Goal: Complete application form

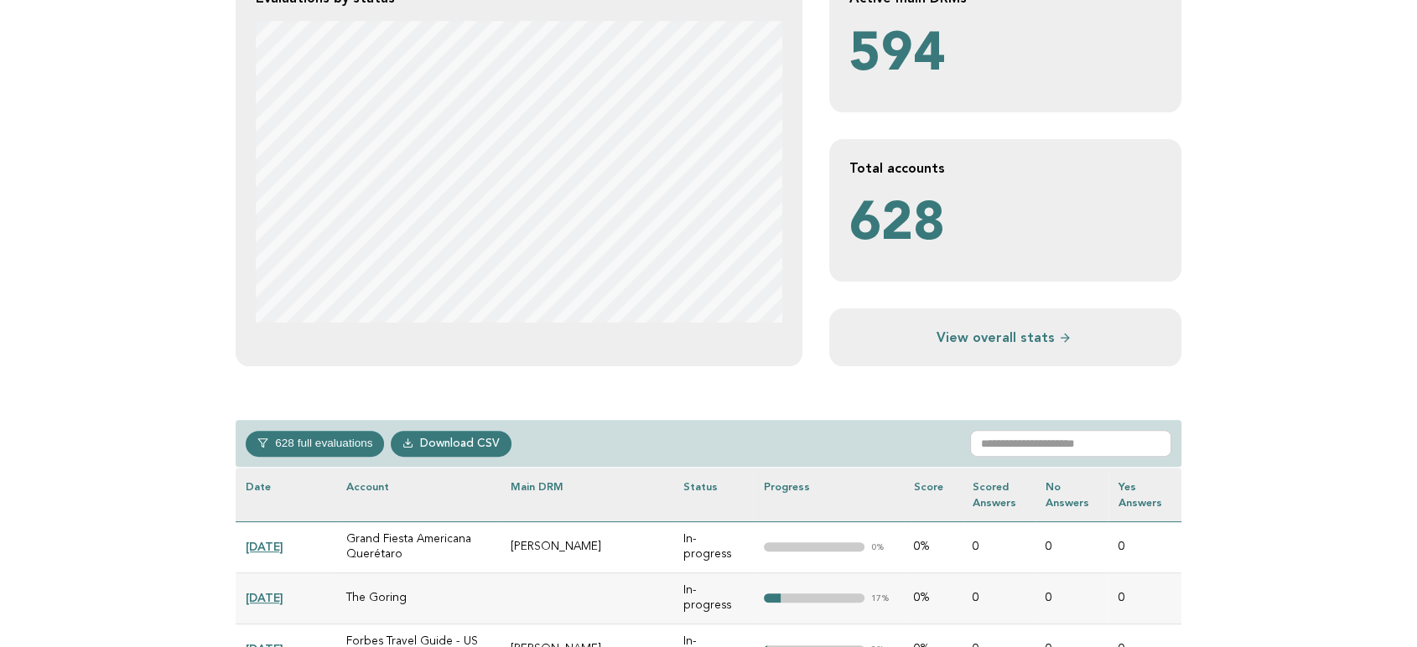
scroll to position [465, 0]
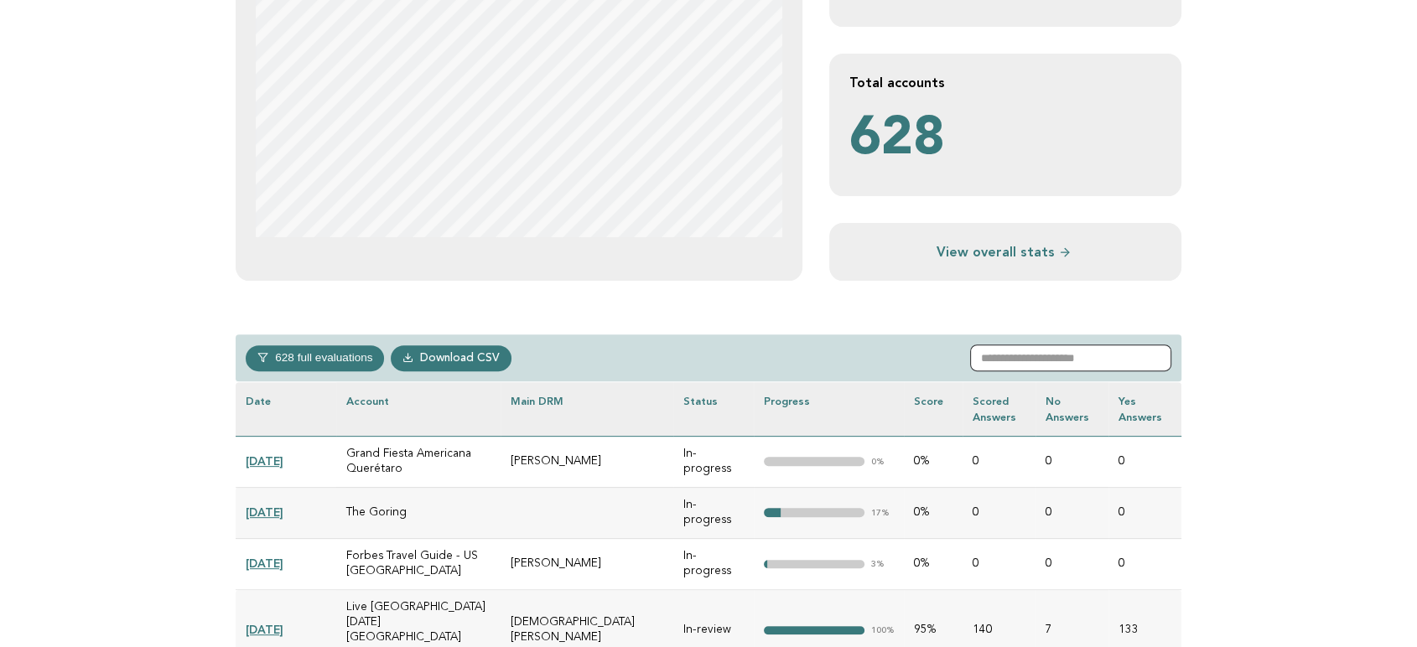
click at [1066, 346] on input "text" at bounding box center [1070, 358] width 201 height 27
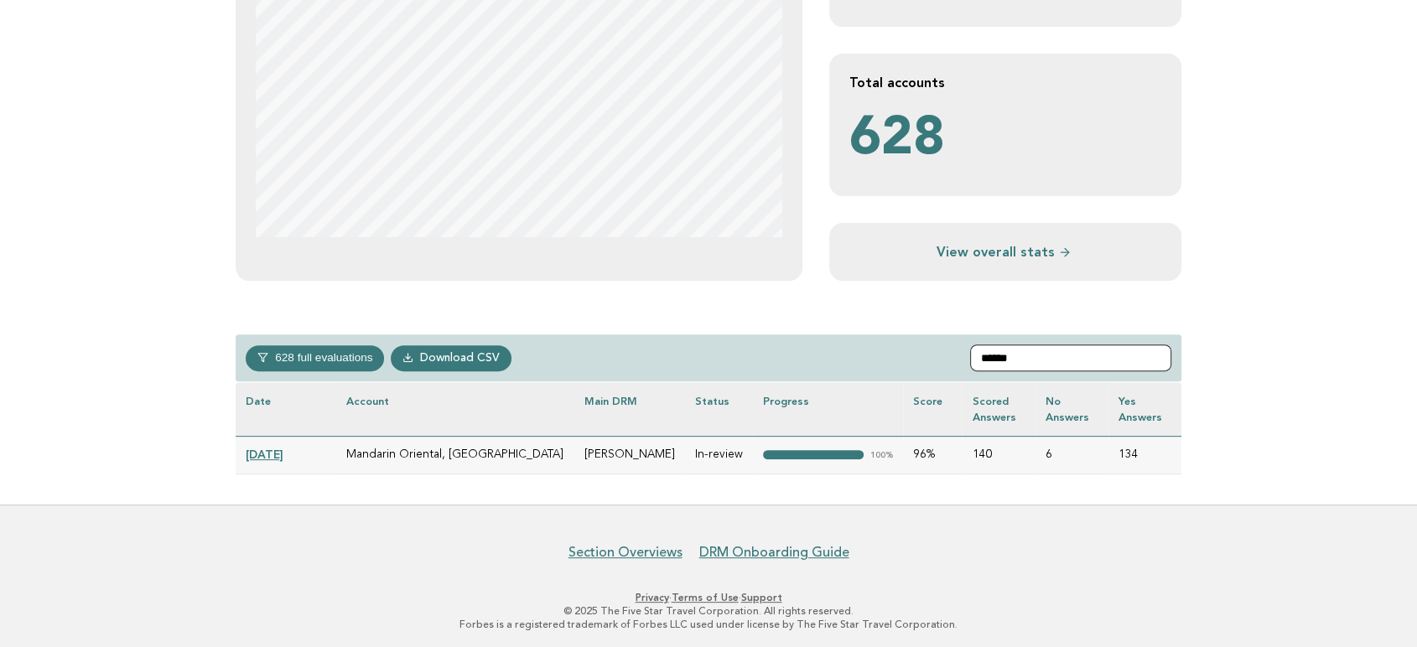
type input "******"
click at [278, 445] on td "2025-05-14" at bounding box center [286, 455] width 101 height 38
click at [283, 455] on link "2025-05-14" at bounding box center [265, 454] width 38 height 13
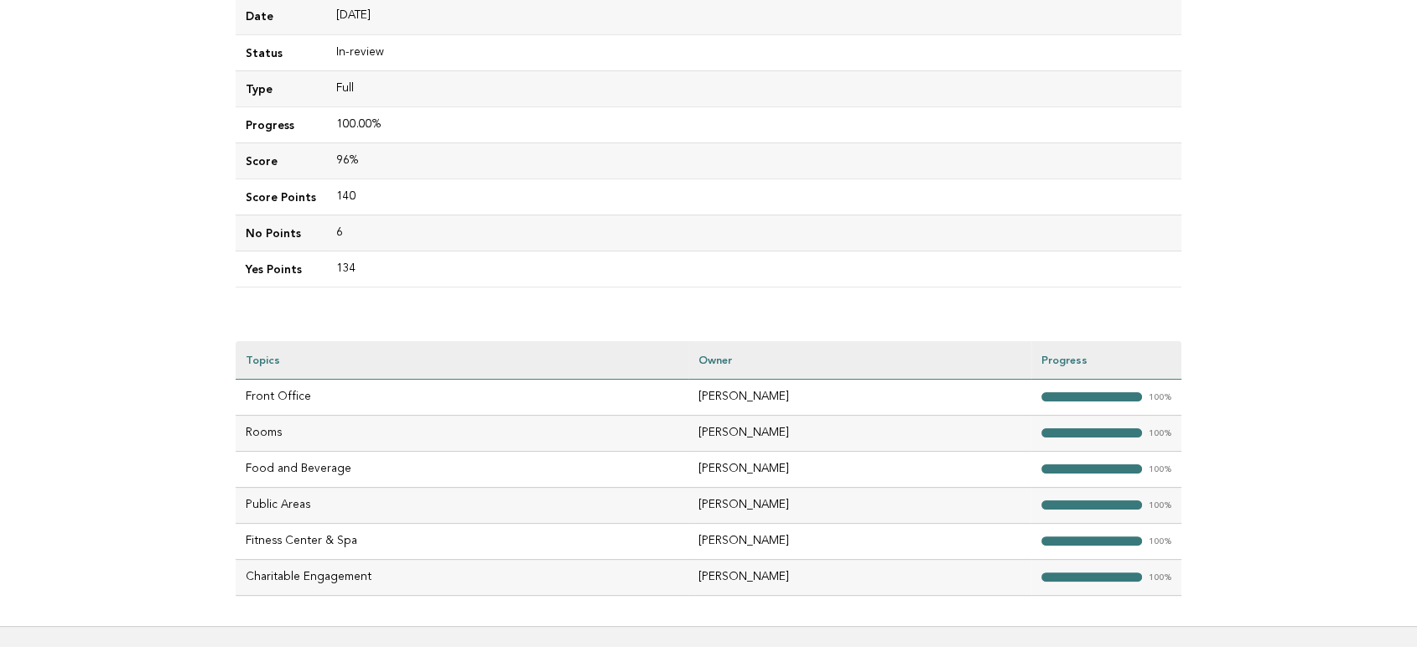
scroll to position [186, 0]
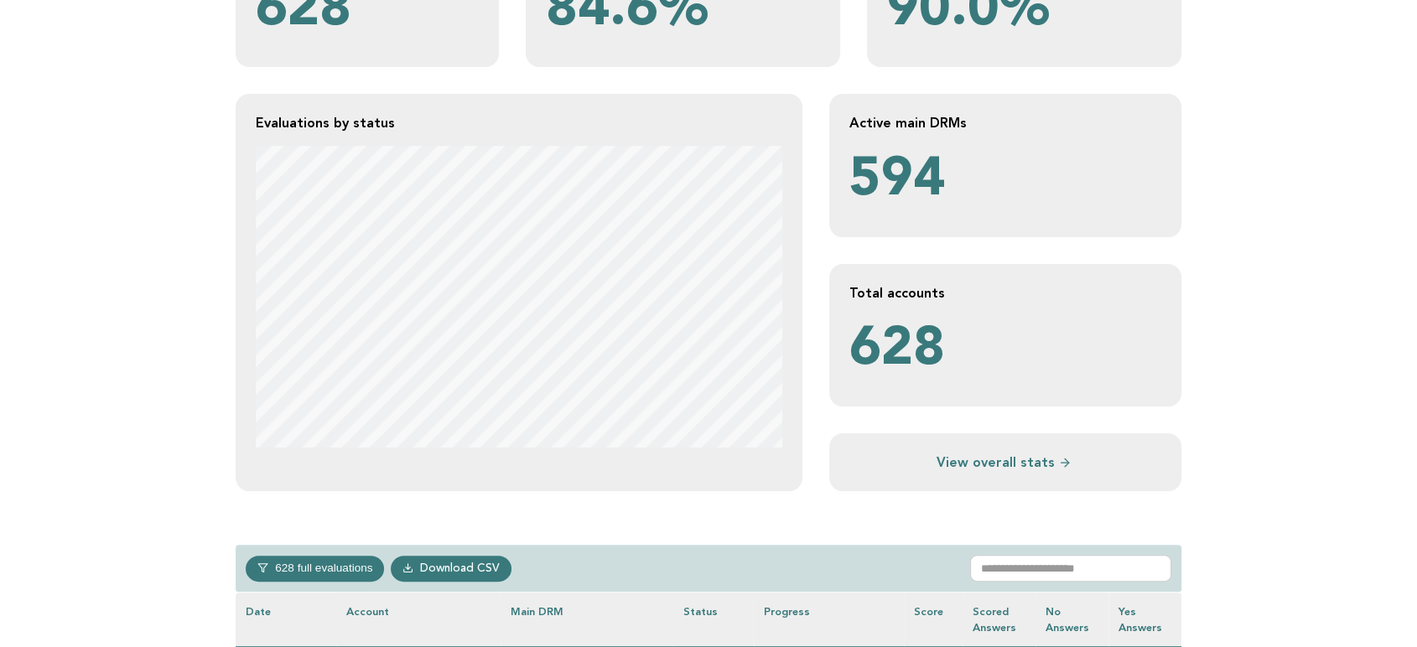
scroll to position [372, 0]
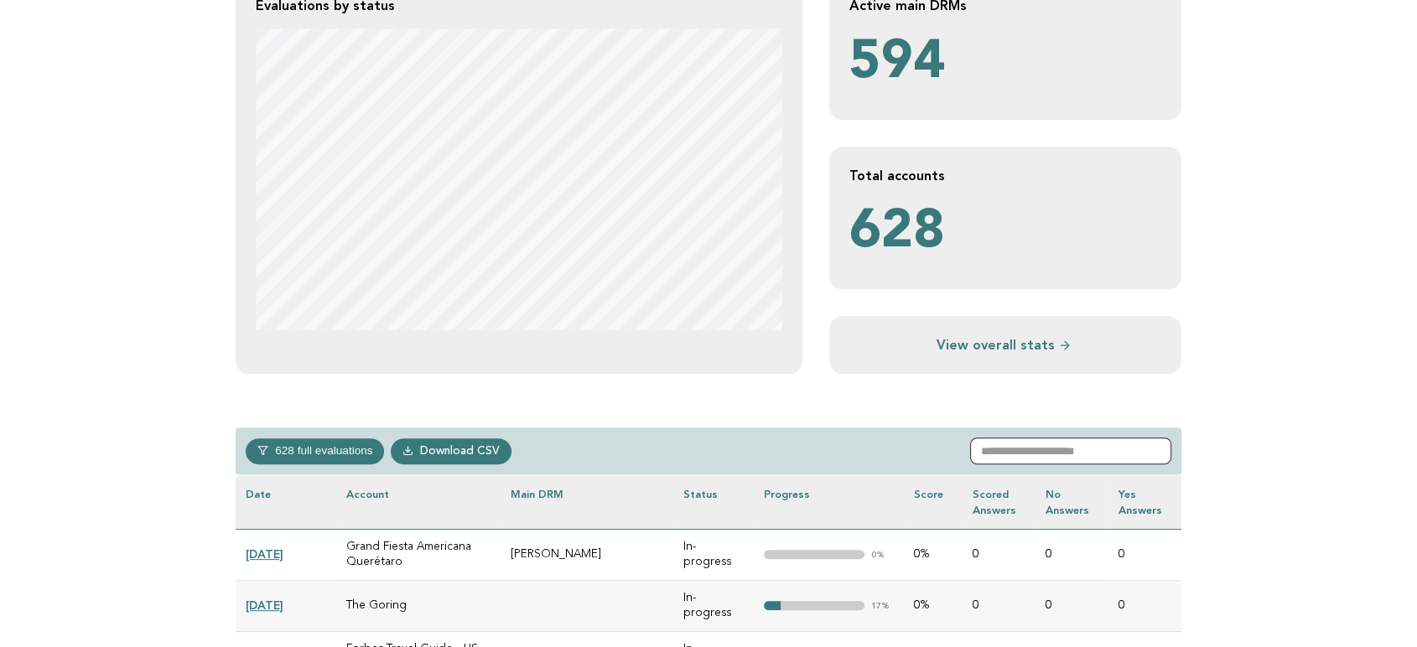
click at [1053, 454] on input "text" at bounding box center [1070, 451] width 201 height 27
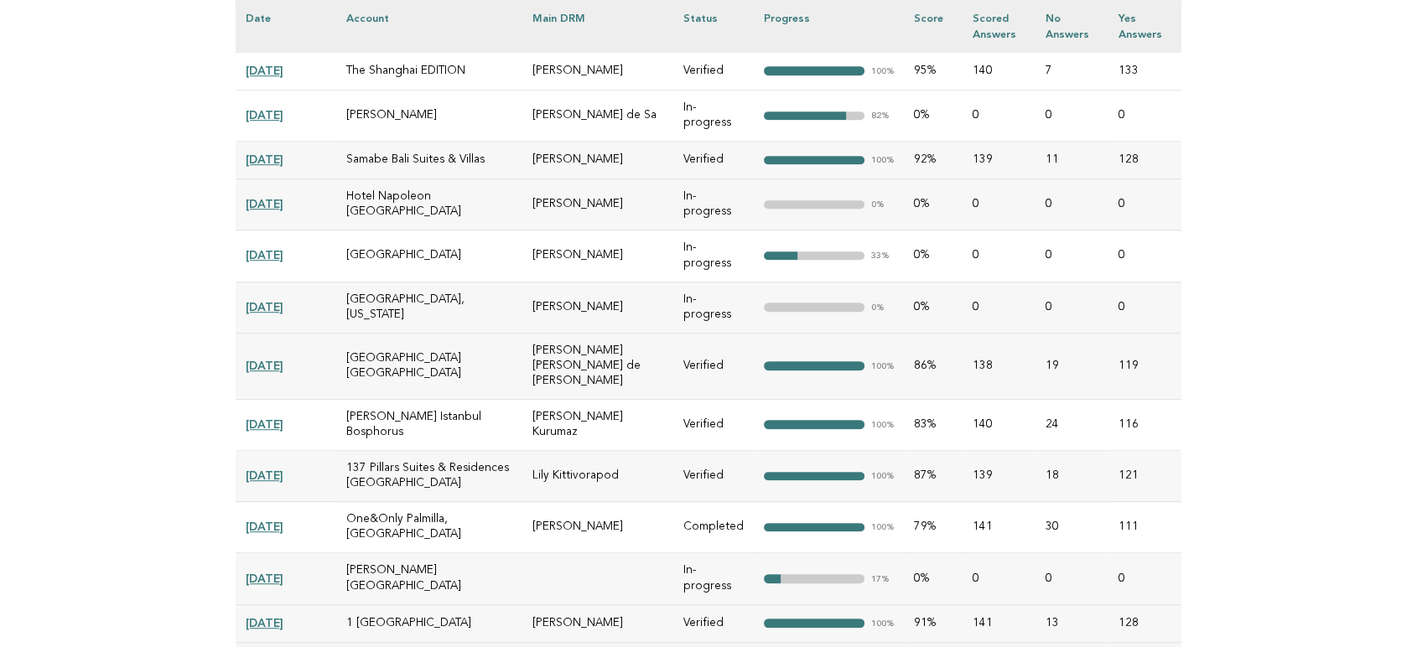
scroll to position [652, 0]
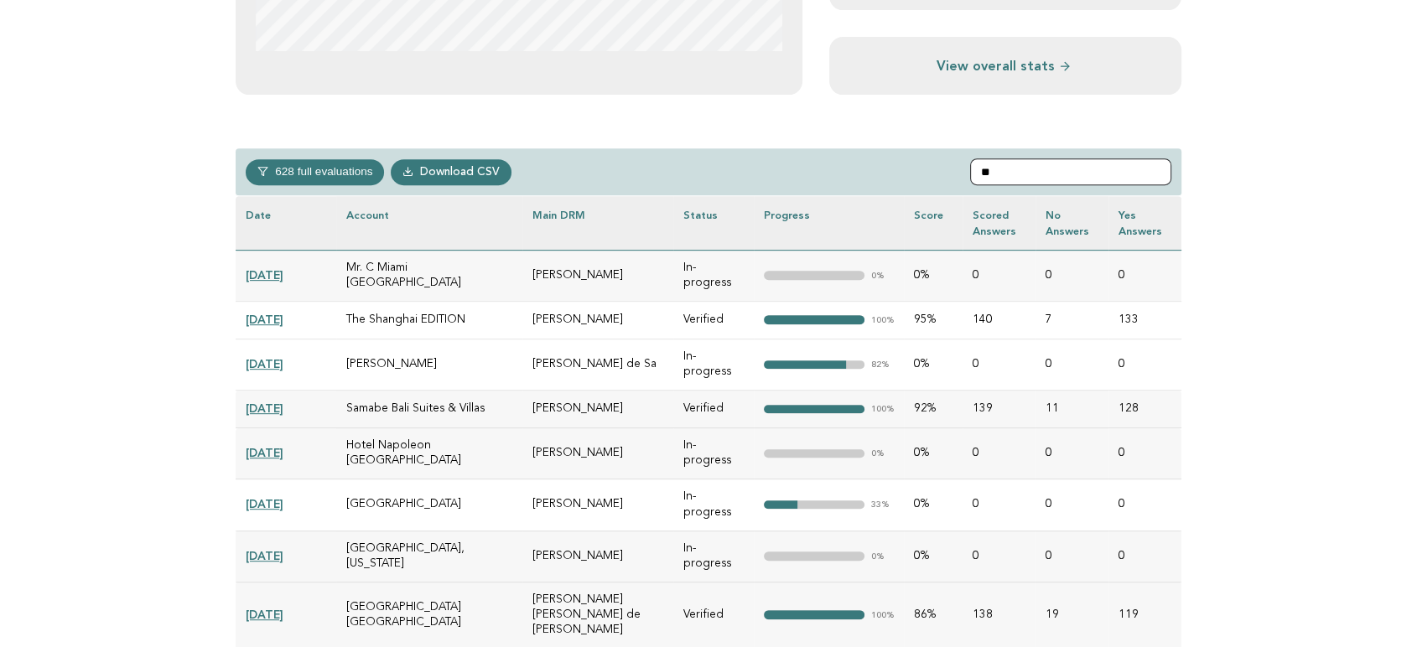
drag, startPoint x: 1025, startPoint y: 165, endPoint x: 904, endPoint y: 164, distance: 120.8
click at [904, 164] on div "628 full evaluations In-progress 236 In-review 29 Completed 56 Verified 307 Dow…" at bounding box center [709, 172] width 946 height 48
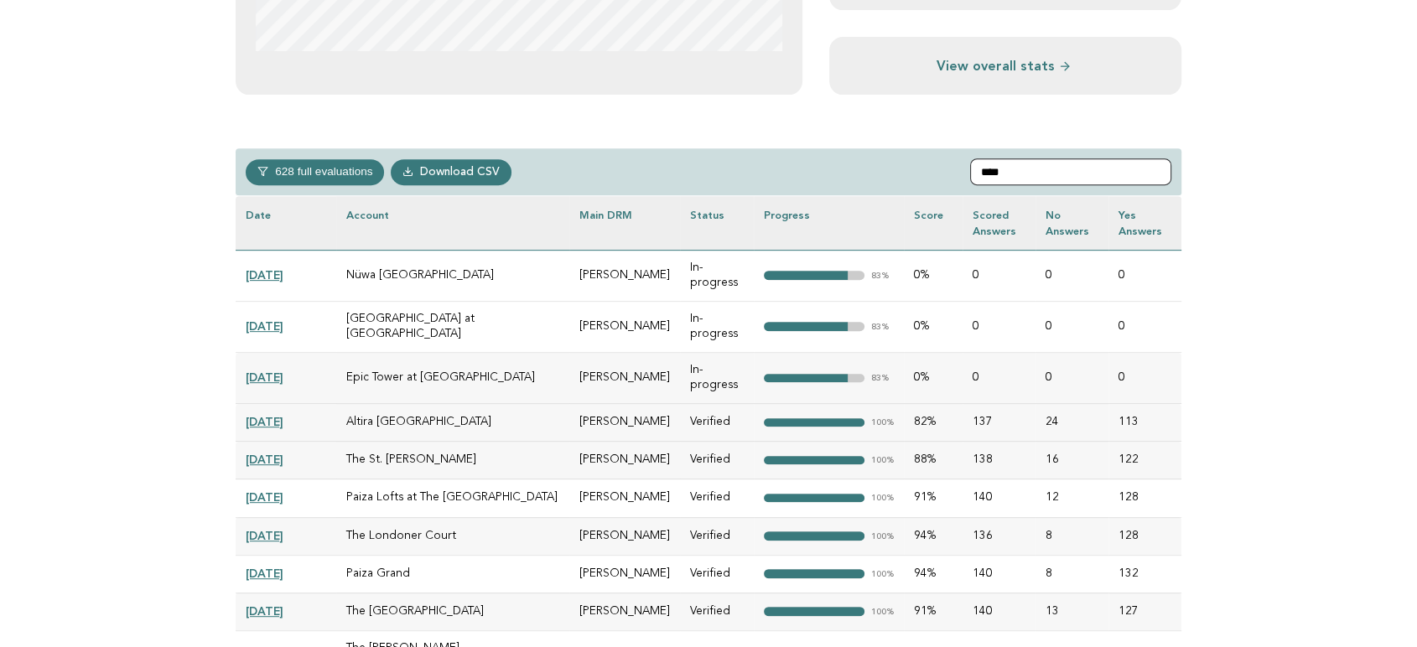
type input "****"
drag, startPoint x: 434, startPoint y: 284, endPoint x: 541, endPoint y: 332, distance: 117.5
click at [337, 282] on td "Nüwa Macau" at bounding box center [452, 275] width 233 height 51
copy td "Nüwa Macau"
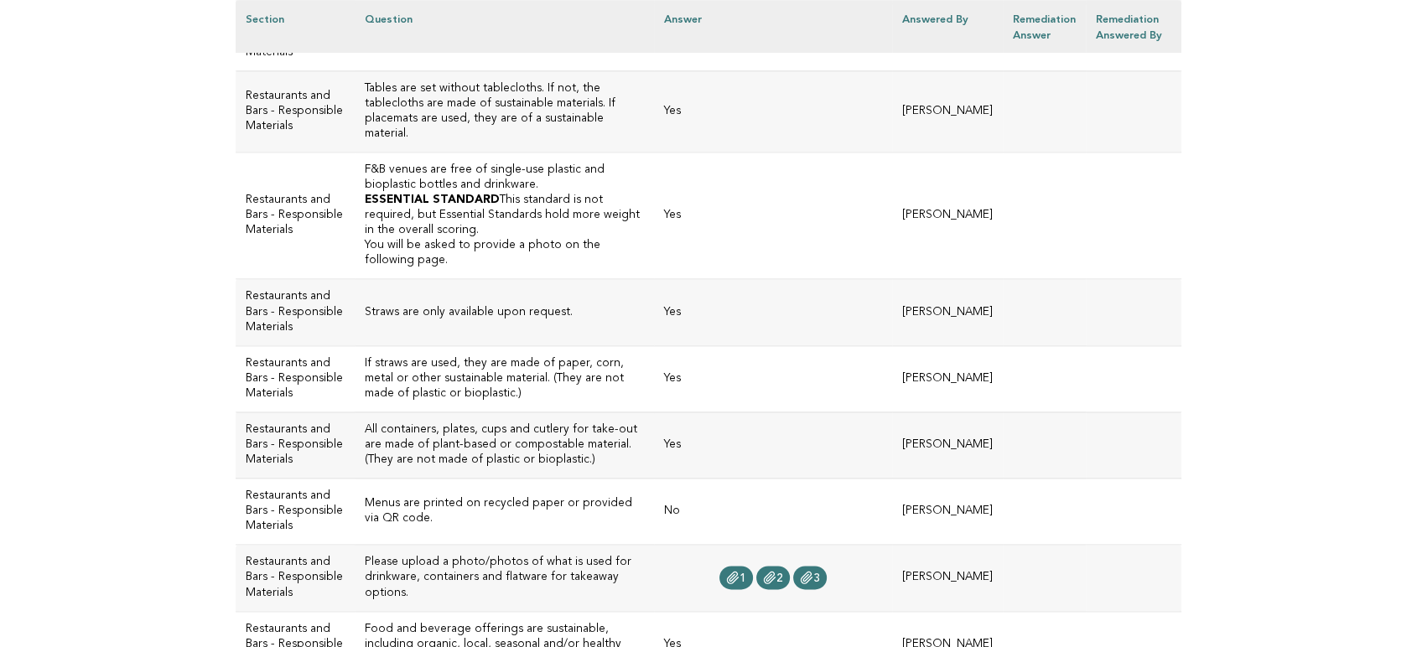
scroll to position [2093, 0]
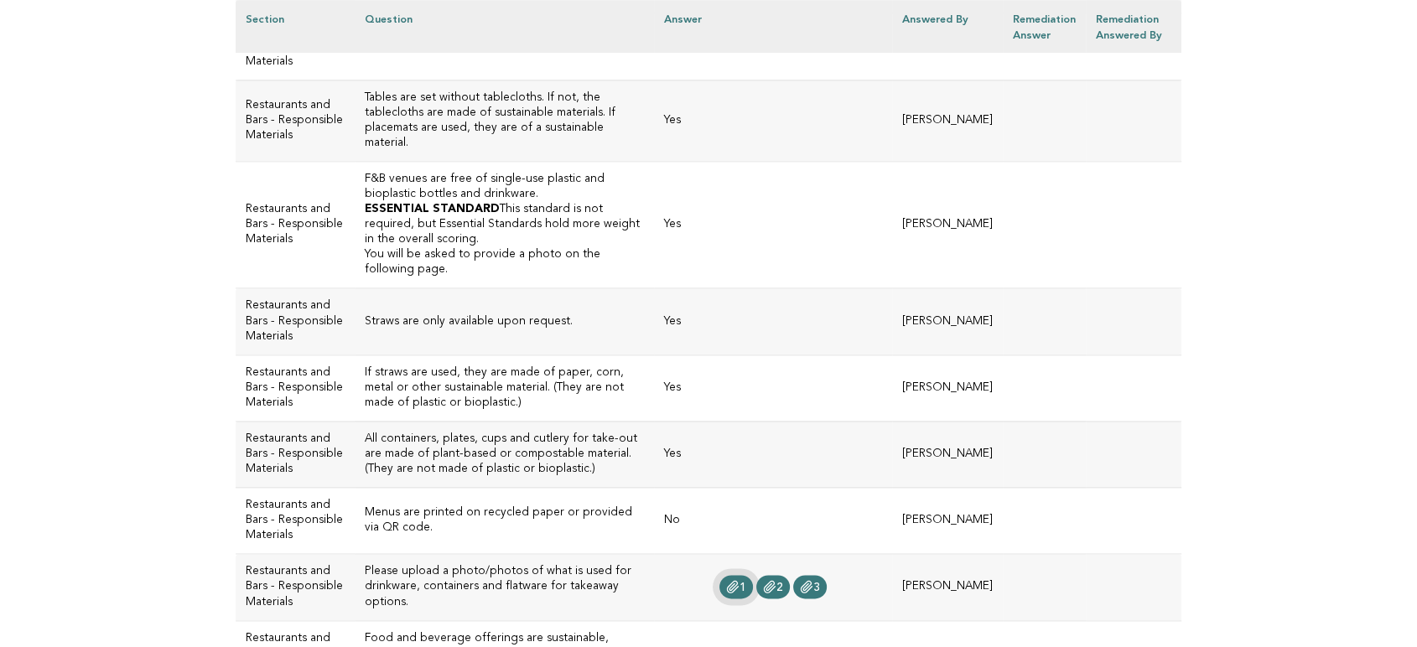
click at [746, 582] on span "1" at bounding box center [743, 588] width 7 height 12
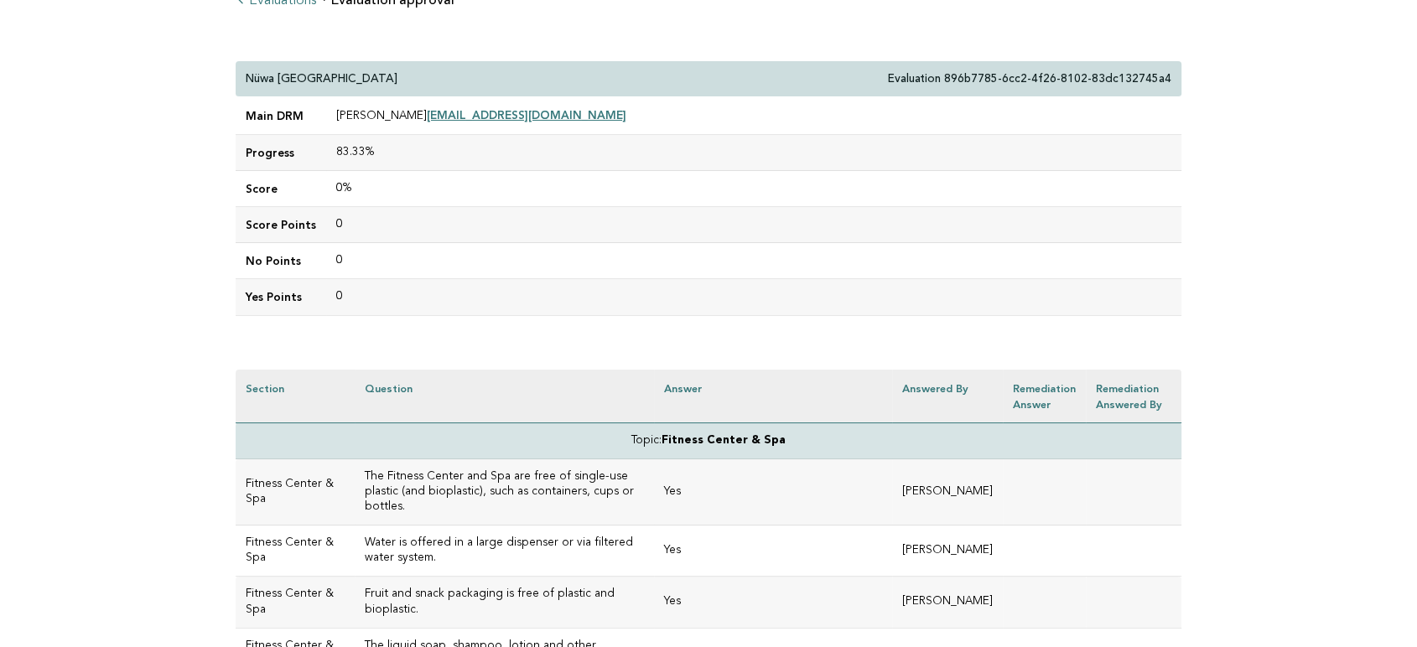
scroll to position [0, 0]
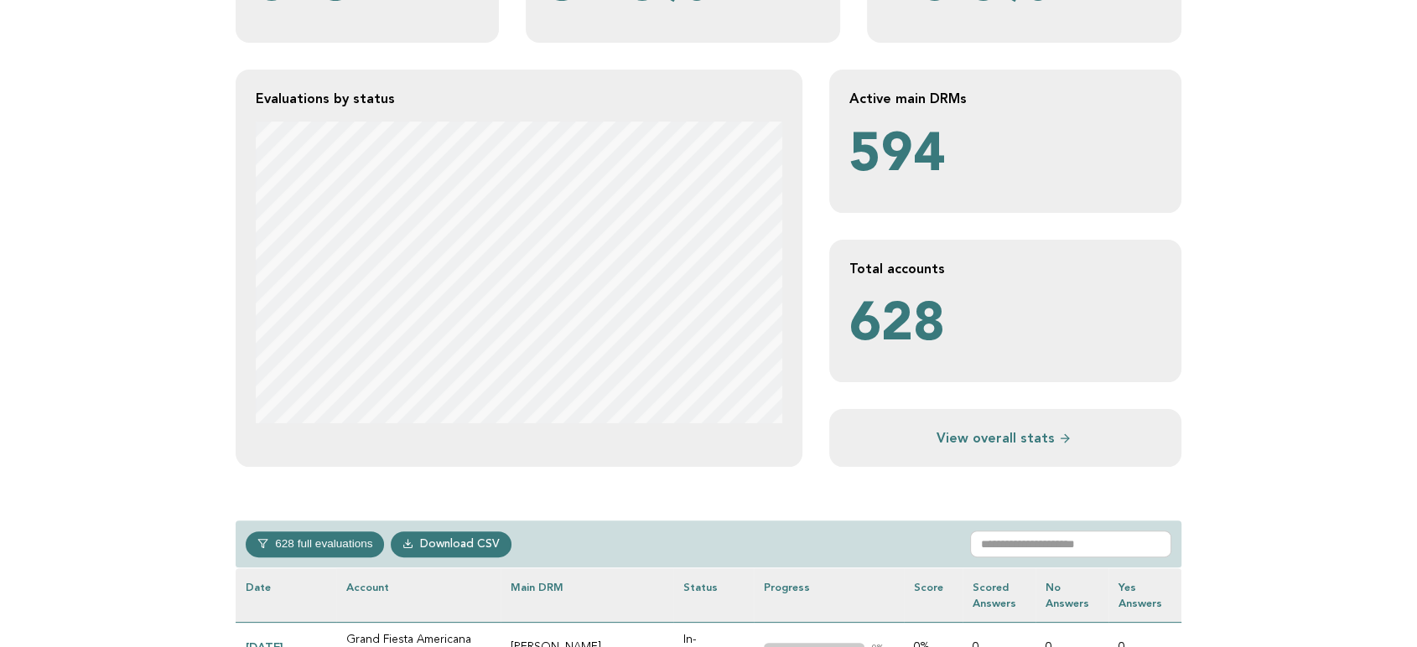
scroll to position [372, 0]
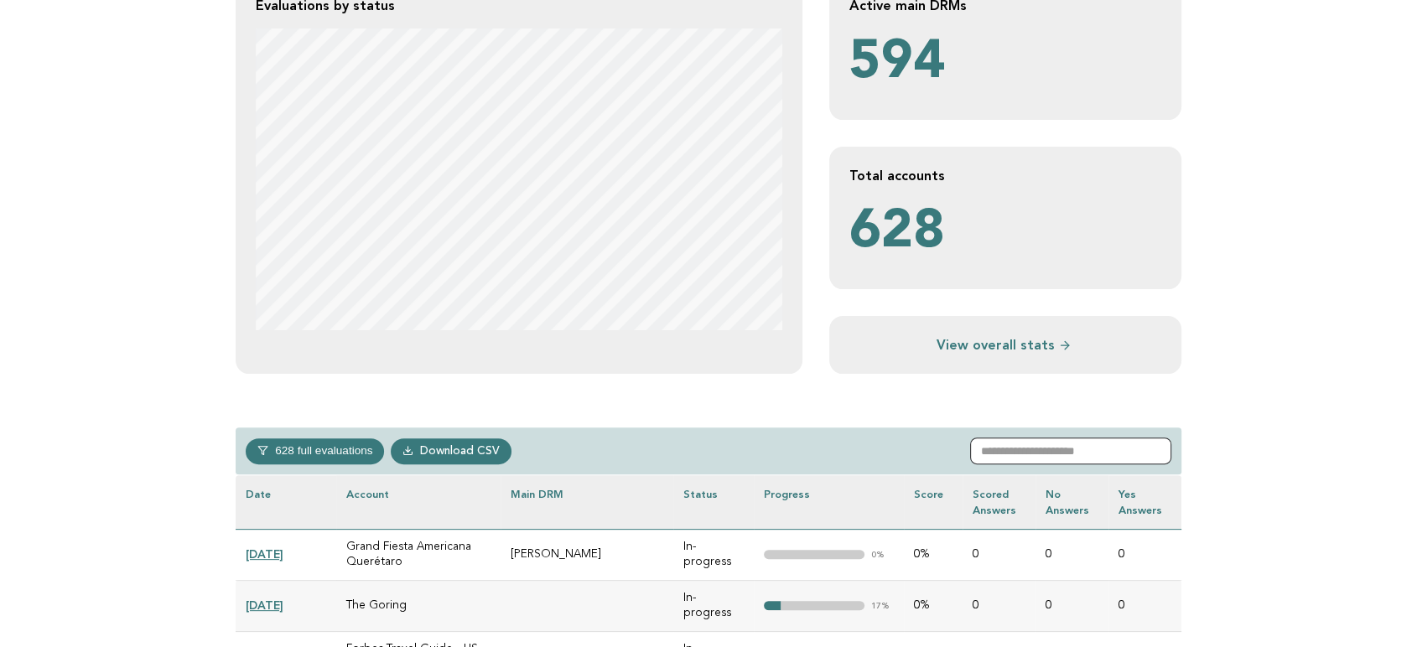
click at [1049, 449] on input "text" at bounding box center [1070, 451] width 201 height 27
paste input "**********"
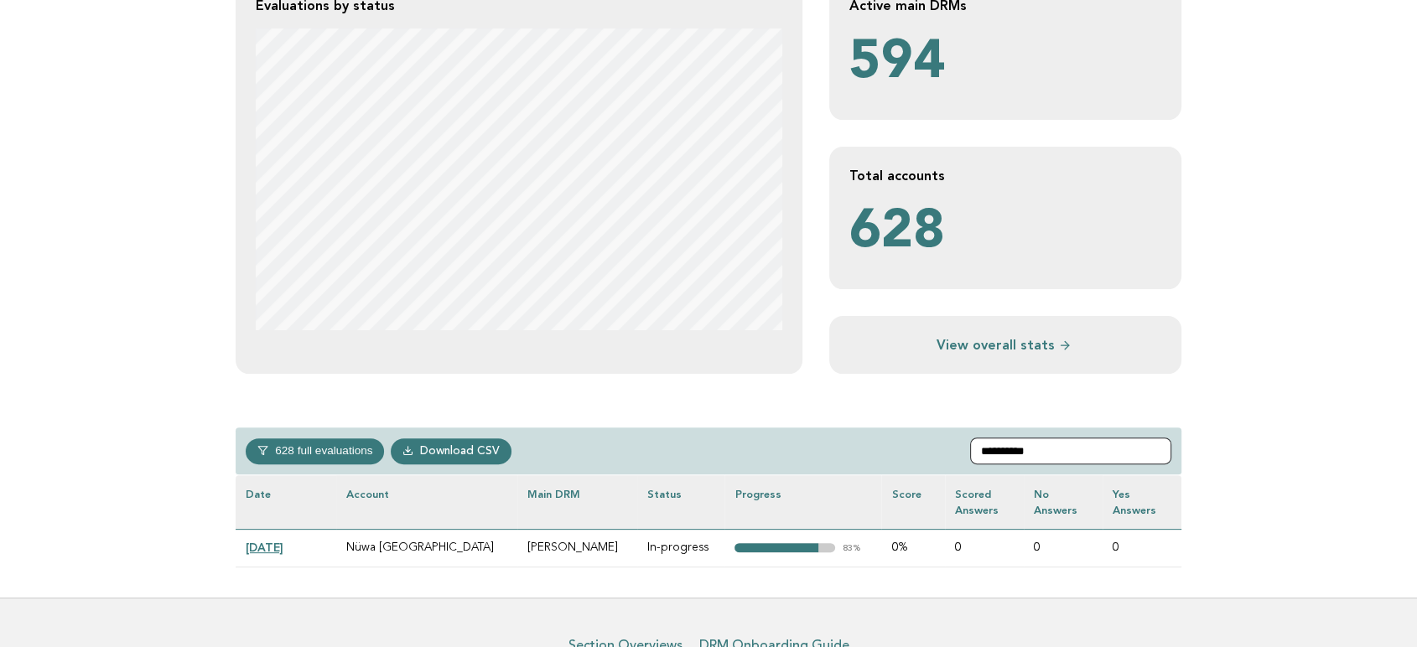
type input "**********"
click at [283, 549] on link "2025-04-29" at bounding box center [265, 547] width 38 height 13
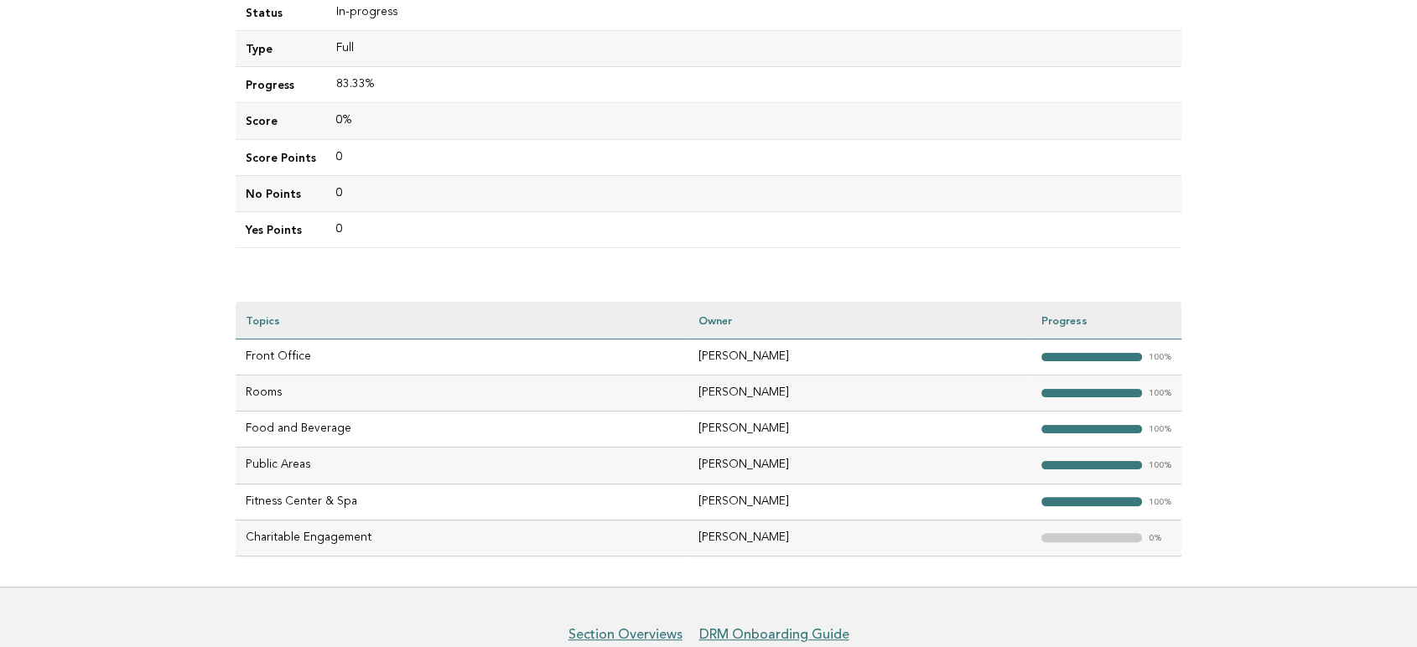
scroll to position [372, 0]
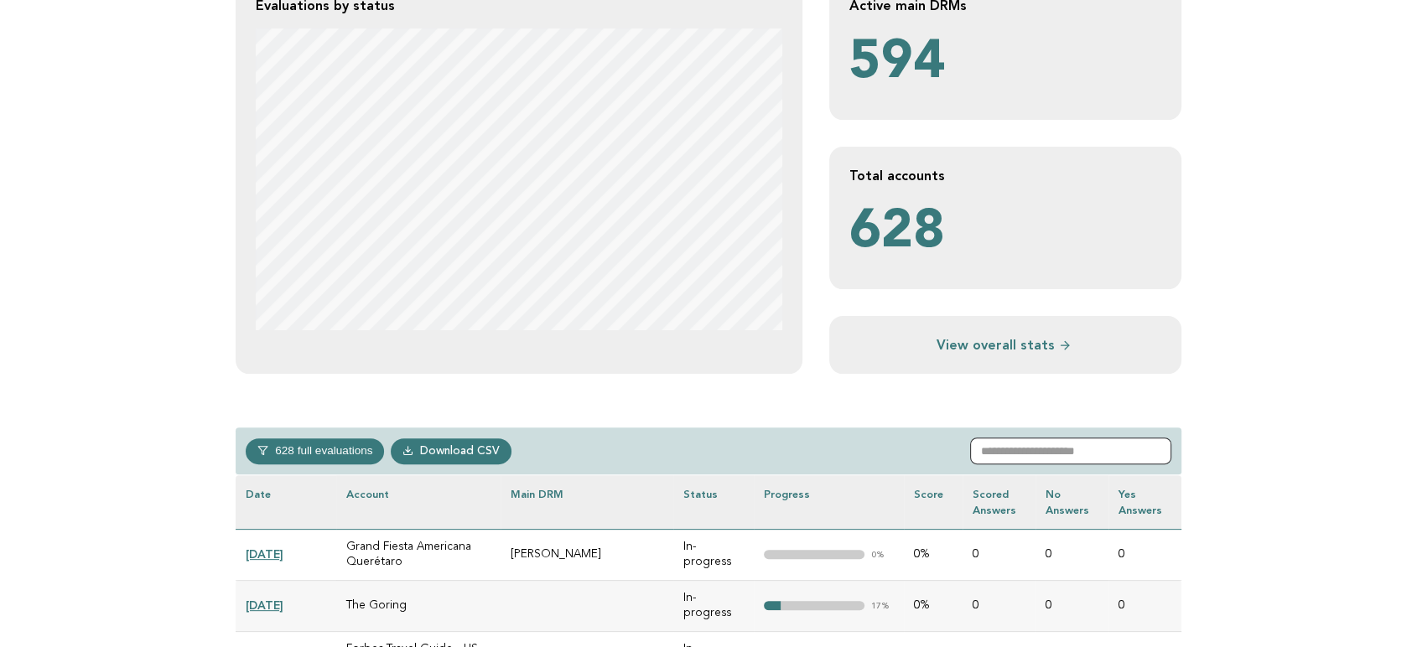
click at [1037, 455] on input "text" at bounding box center [1070, 451] width 201 height 27
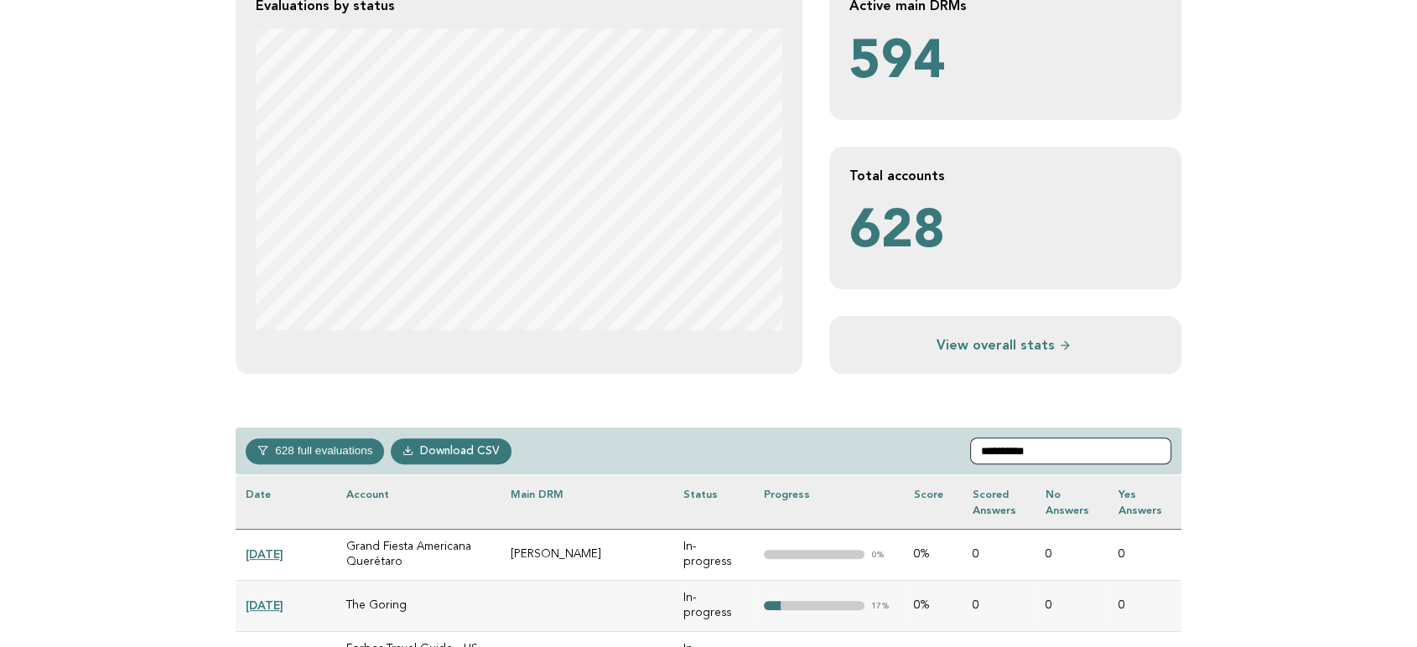
paste input "**********"
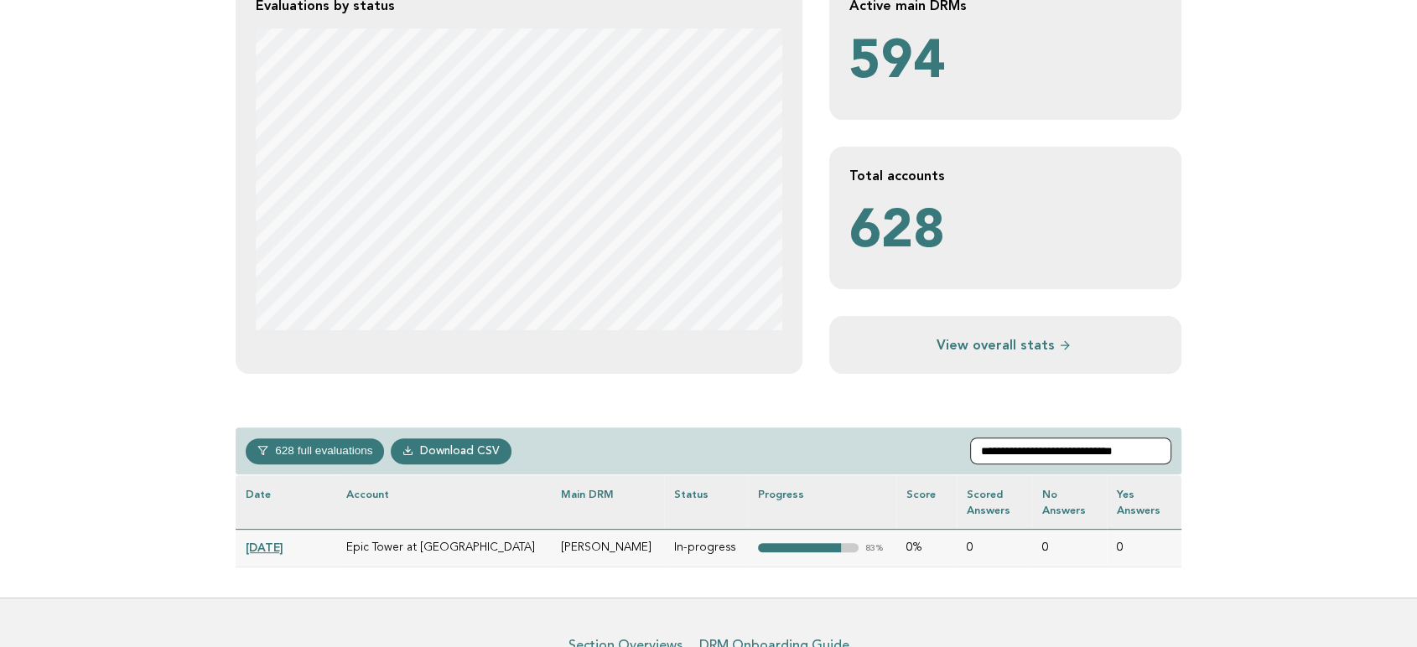
type input "**********"
click at [283, 546] on link "[DATE]" at bounding box center [265, 547] width 38 height 13
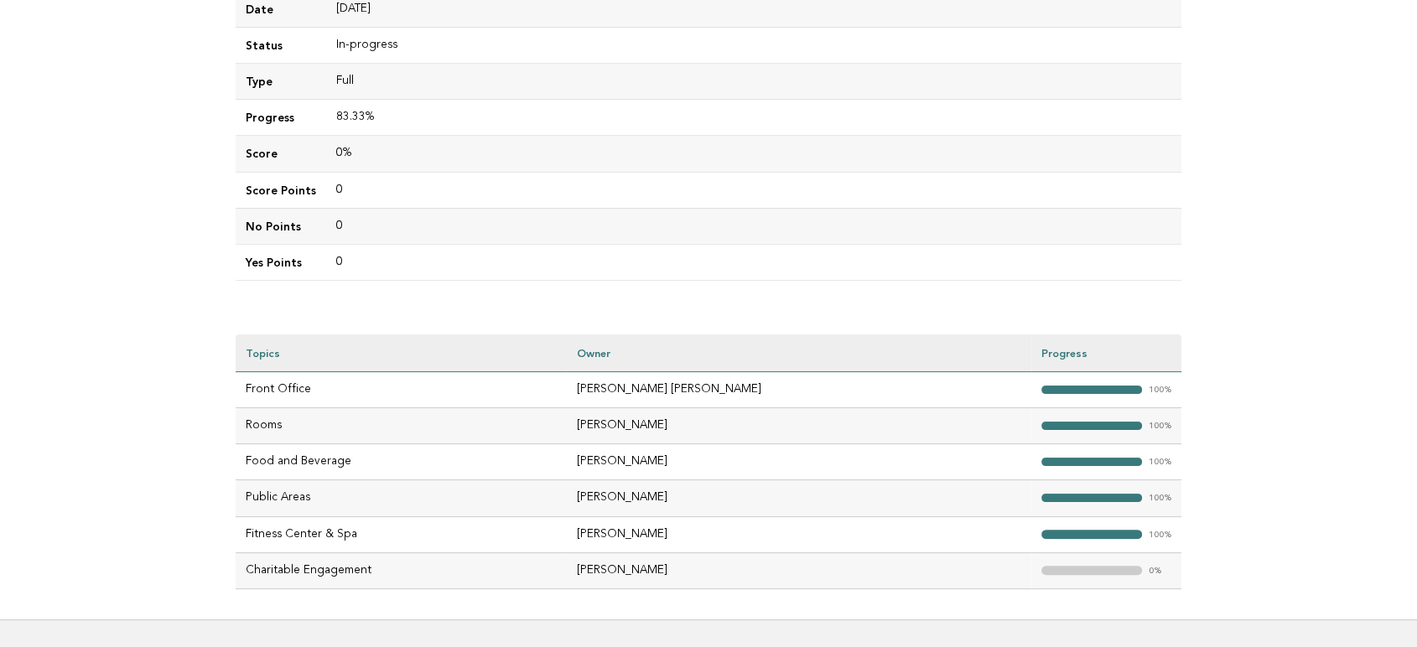
scroll to position [372, 0]
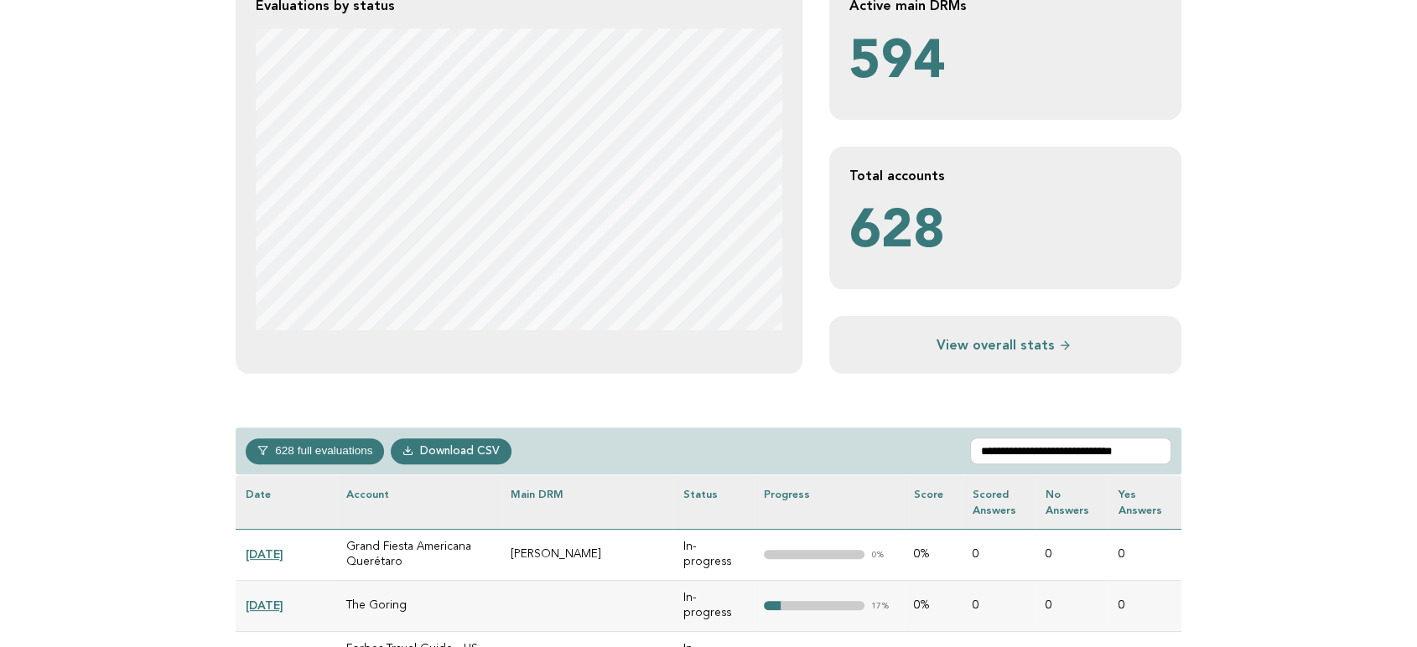
scroll to position [372, 0]
click at [1045, 458] on input "**********" at bounding box center [1070, 451] width 201 height 27
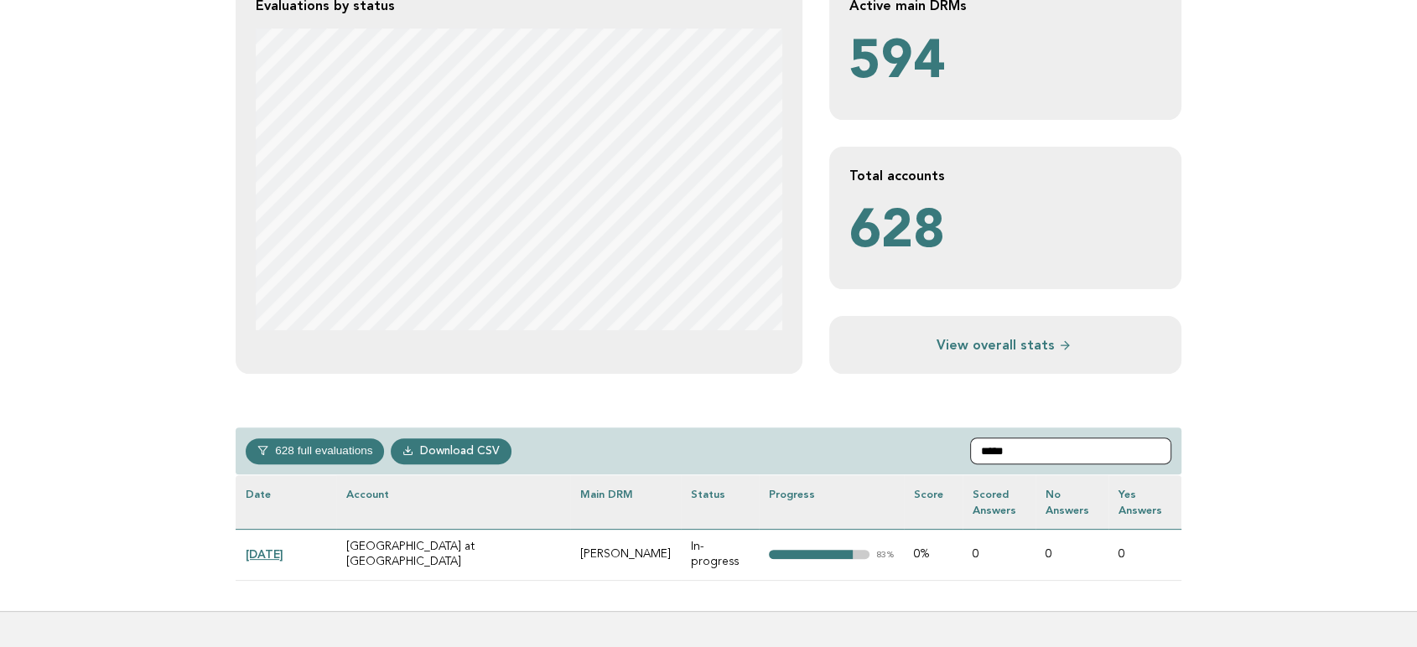
type input "****"
click at [278, 549] on link "[DATE]" at bounding box center [265, 554] width 38 height 13
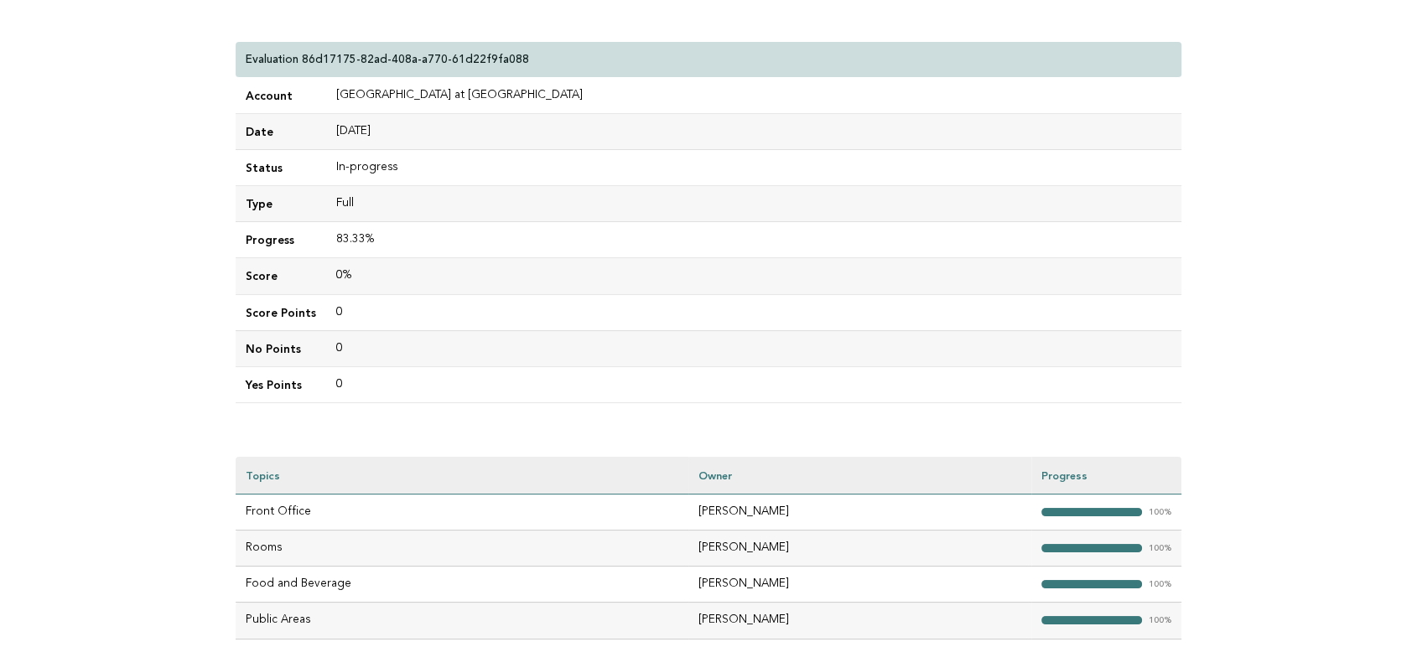
scroll to position [279, 0]
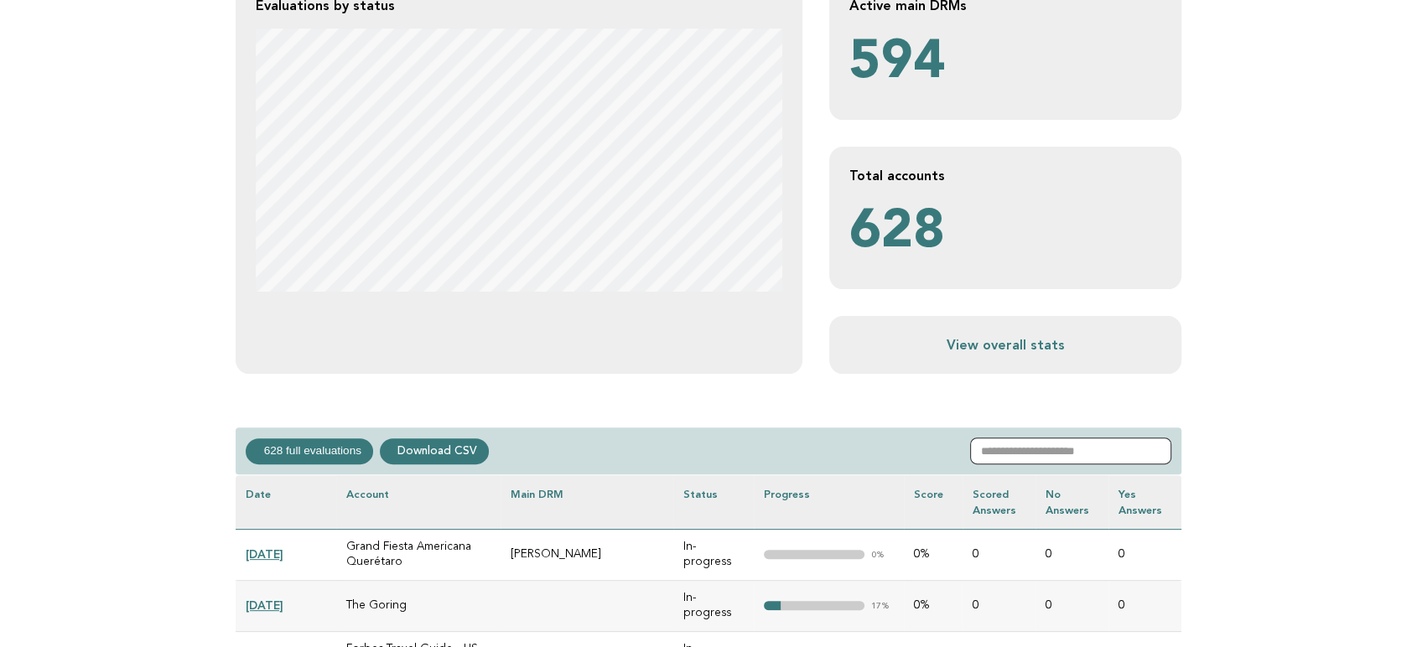
click at [1070, 447] on input "text" at bounding box center [1070, 451] width 201 height 27
paste input "*********"
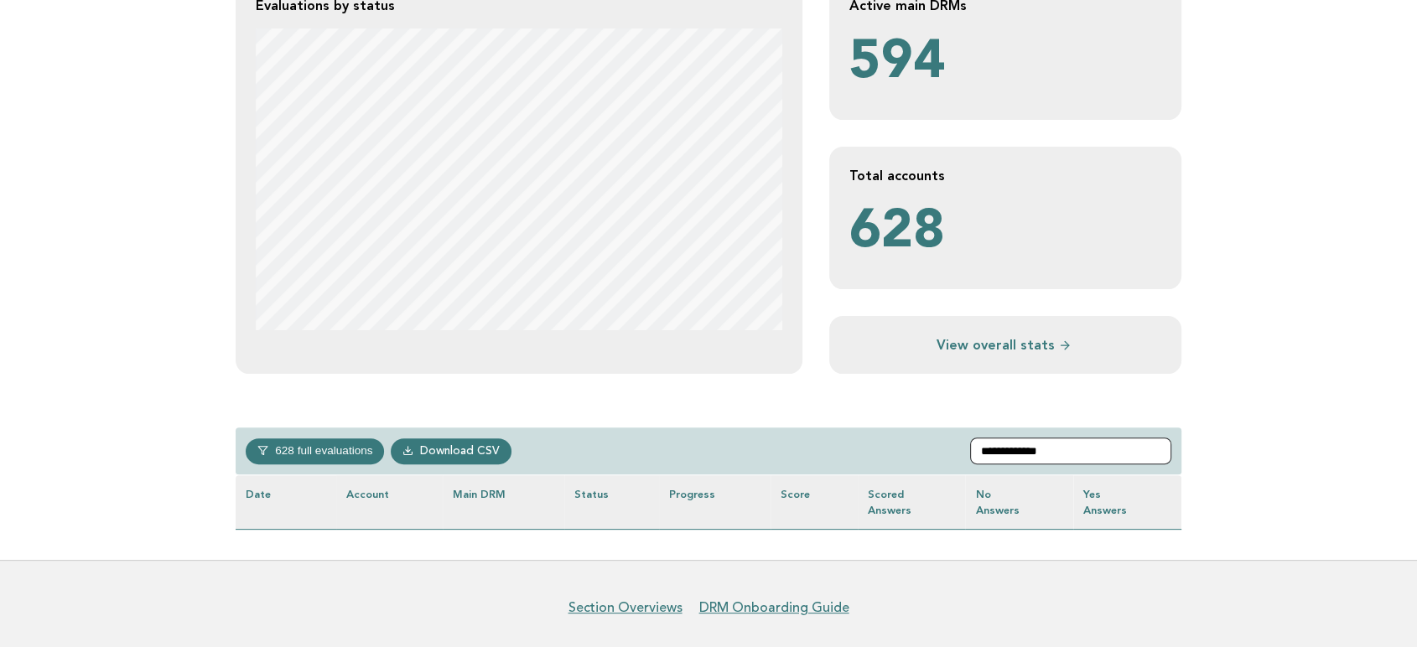
click at [1072, 447] on input "**********" at bounding box center [1070, 451] width 201 height 27
paste input "text"
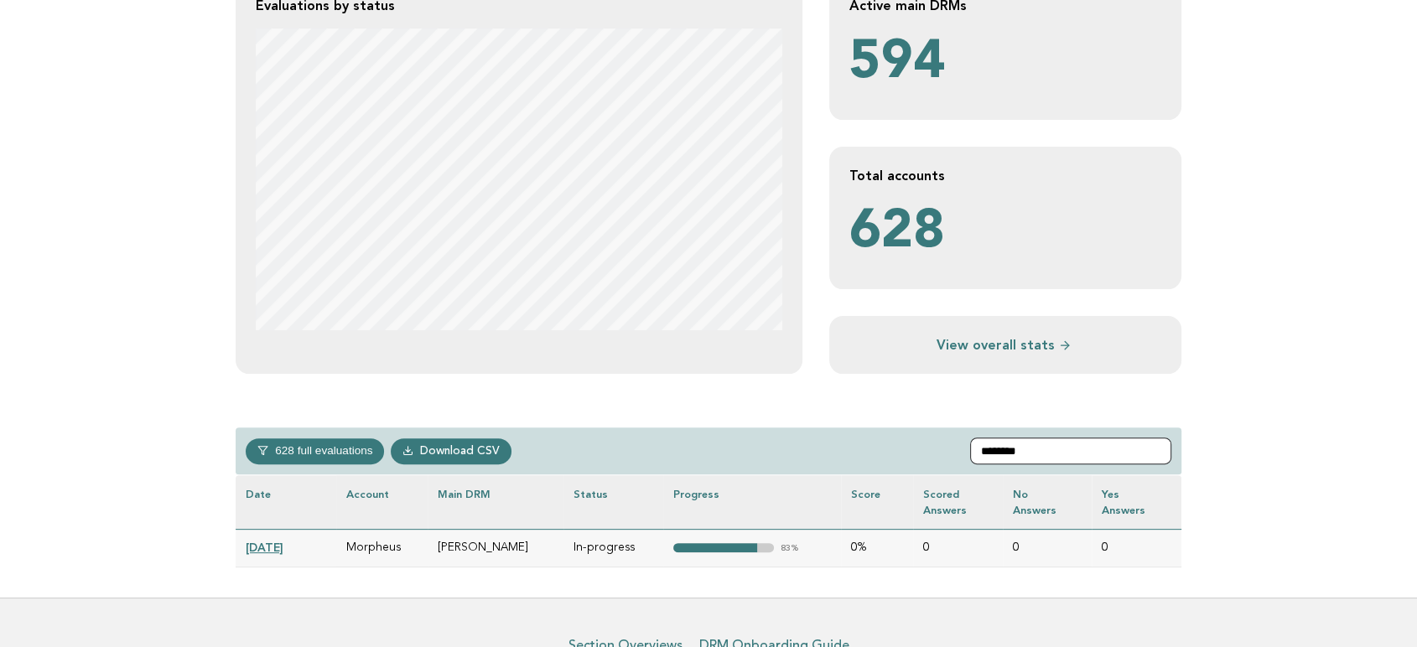
type input "********"
click at [279, 543] on link "2025-04-29" at bounding box center [265, 547] width 38 height 13
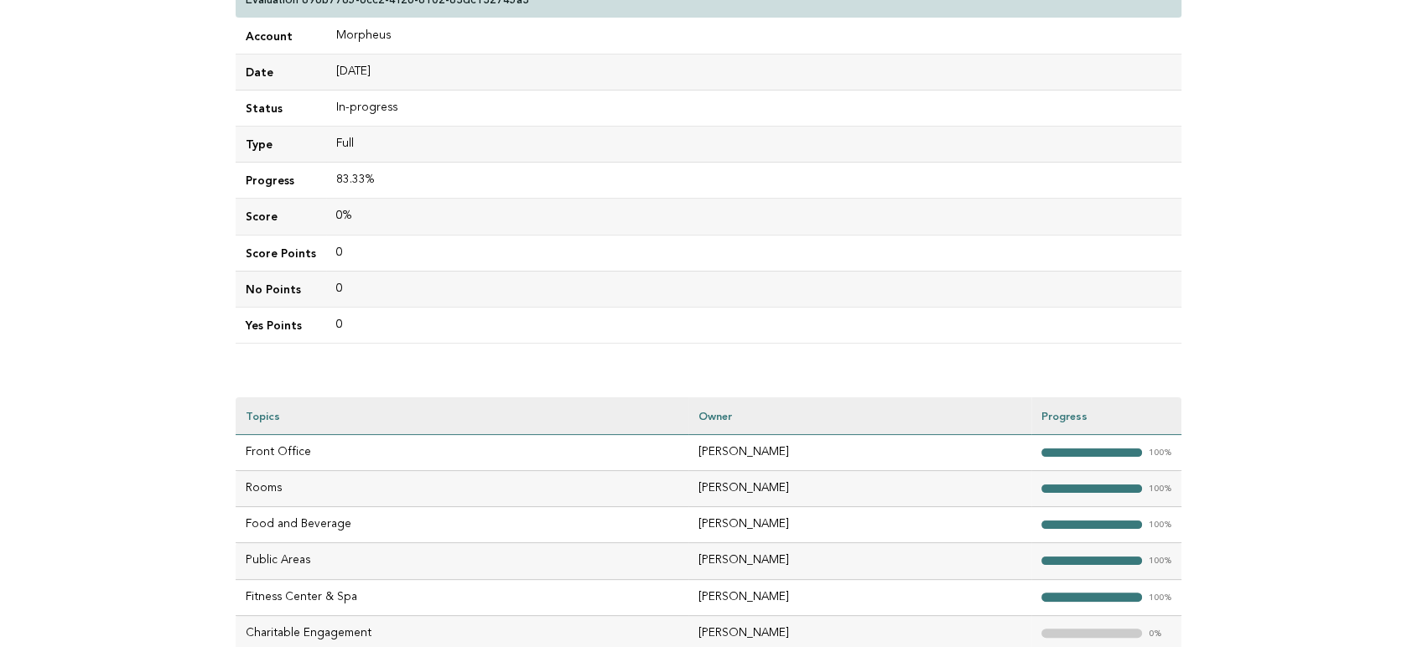
scroll to position [279, 0]
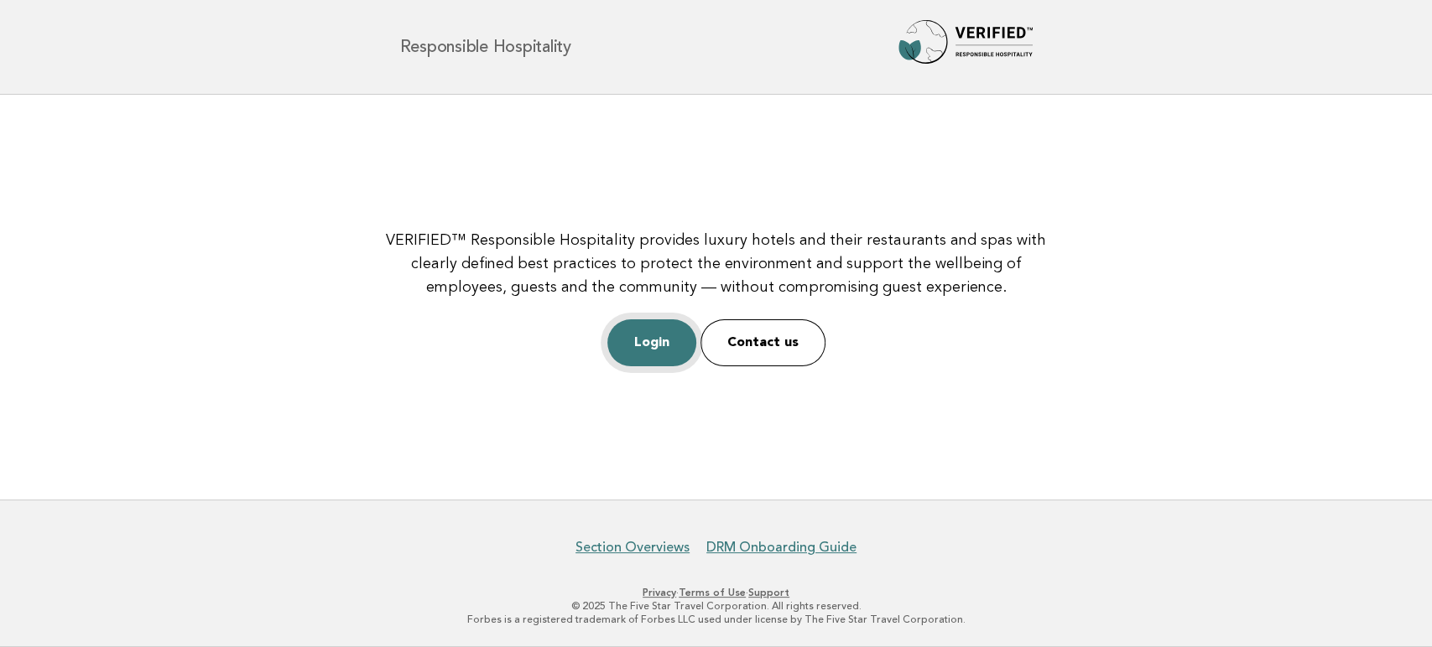
click at [661, 351] on link "Login" at bounding box center [651, 343] width 89 height 47
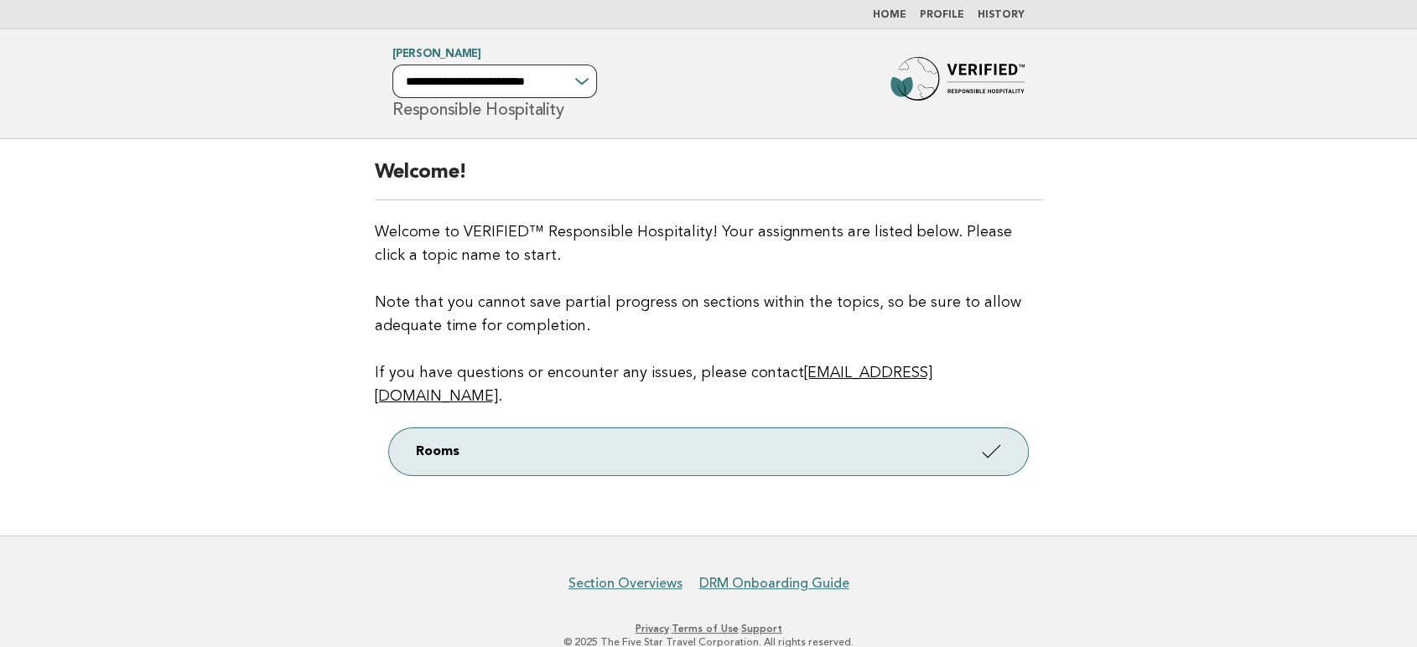
click at [549, 86] on select "**********" at bounding box center [495, 82] width 205 height 34
select select "**********"
click at [393, 65] on select "**********" at bounding box center [495, 82] width 205 height 34
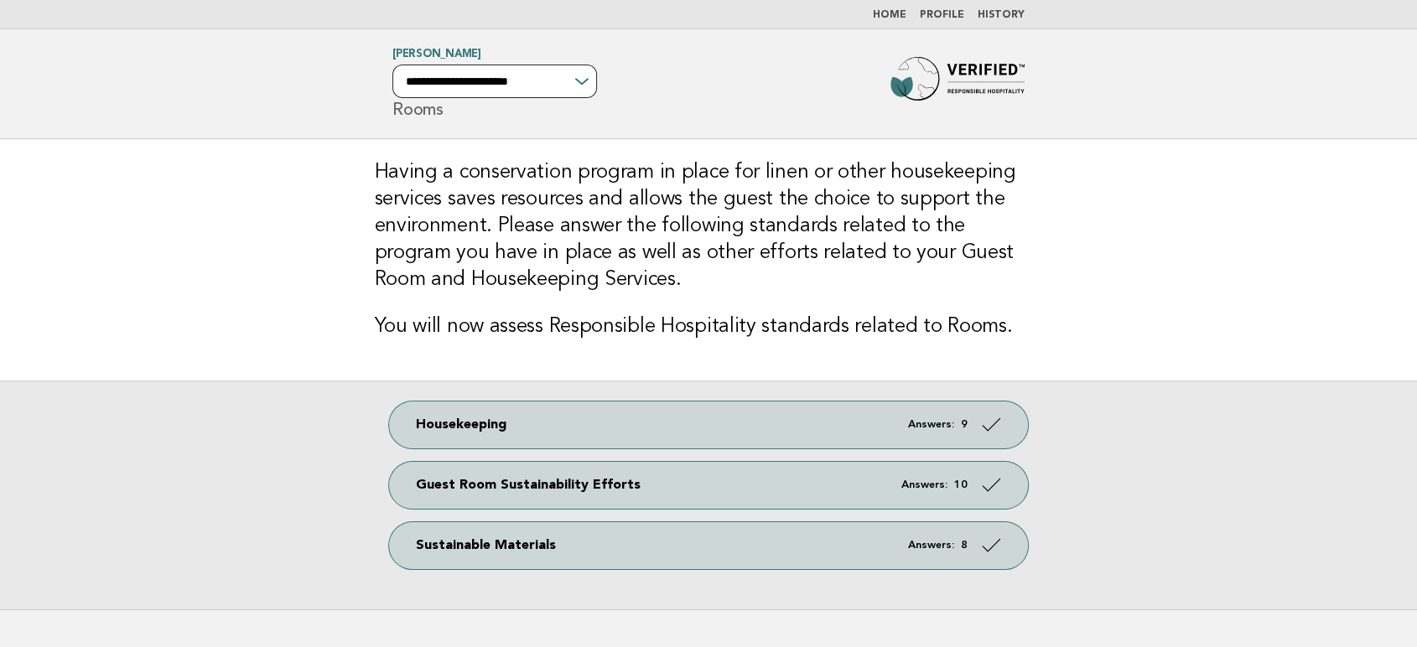
click at [530, 89] on select "**********" at bounding box center [495, 82] width 205 height 34
select select "**********"
click at [393, 65] on select "**********" at bounding box center [495, 82] width 205 height 34
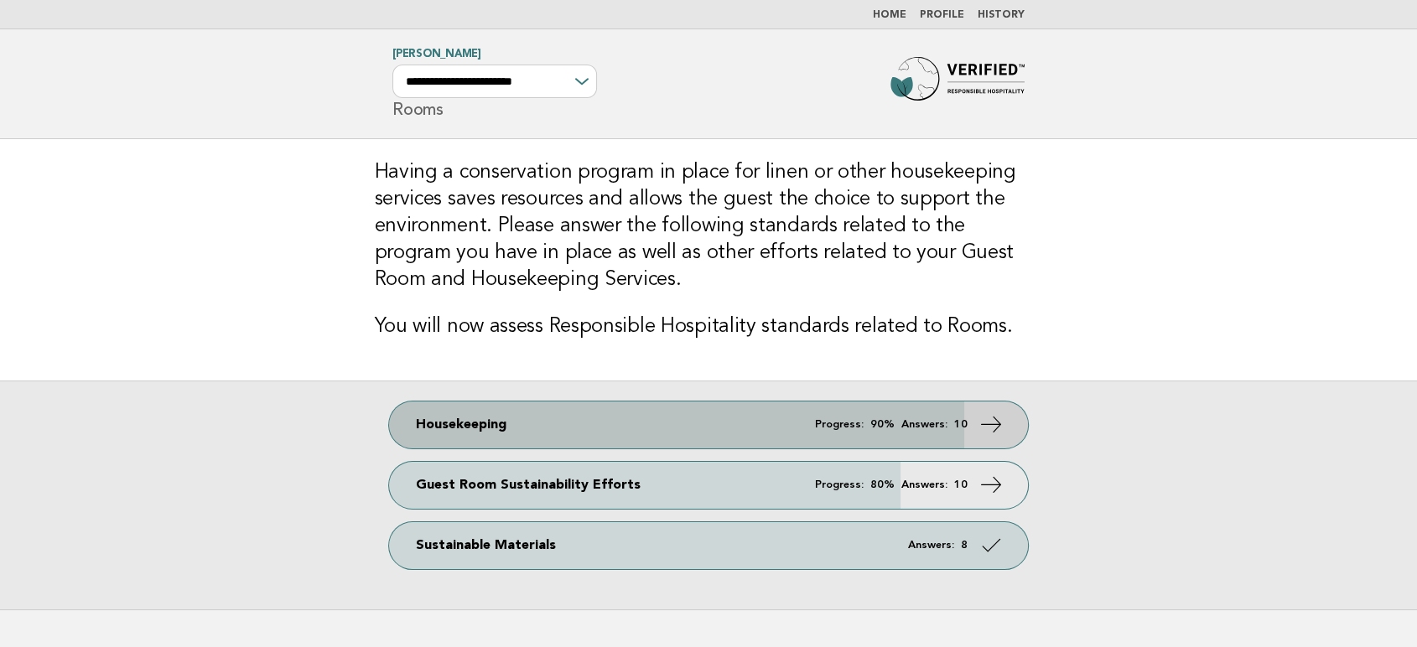
click at [996, 413] on icon at bounding box center [992, 424] width 24 height 24
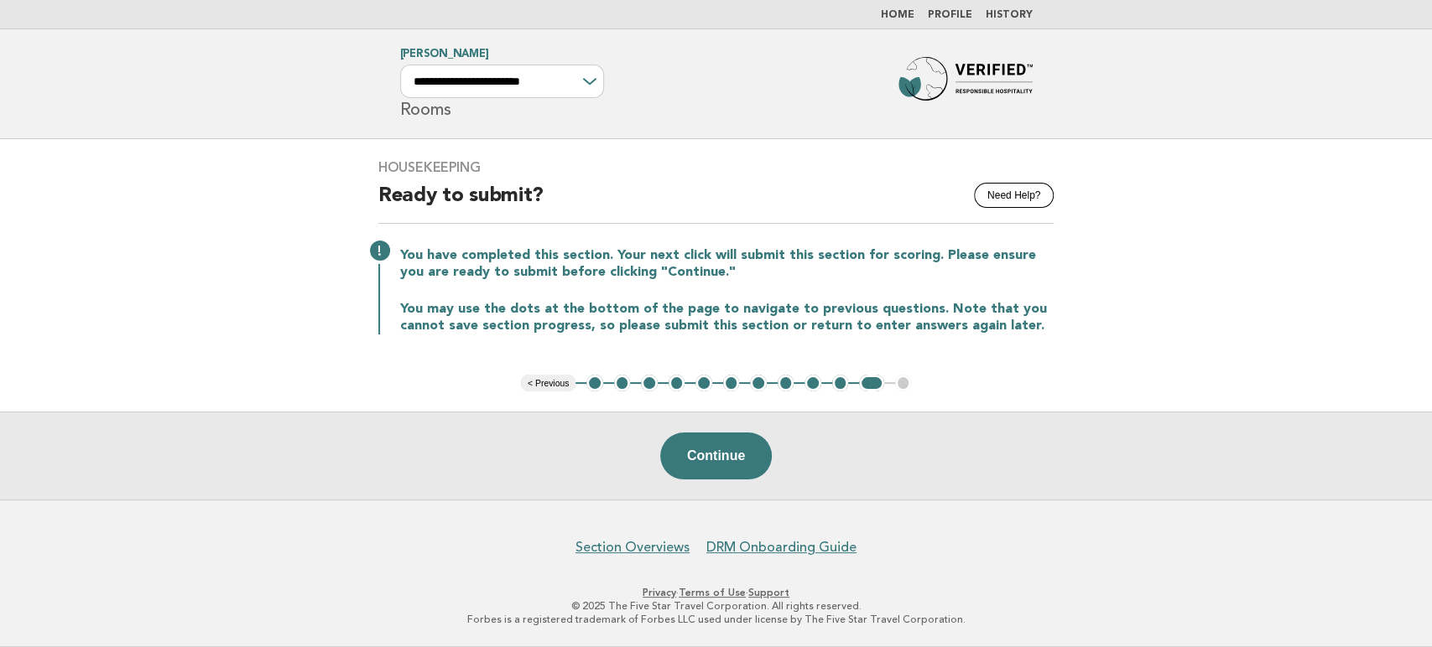
click at [621, 386] on button "2" at bounding box center [622, 383] width 17 height 17
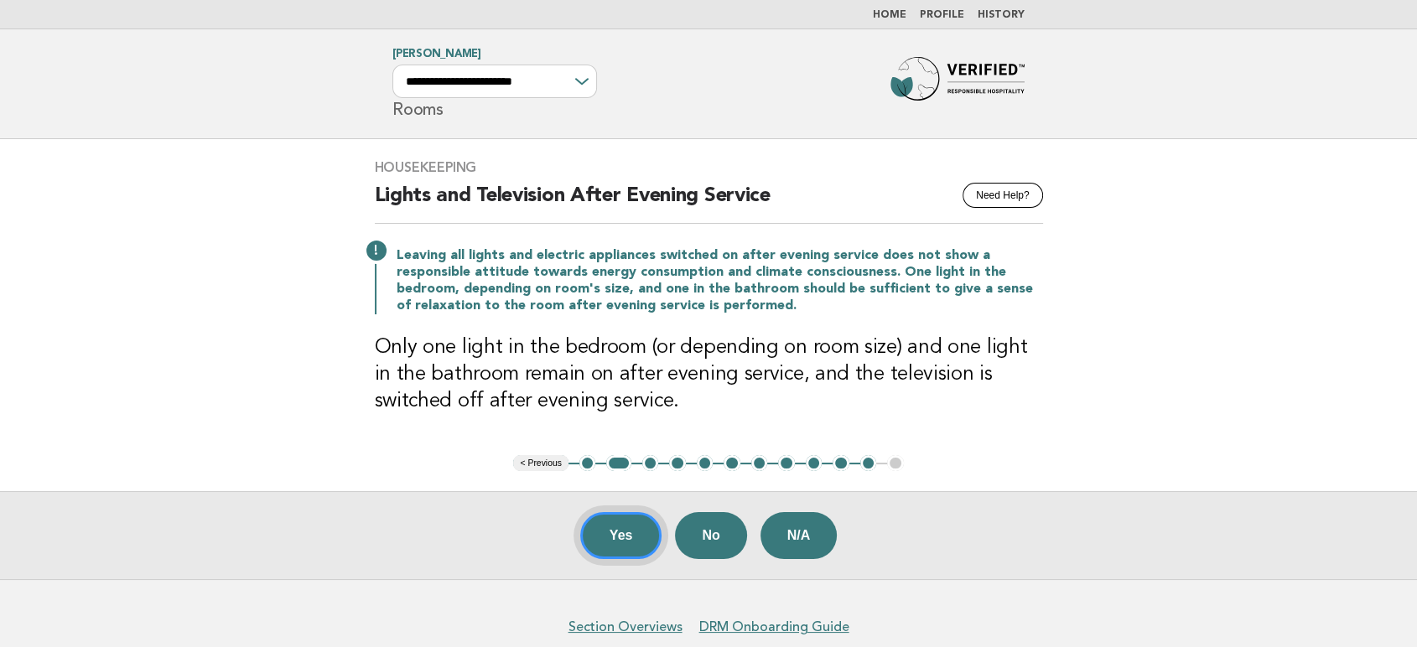
click at [604, 541] on button "Yes" at bounding box center [621, 535] width 82 height 47
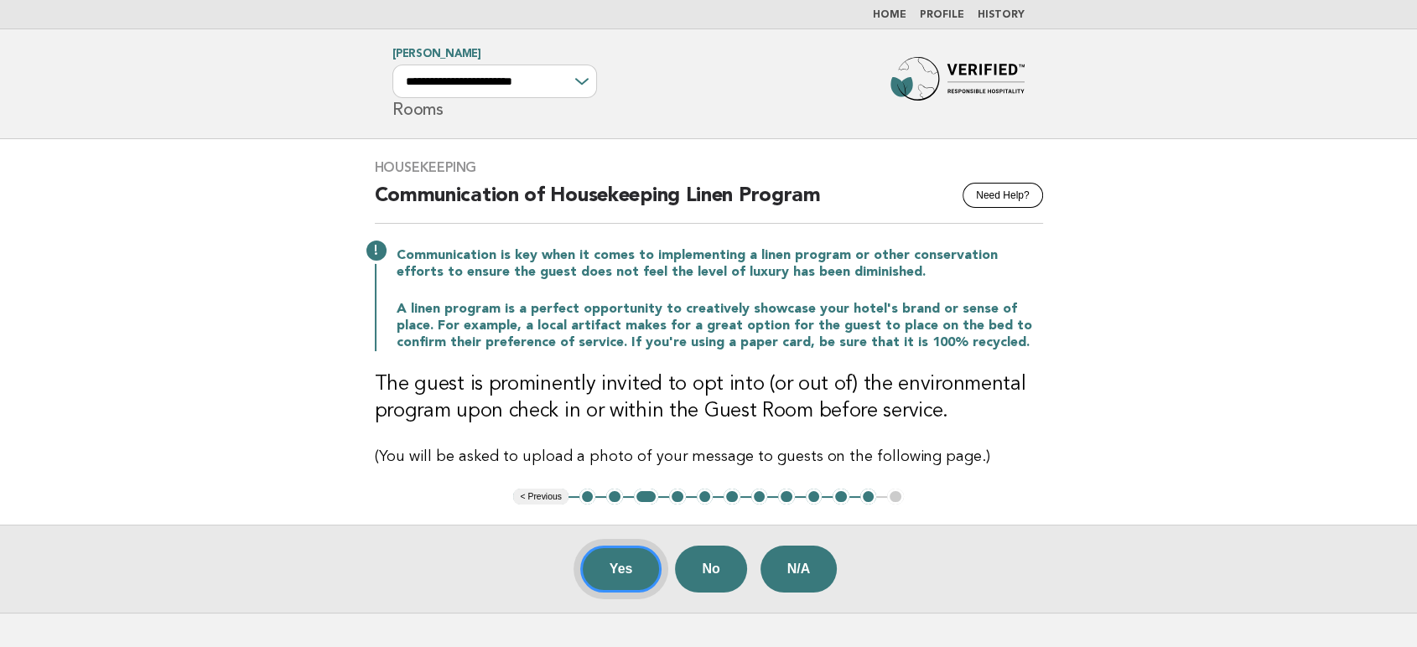
click at [604, 575] on button "Yes" at bounding box center [621, 569] width 82 height 47
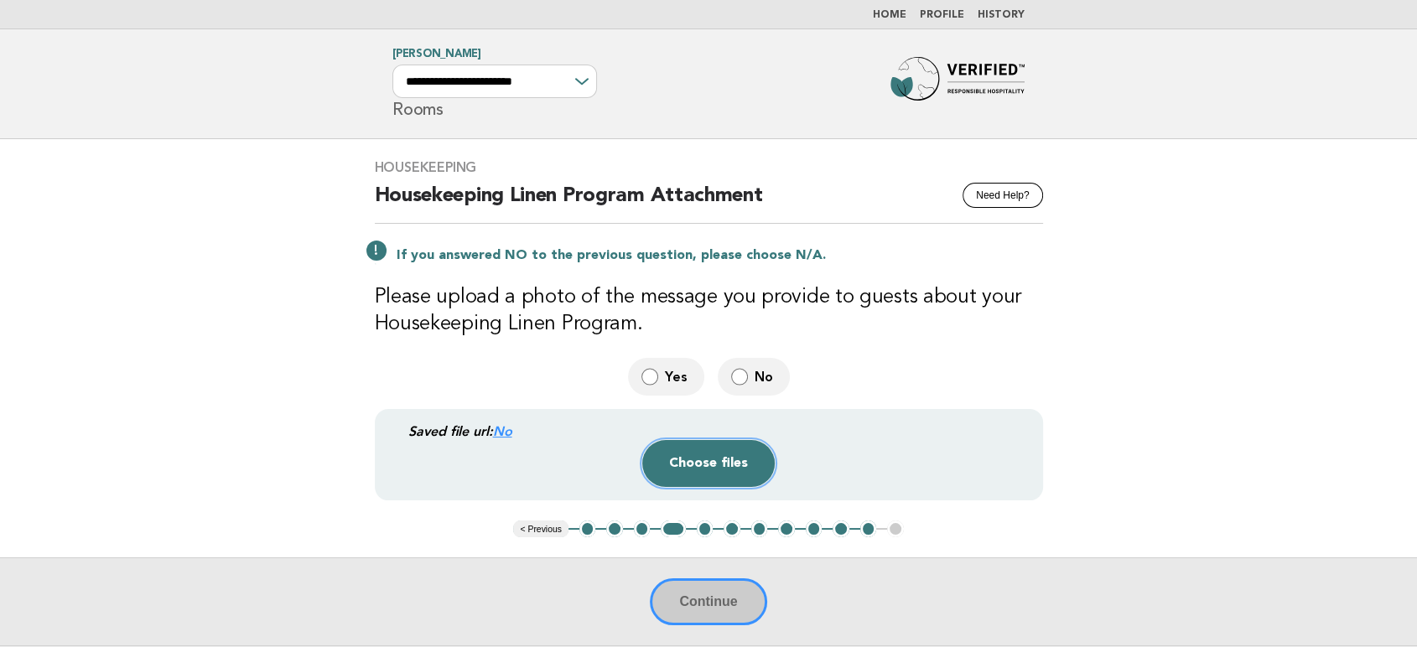
click at [731, 464] on button "Choose files" at bounding box center [708, 463] width 133 height 47
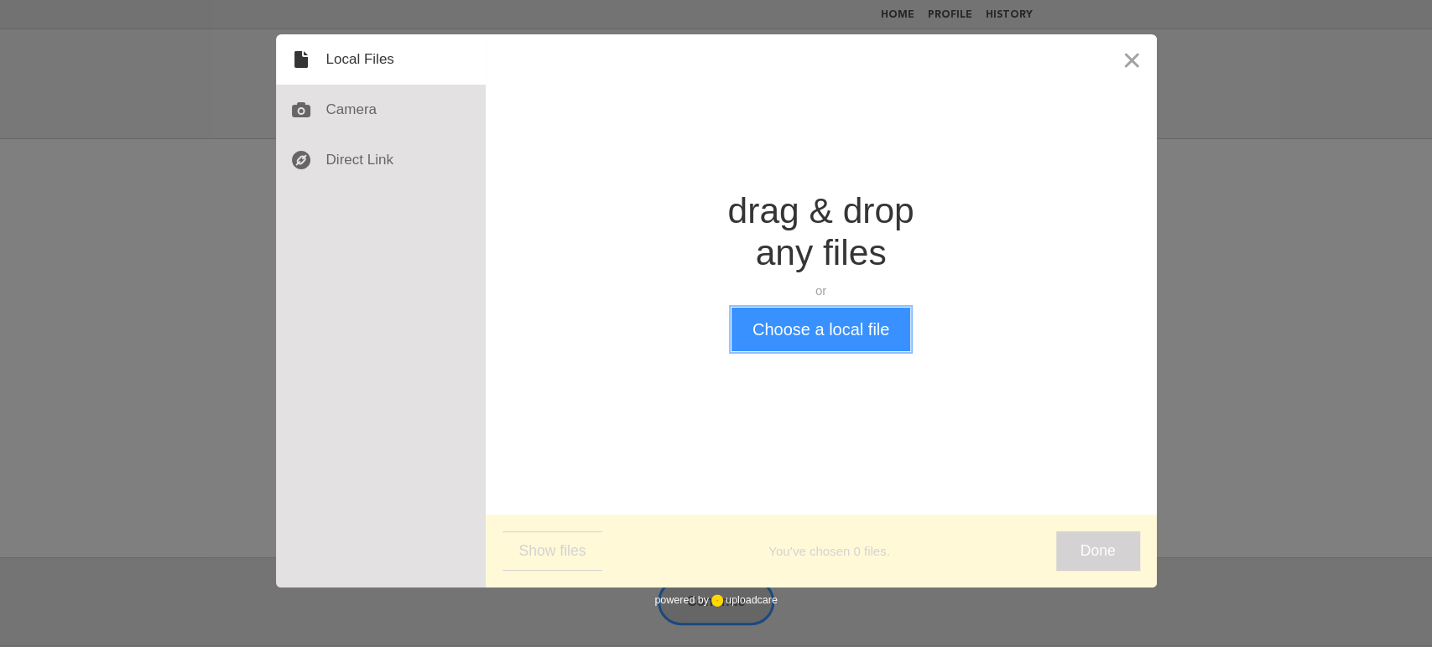
click at [830, 333] on button "Choose a local file" at bounding box center [820, 330] width 179 height 44
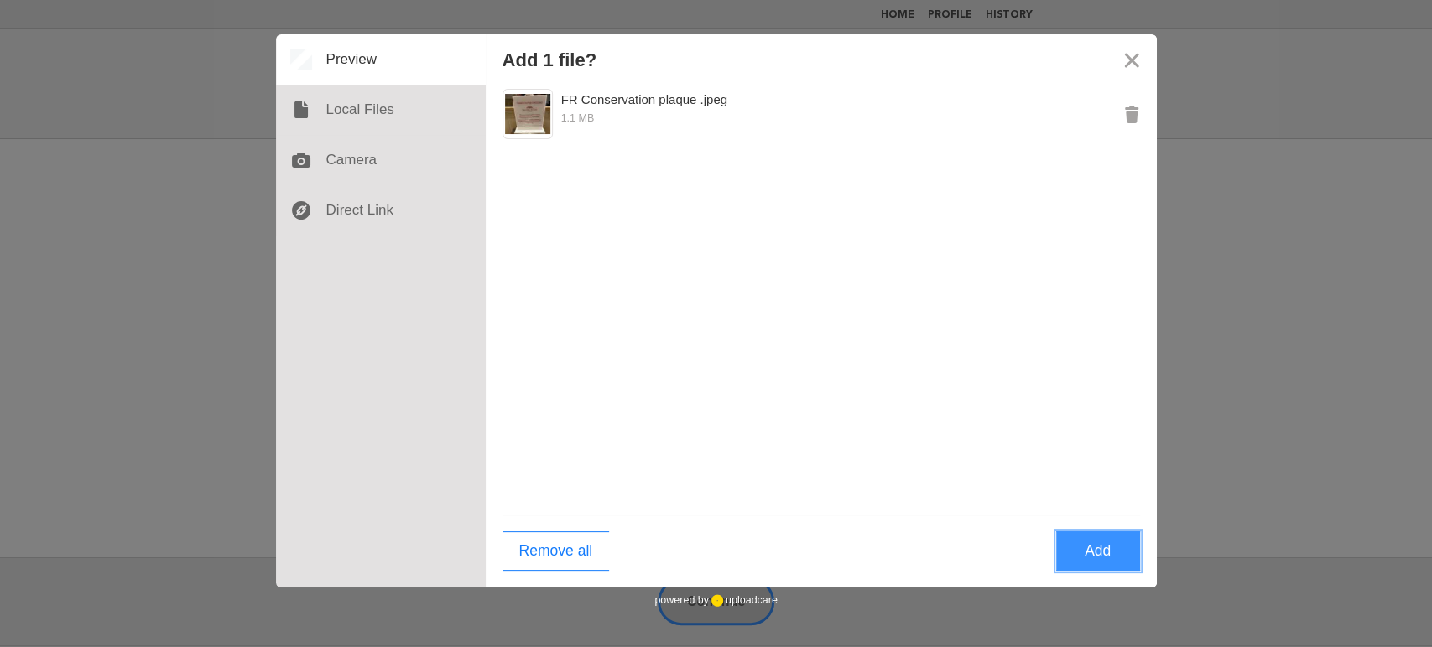
click at [1100, 549] on button "Add" at bounding box center [1098, 551] width 84 height 39
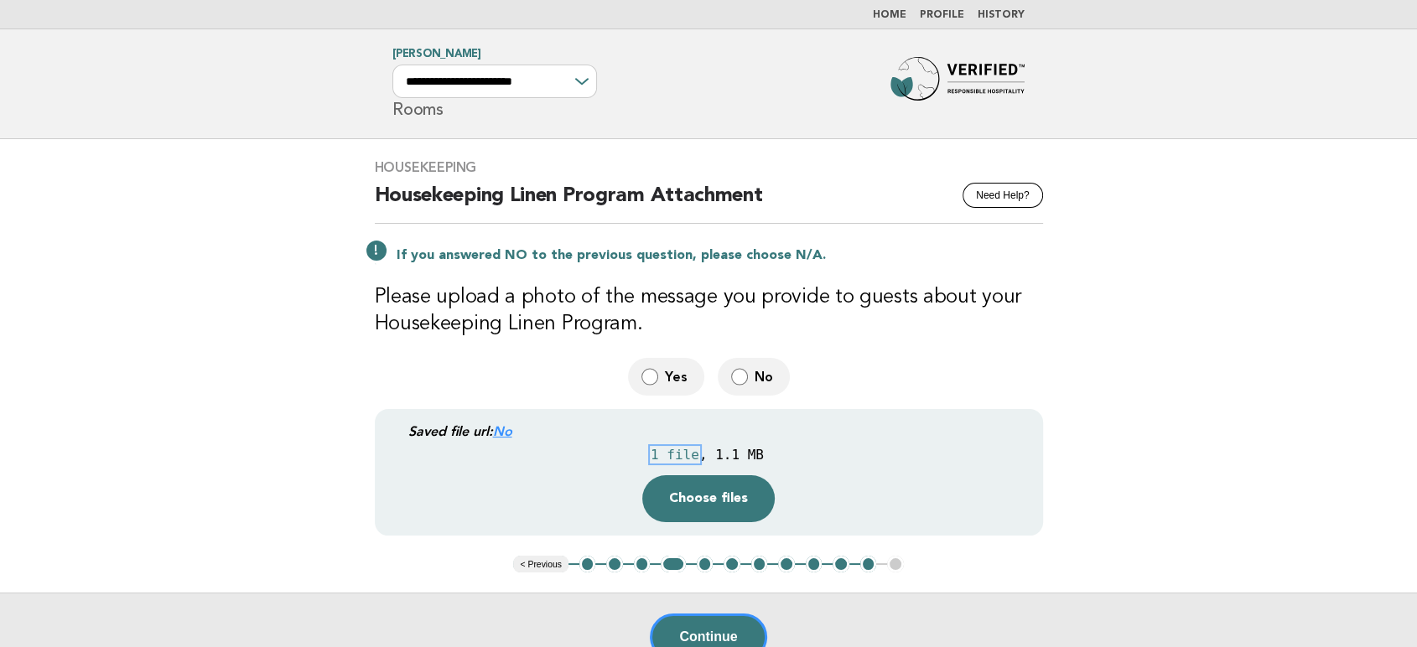
click at [681, 455] on div "1 file" at bounding box center [675, 455] width 49 height 16
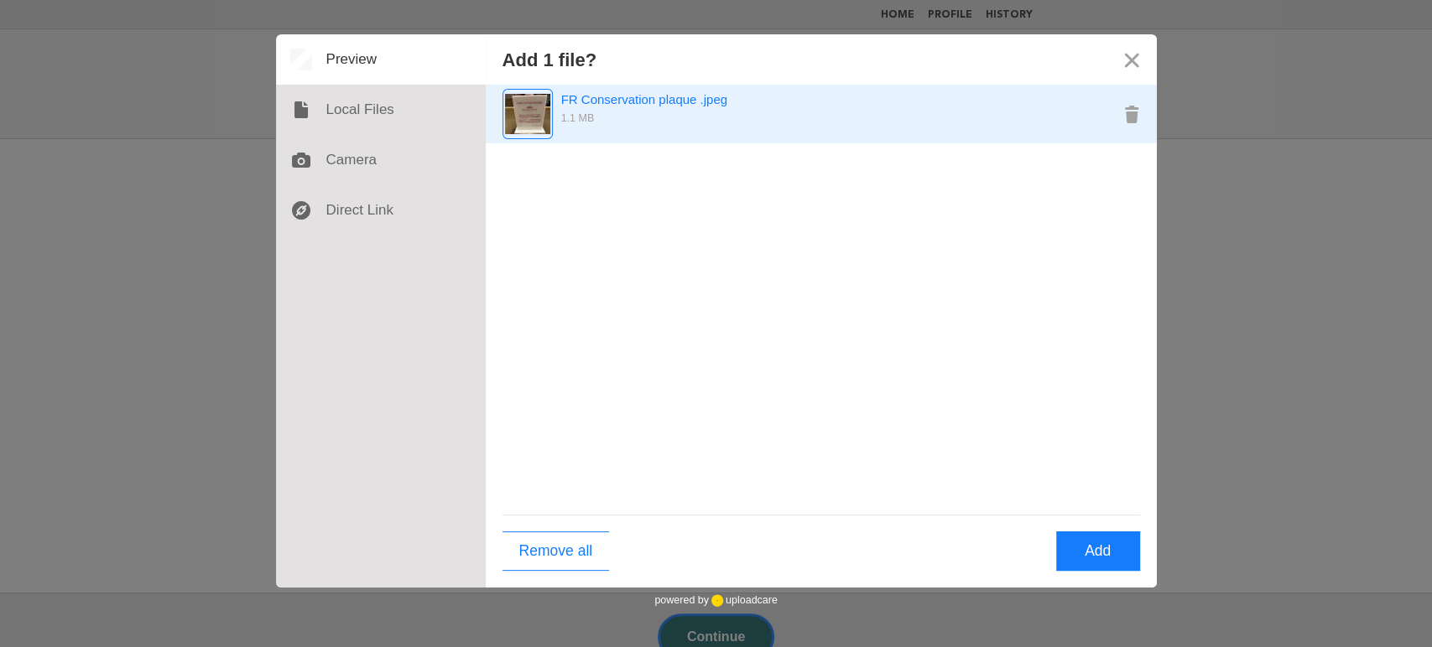
click at [537, 117] on img "Preview FR Conservation plaque .jpeg" at bounding box center [527, 114] width 45 height 40
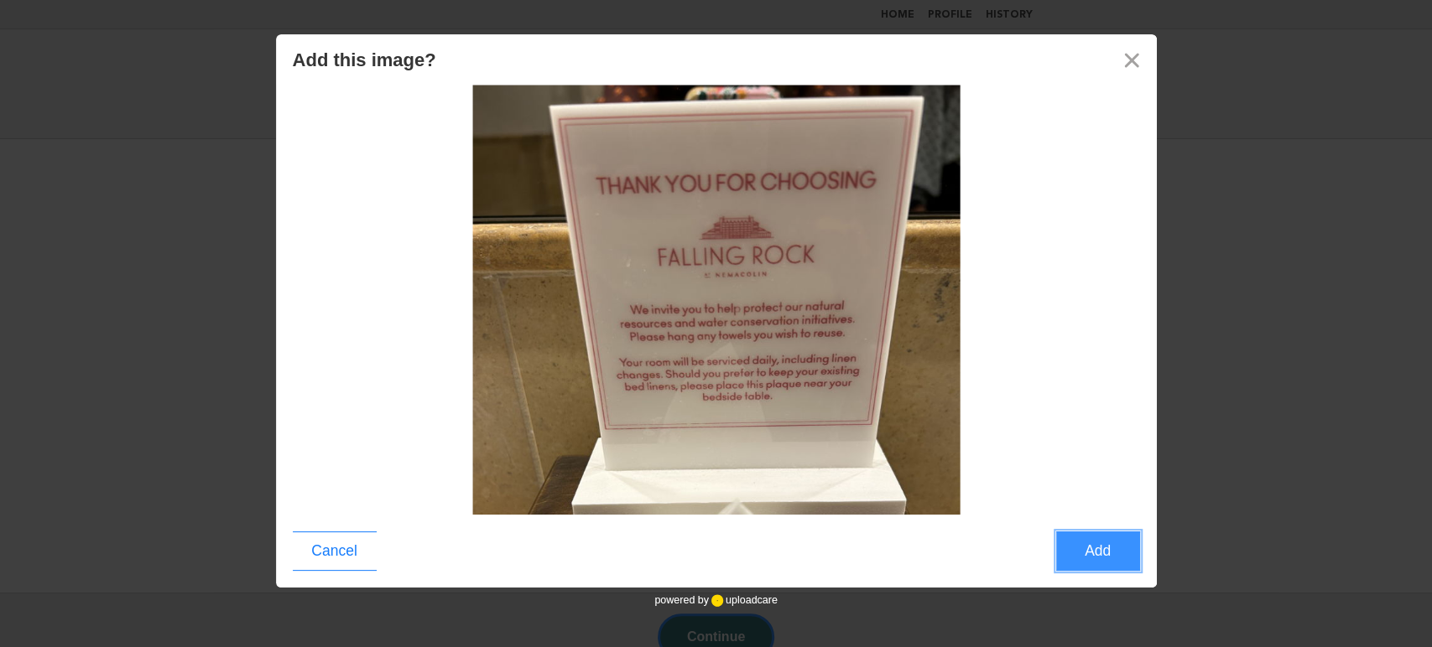
click at [1089, 545] on button "Add" at bounding box center [1098, 551] width 84 height 39
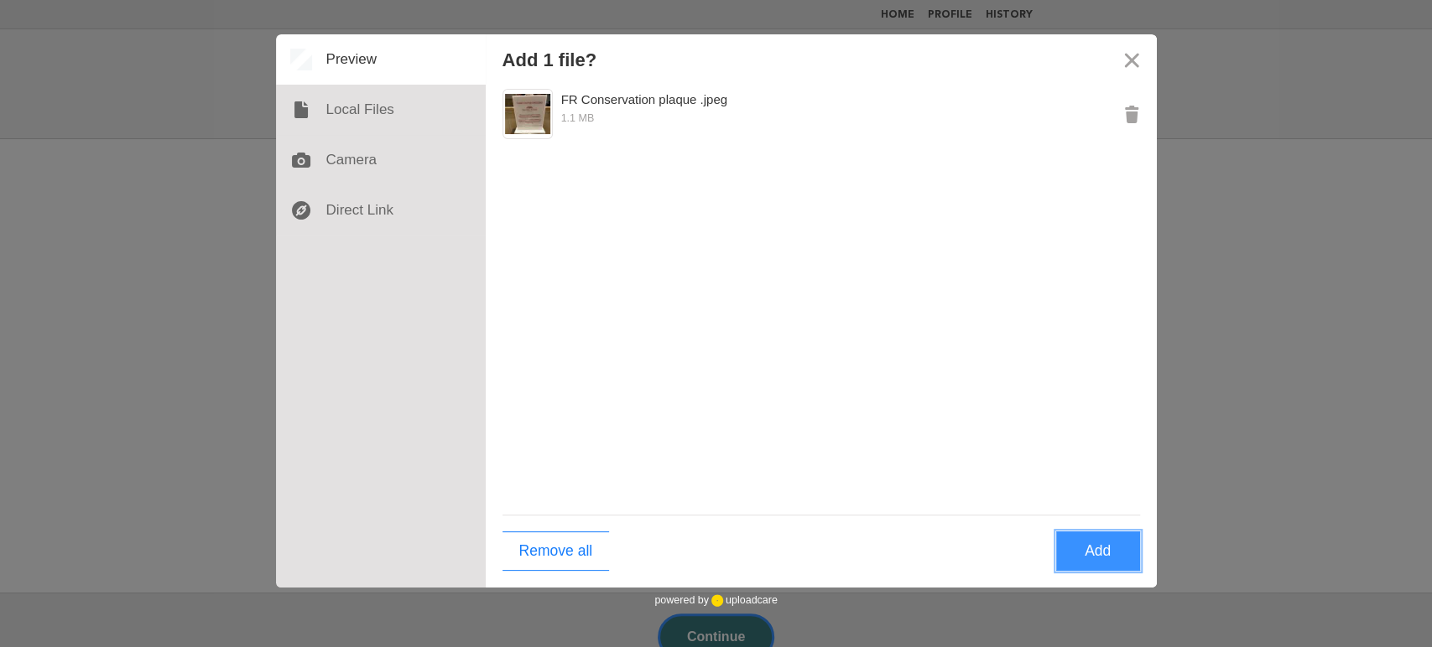
click at [1089, 554] on button "Add" at bounding box center [1098, 551] width 84 height 39
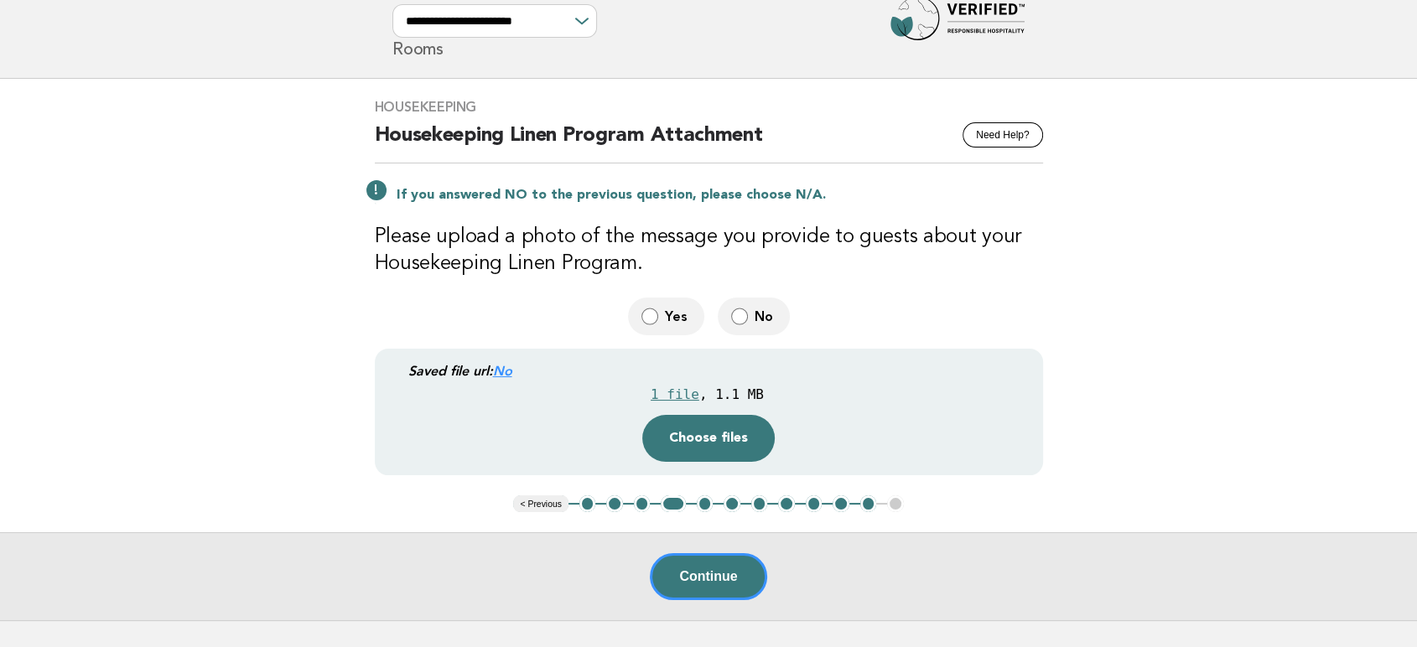
scroll to position [93, 0]
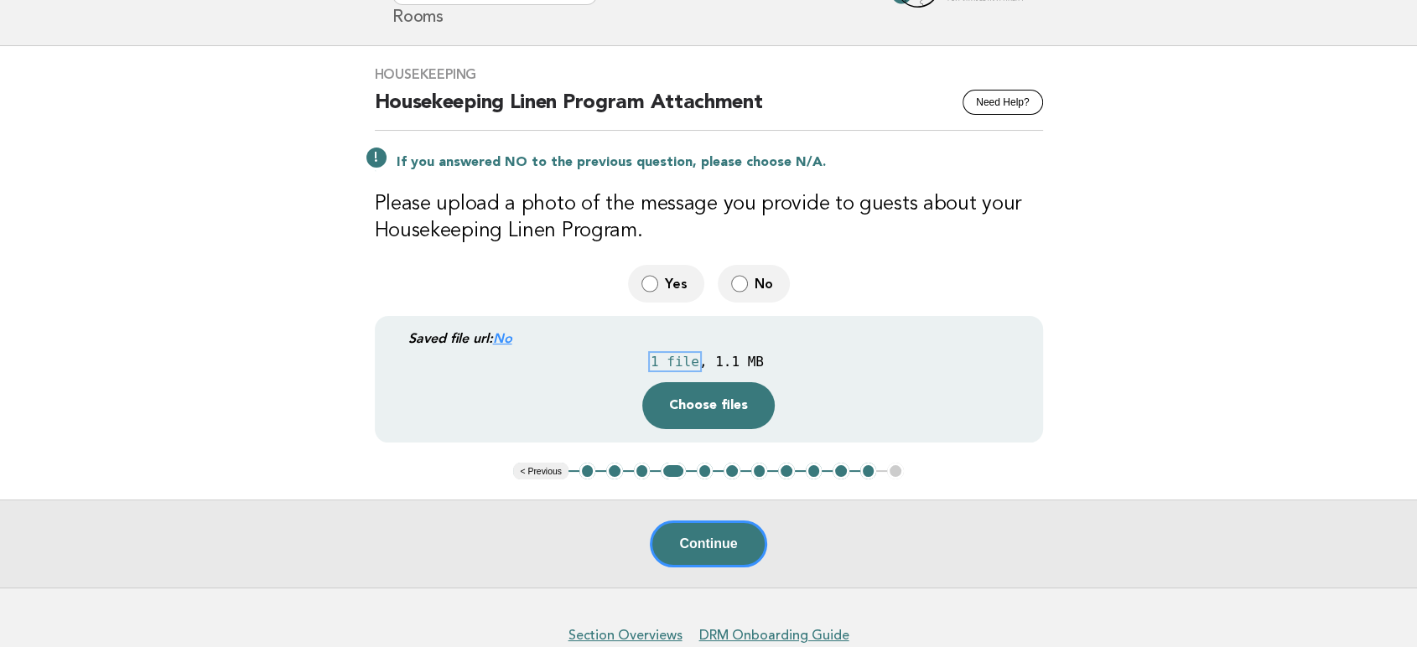
click at [688, 358] on div "1 file" at bounding box center [675, 362] width 49 height 16
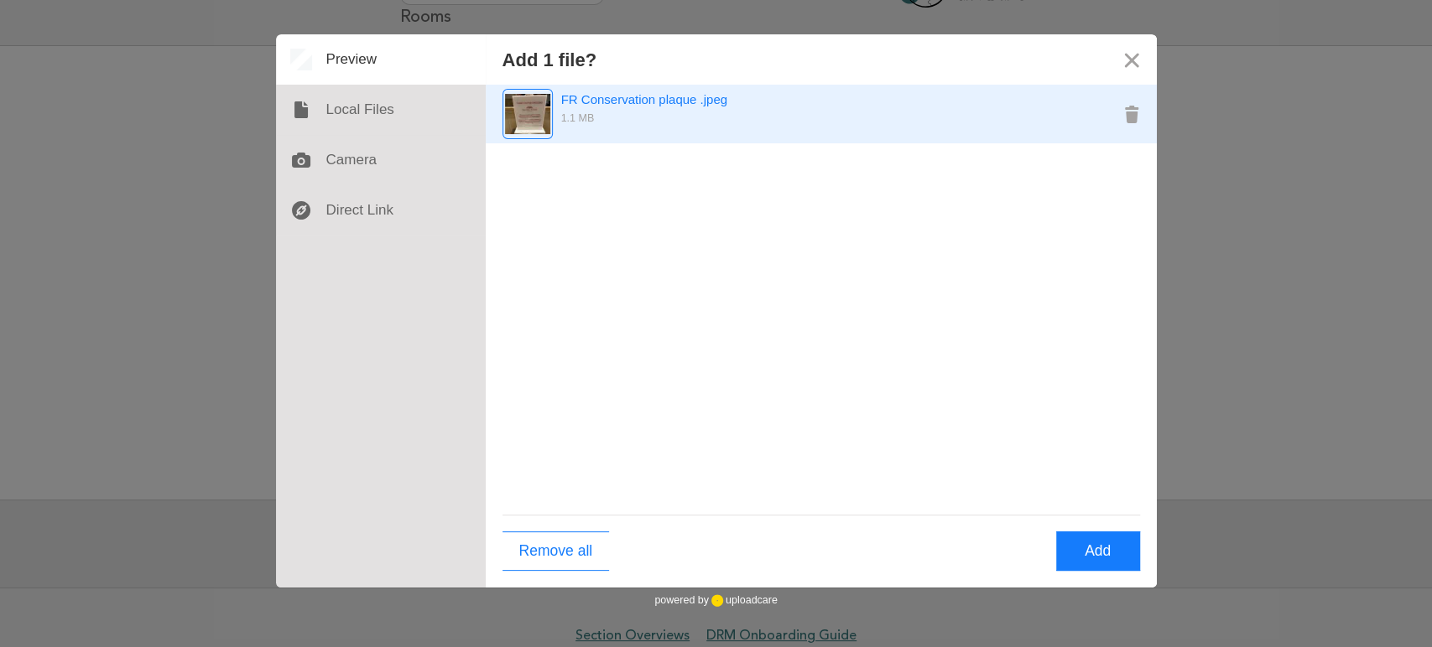
click at [568, 110] on div "1.1 MB" at bounding box center [795, 118] width 587 height 17
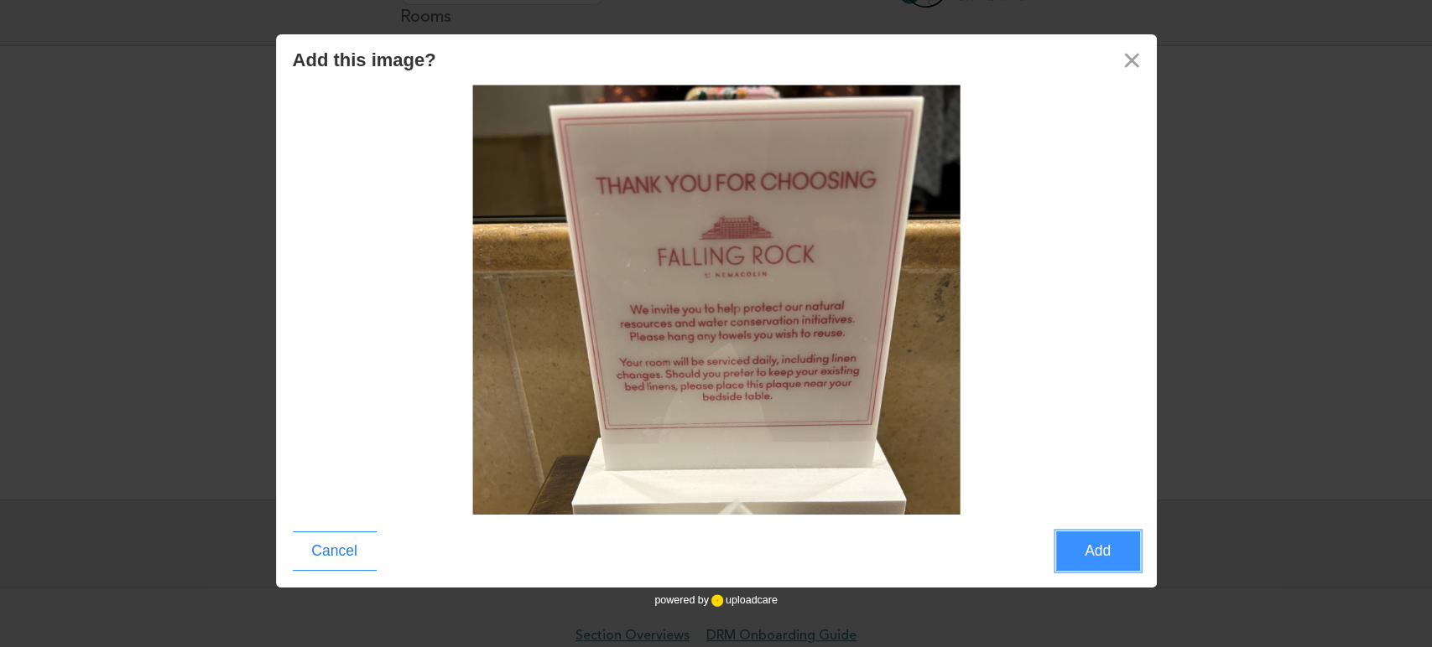
click at [1109, 554] on button "Add" at bounding box center [1098, 551] width 84 height 39
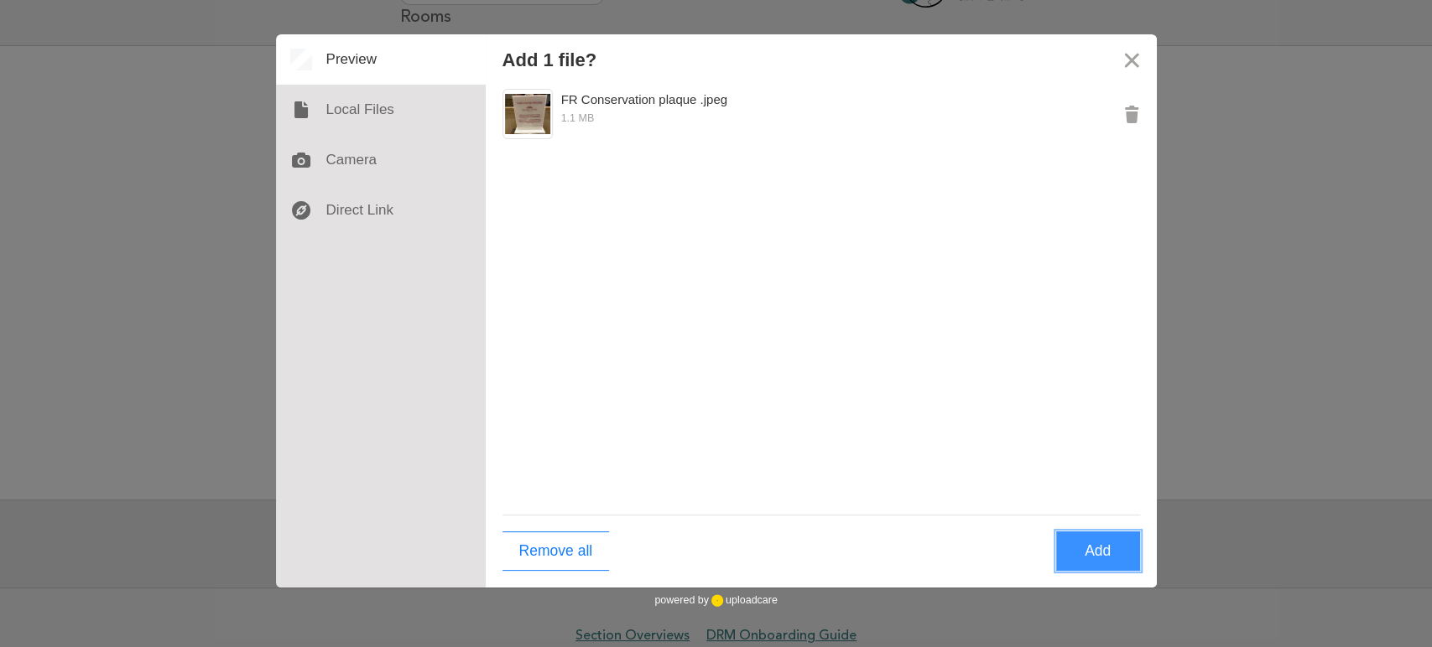
click at [1092, 554] on button "Add" at bounding box center [1098, 551] width 84 height 39
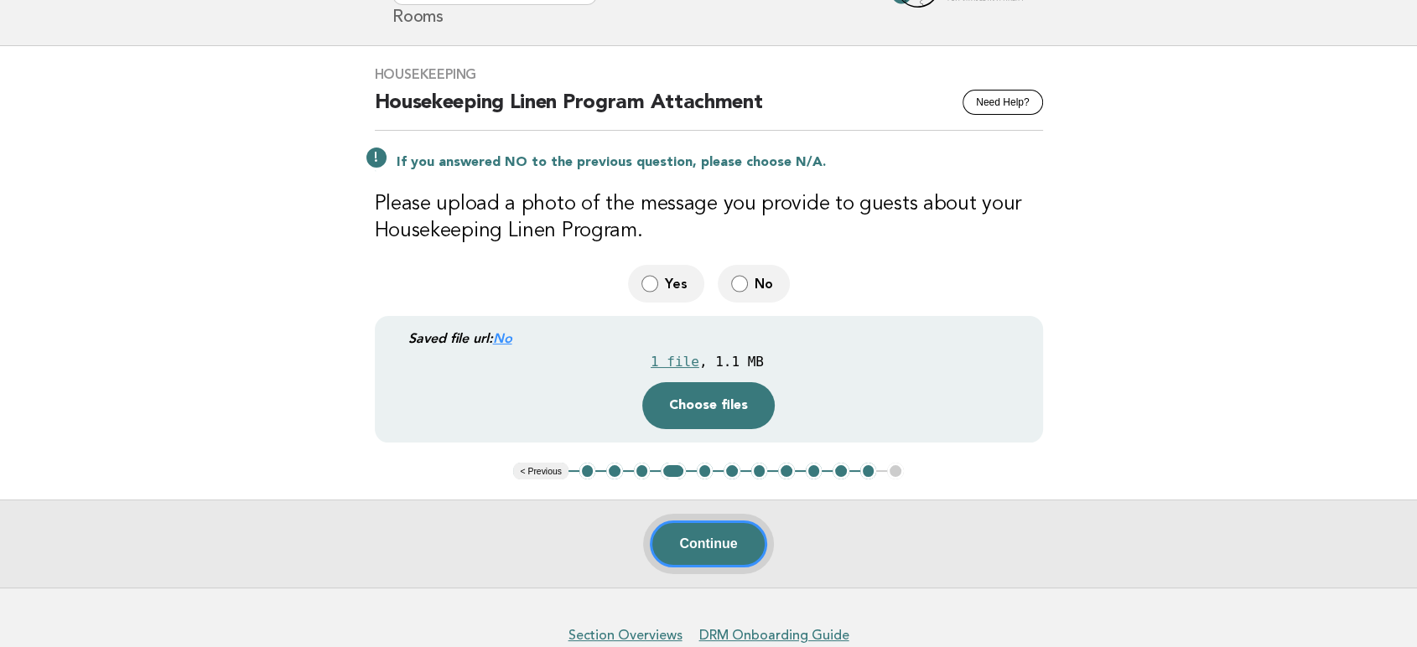
click at [741, 542] on button "Continue" at bounding box center [708, 544] width 117 height 47
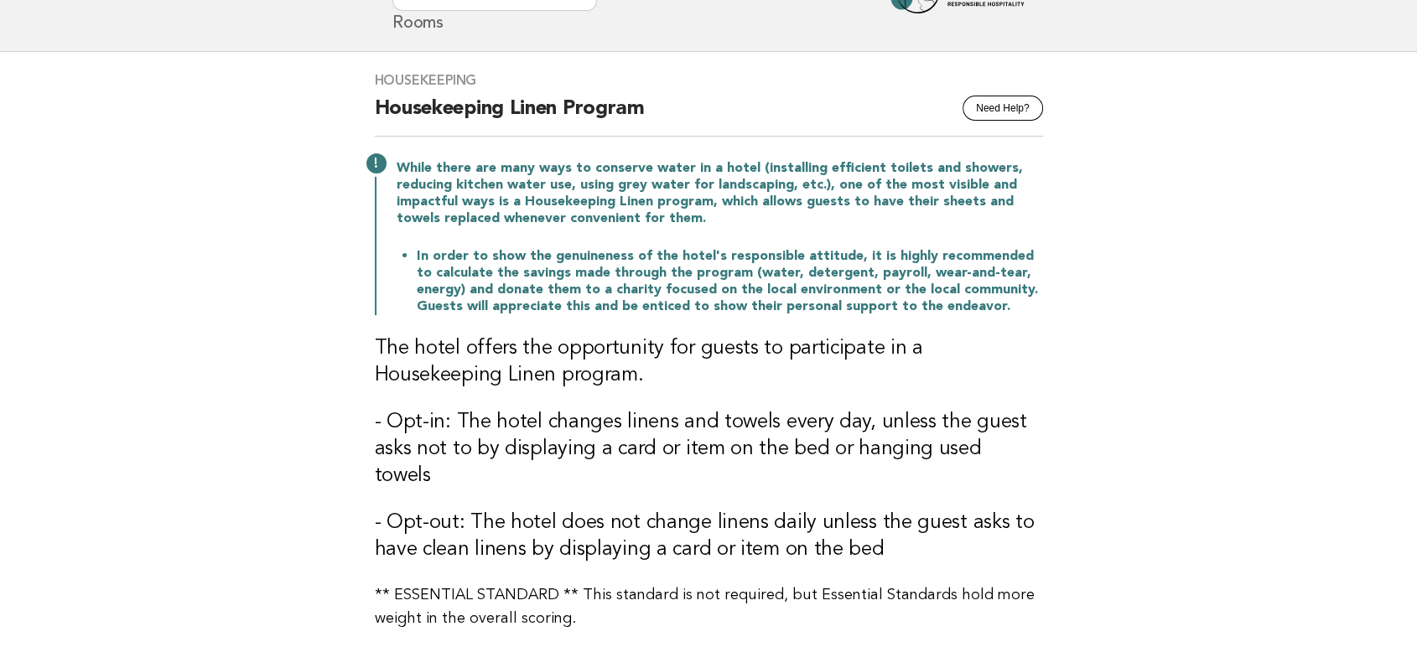
scroll to position [186, 0]
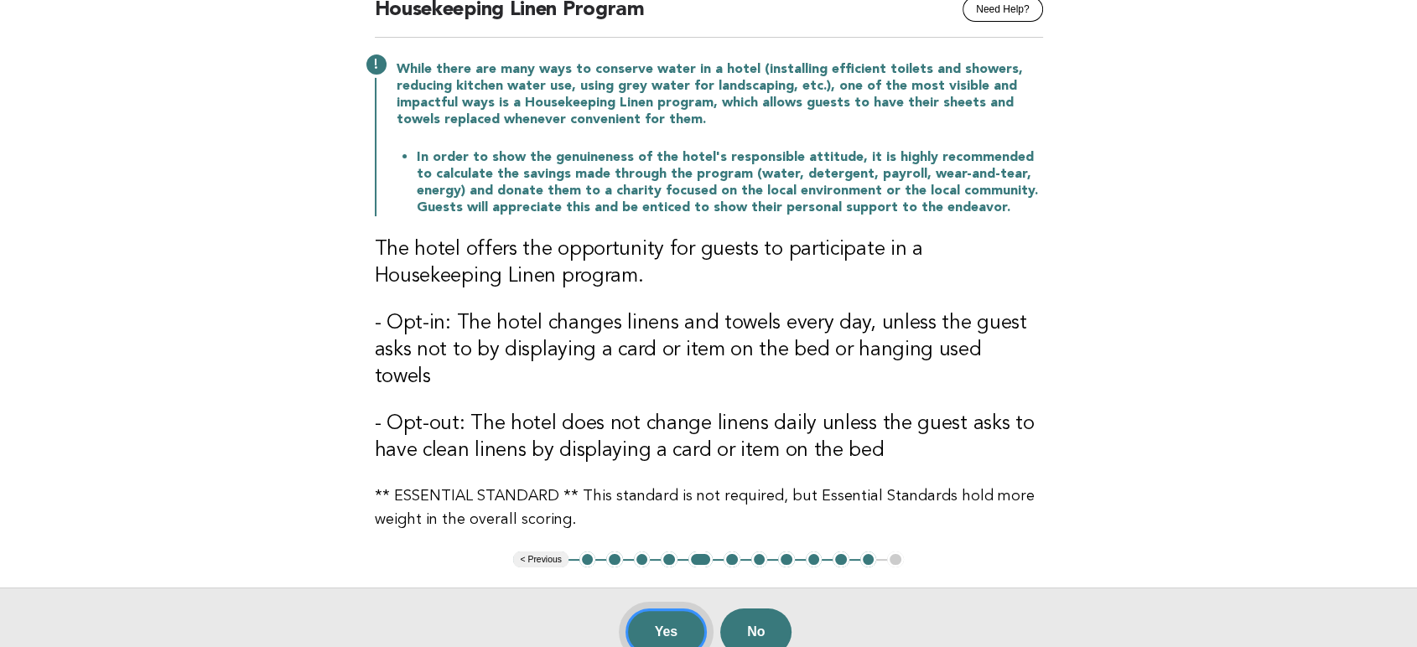
click at [672, 609] on button "Yes" at bounding box center [667, 632] width 82 height 47
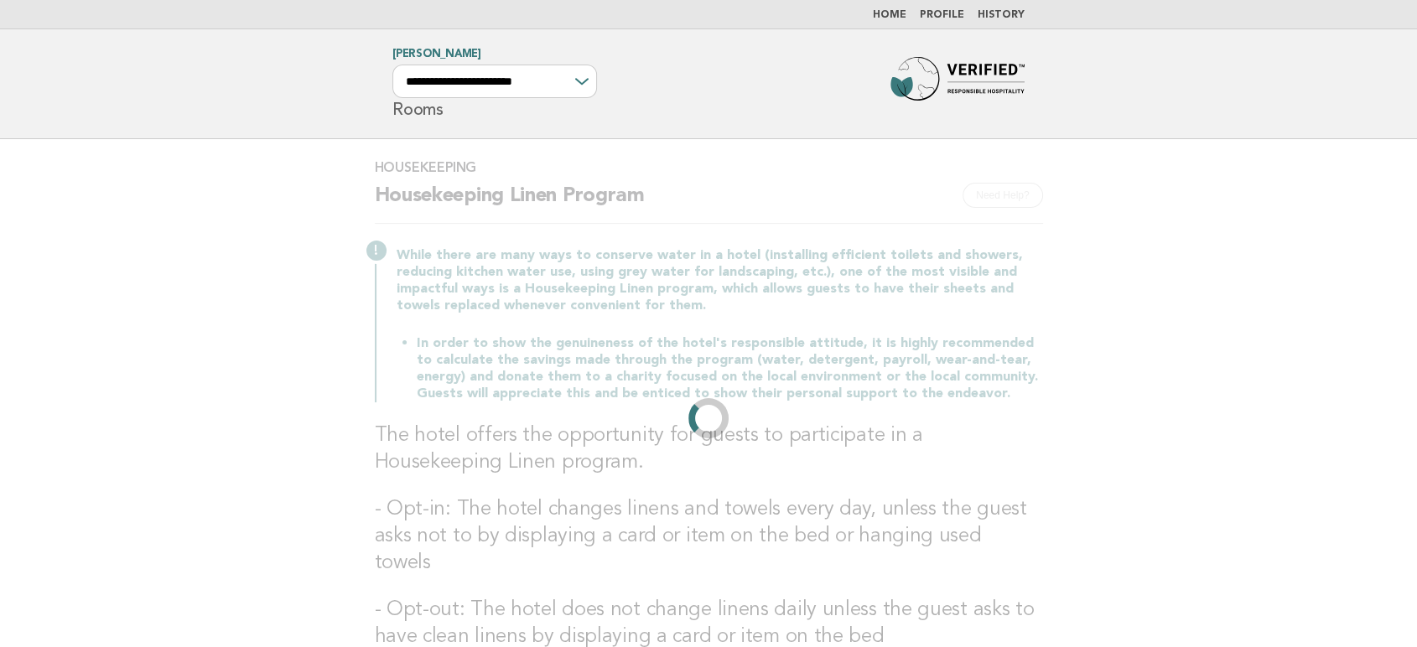
scroll to position [34, 0]
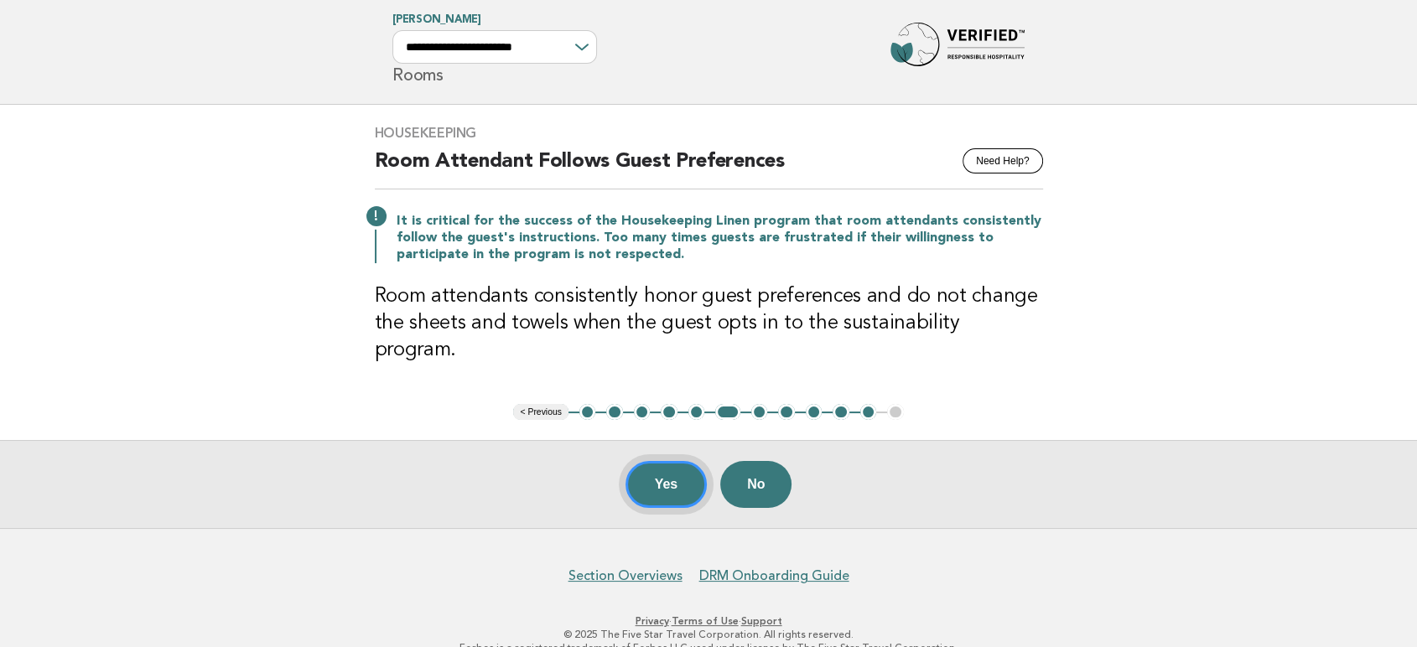
click at [680, 466] on button "Yes" at bounding box center [667, 484] width 82 height 47
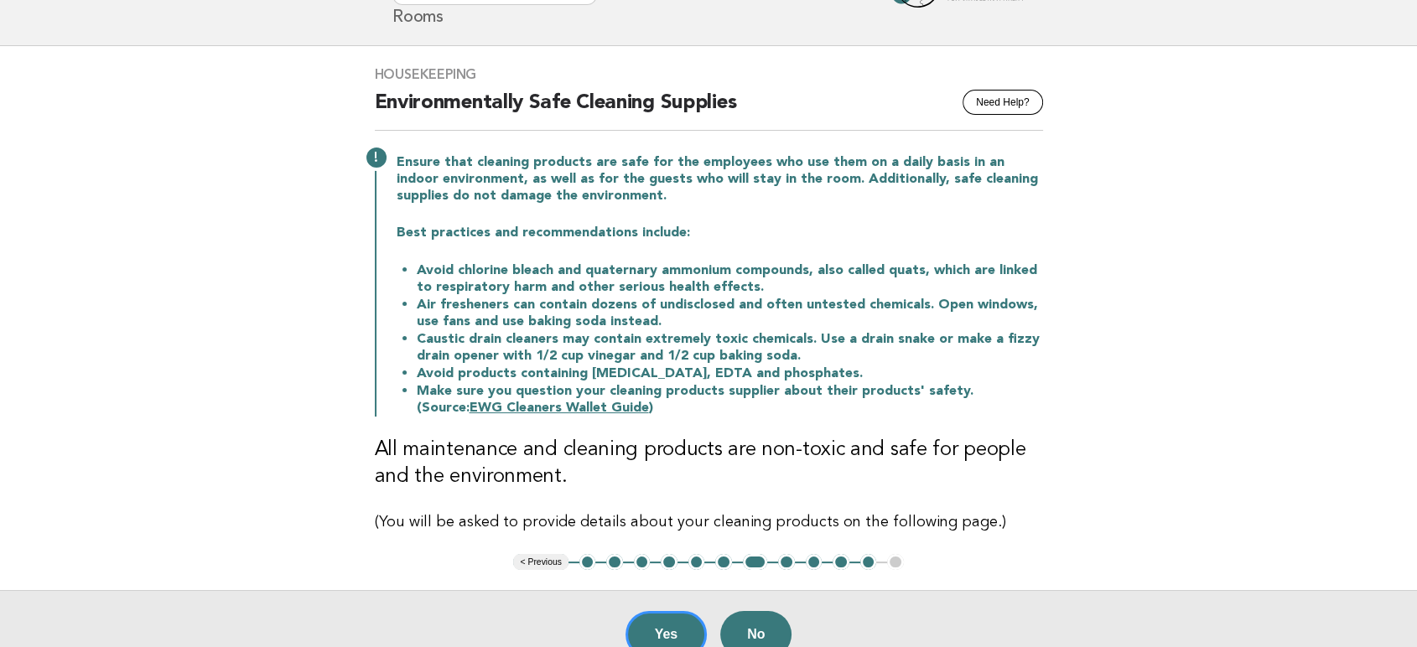
scroll to position [186, 0]
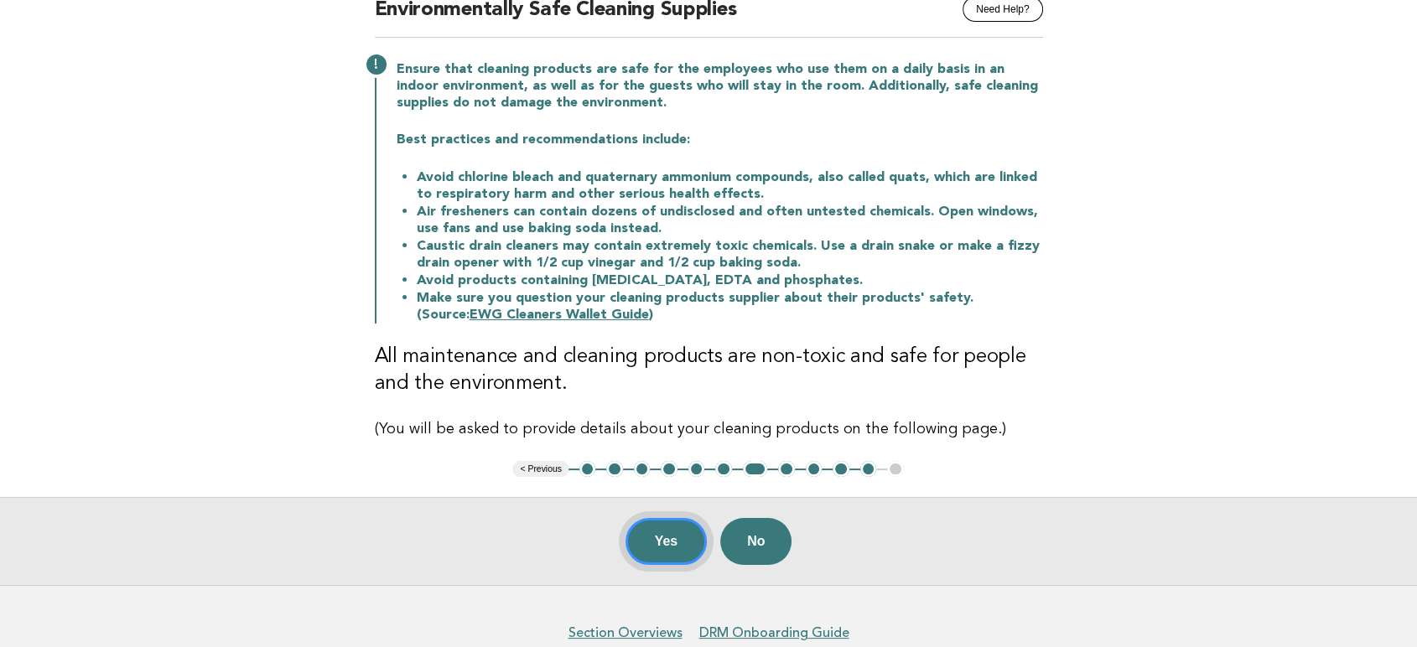
click at [665, 554] on button "Yes" at bounding box center [667, 541] width 82 height 47
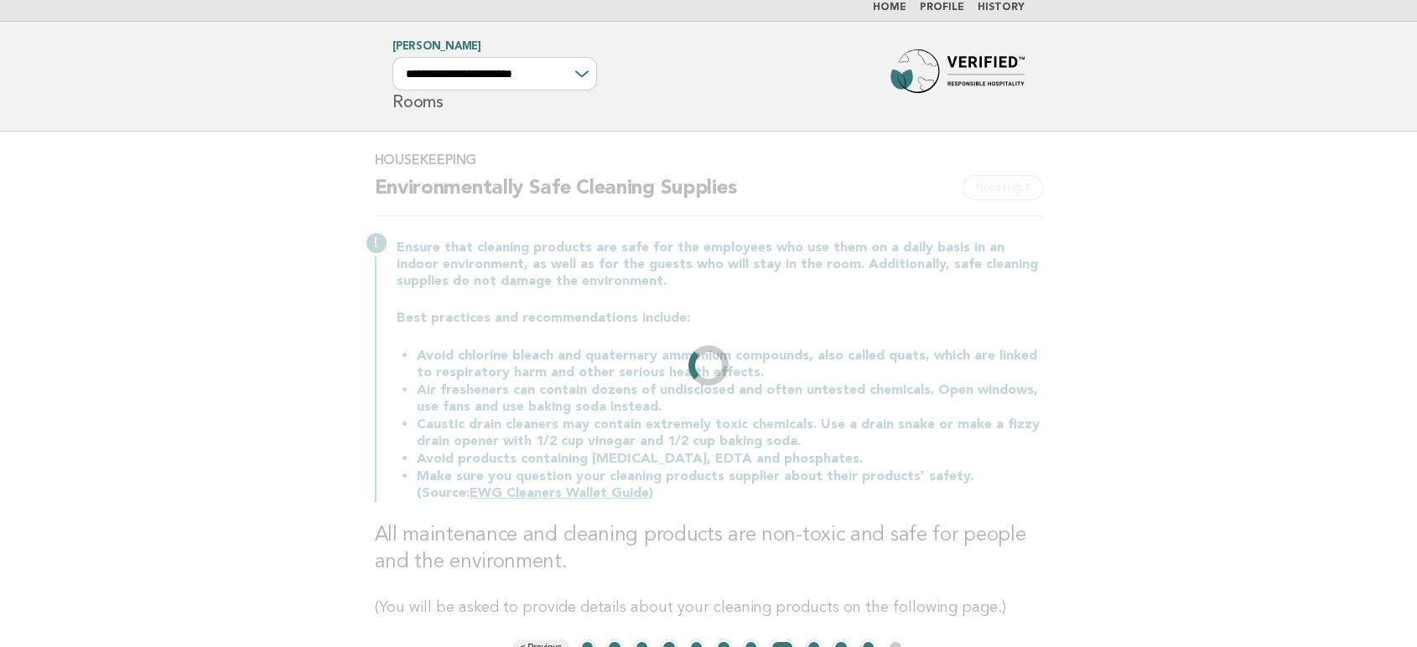
scroll to position [0, 0]
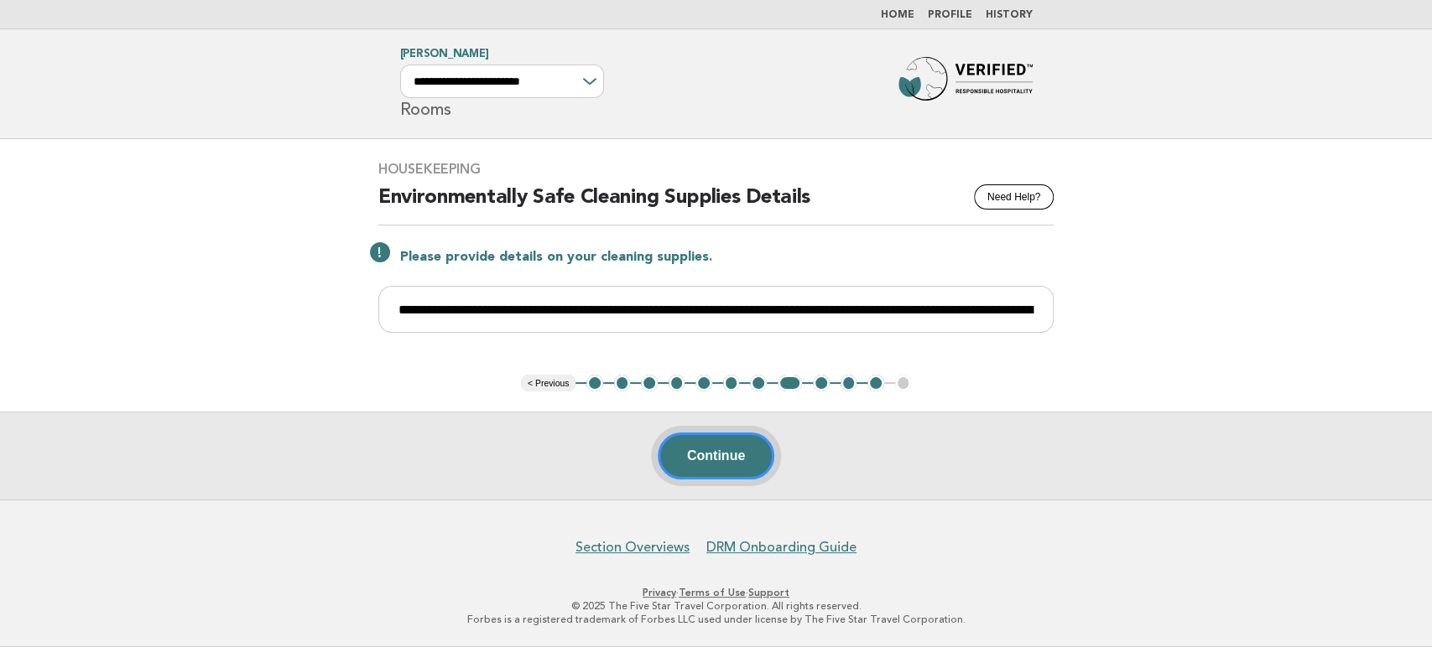
click at [726, 450] on button "Continue" at bounding box center [716, 456] width 117 height 47
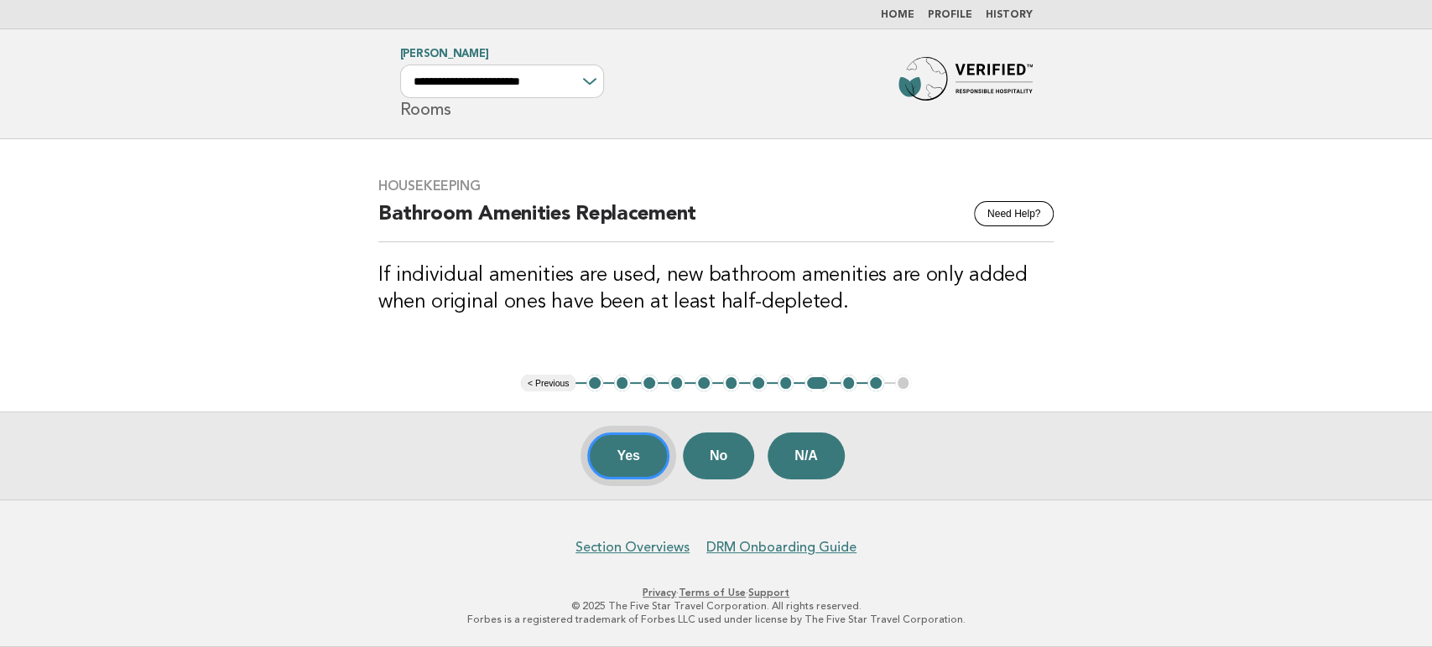
click at [642, 473] on button "Yes" at bounding box center [628, 456] width 82 height 47
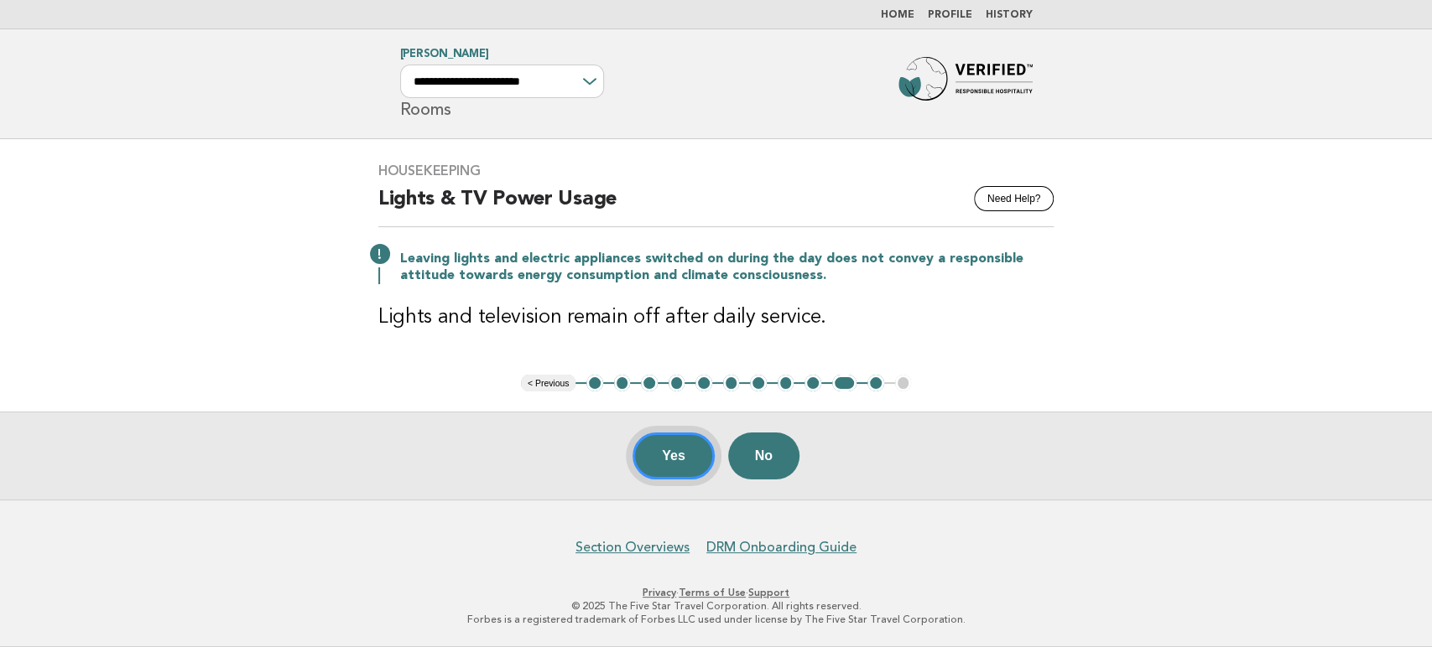
click at [660, 460] on button "Yes" at bounding box center [673, 456] width 82 height 47
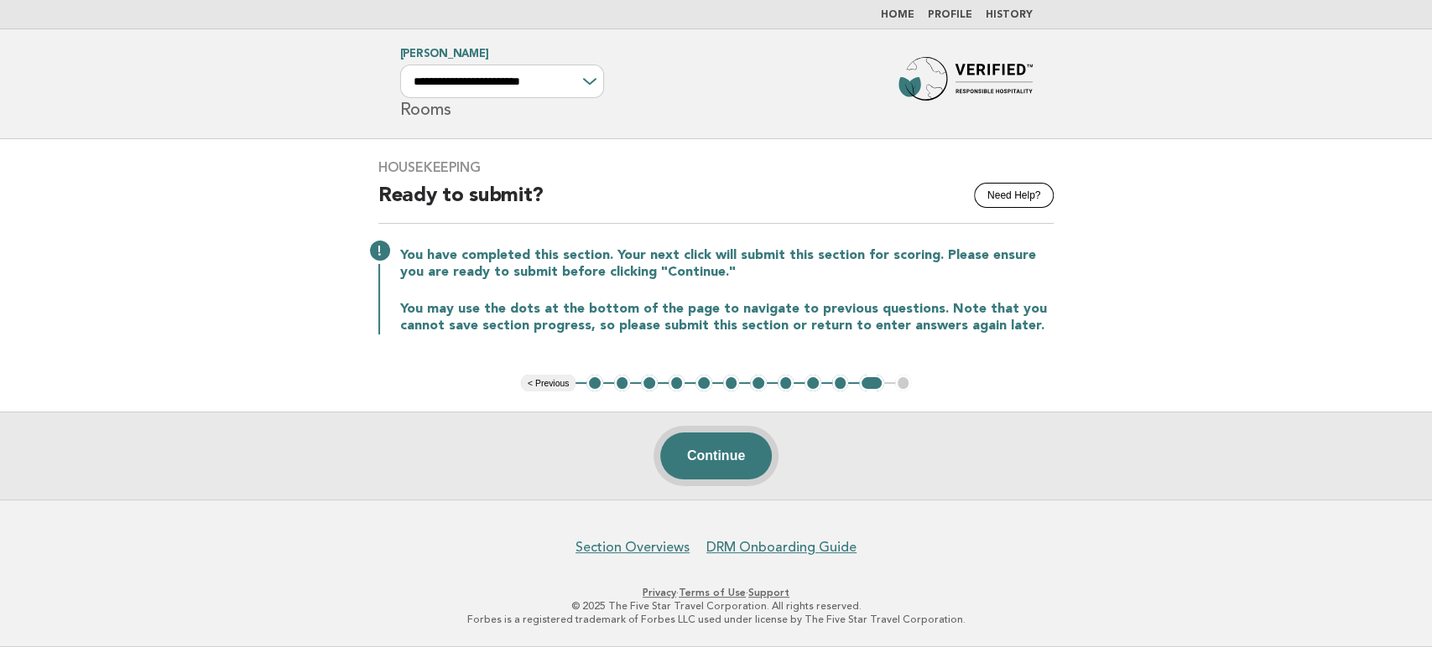
click at [749, 466] on button "Continue" at bounding box center [716, 456] width 112 height 47
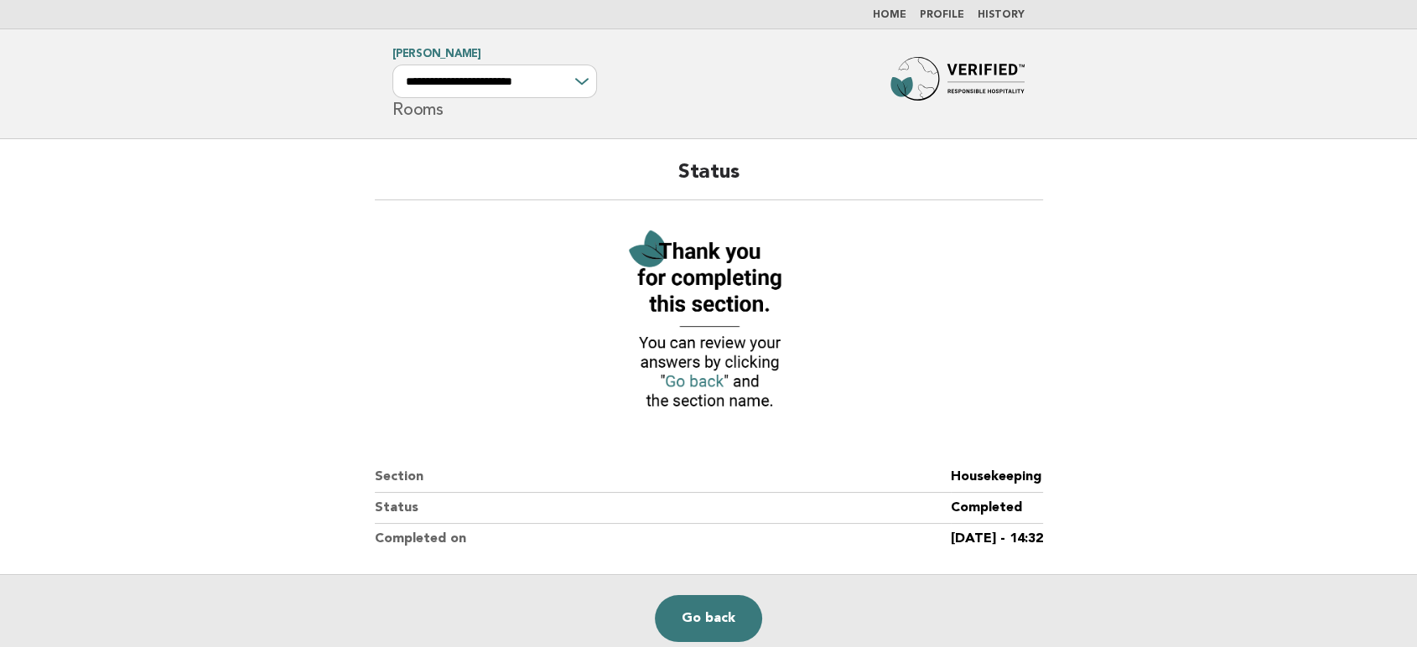
click at [900, 18] on link "Home" at bounding box center [890, 15] width 34 height 10
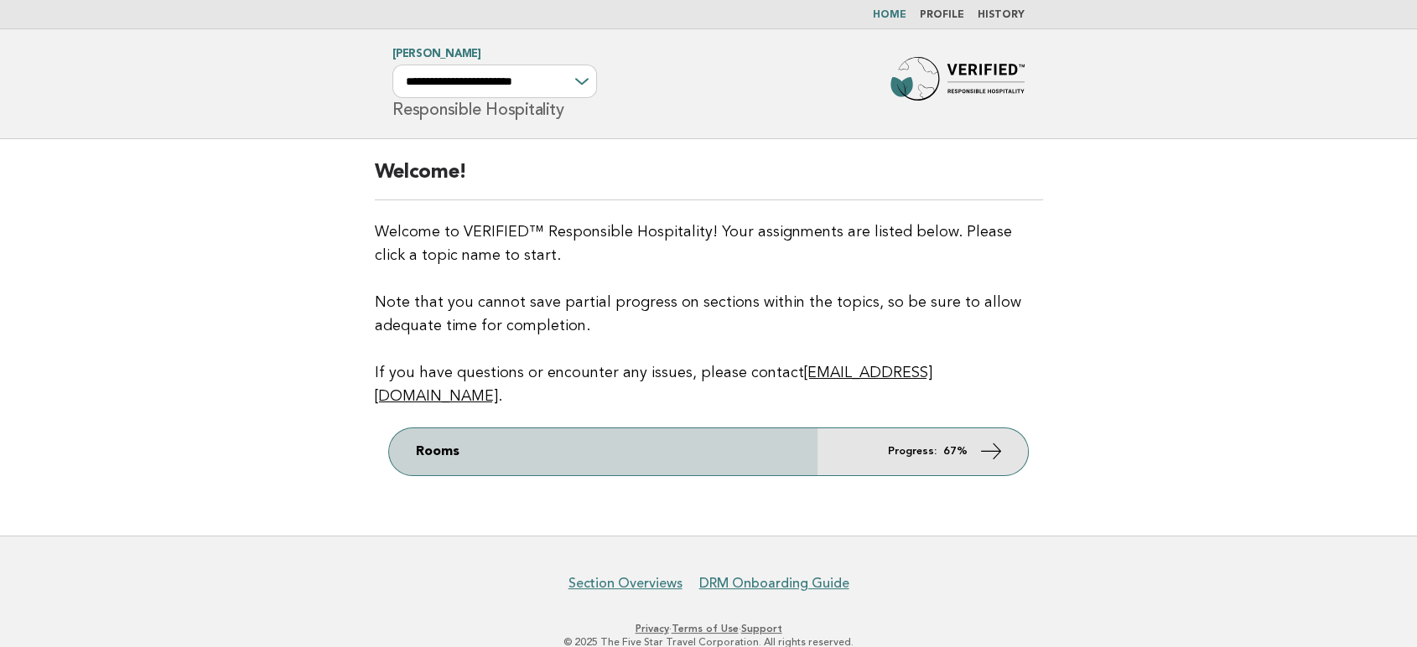
click at [952, 443] on link "Rooms Progress: 67%" at bounding box center [708, 452] width 639 height 47
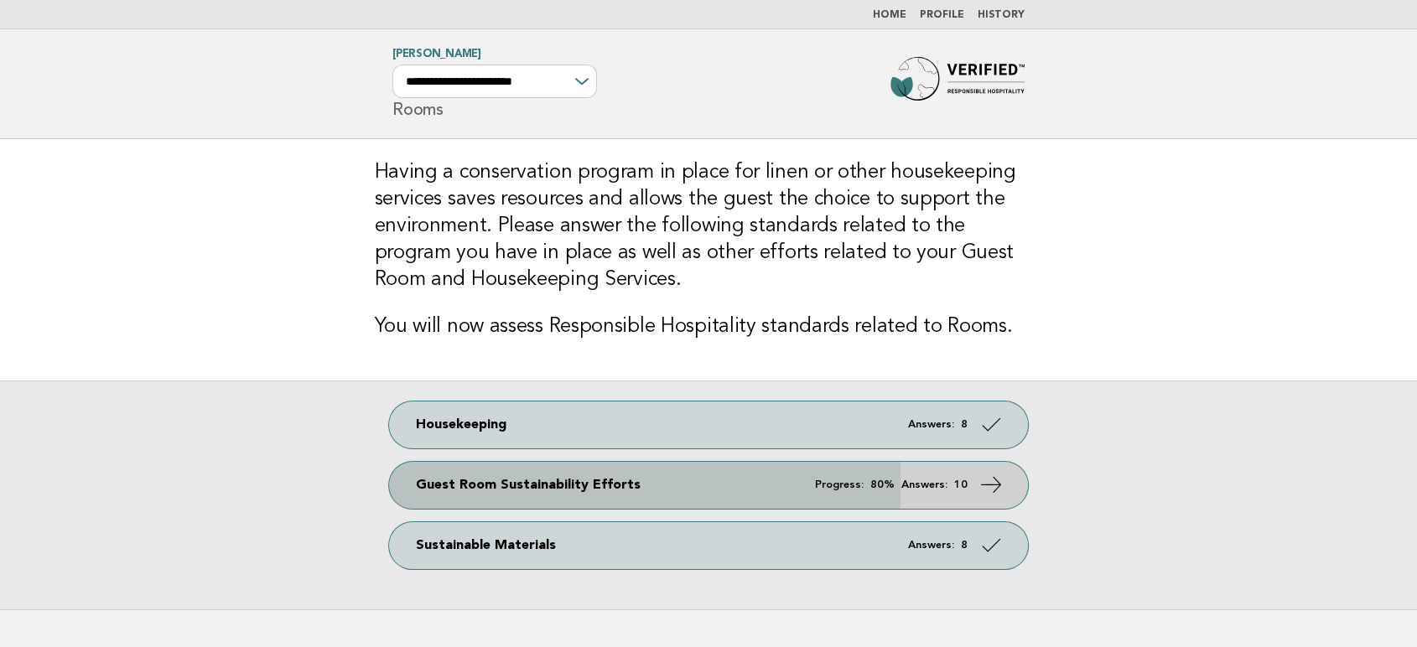
click at [952, 488] on span "Progress: 80% Answers: 10" at bounding box center [891, 485] width 153 height 11
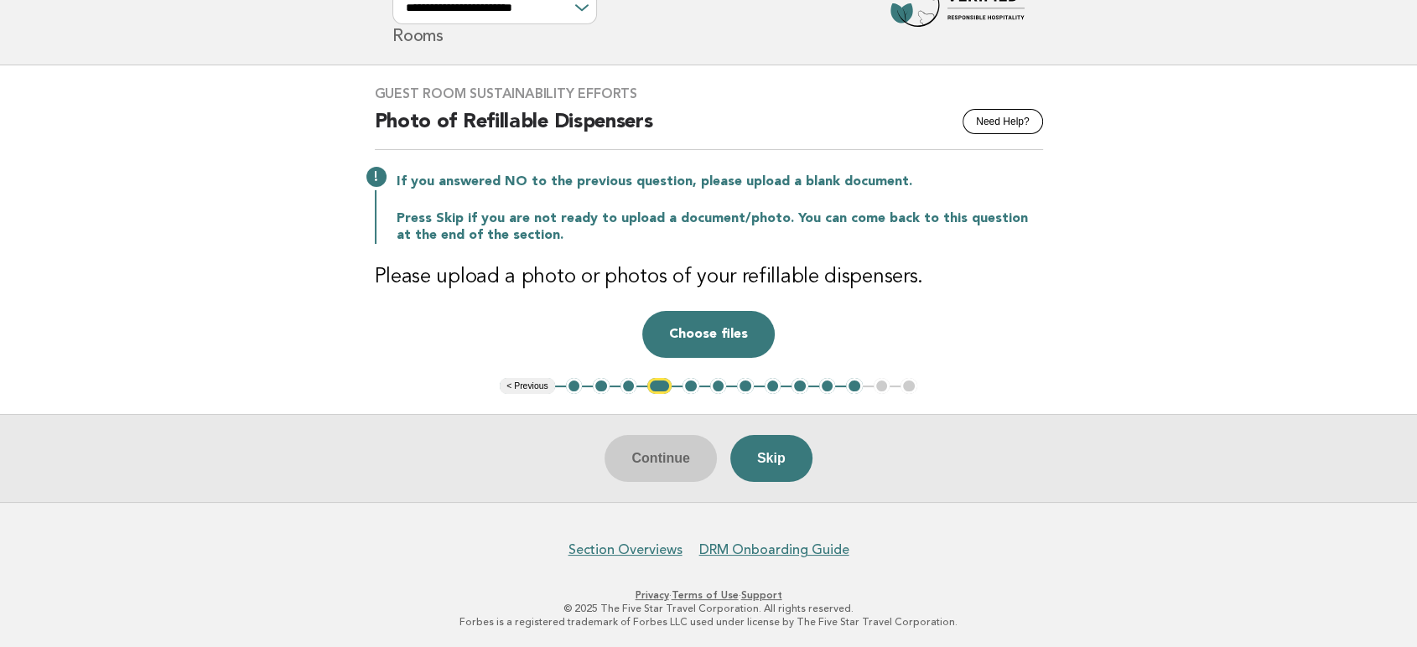
scroll to position [75, 0]
click at [705, 328] on button "Choose files" at bounding box center [708, 333] width 133 height 47
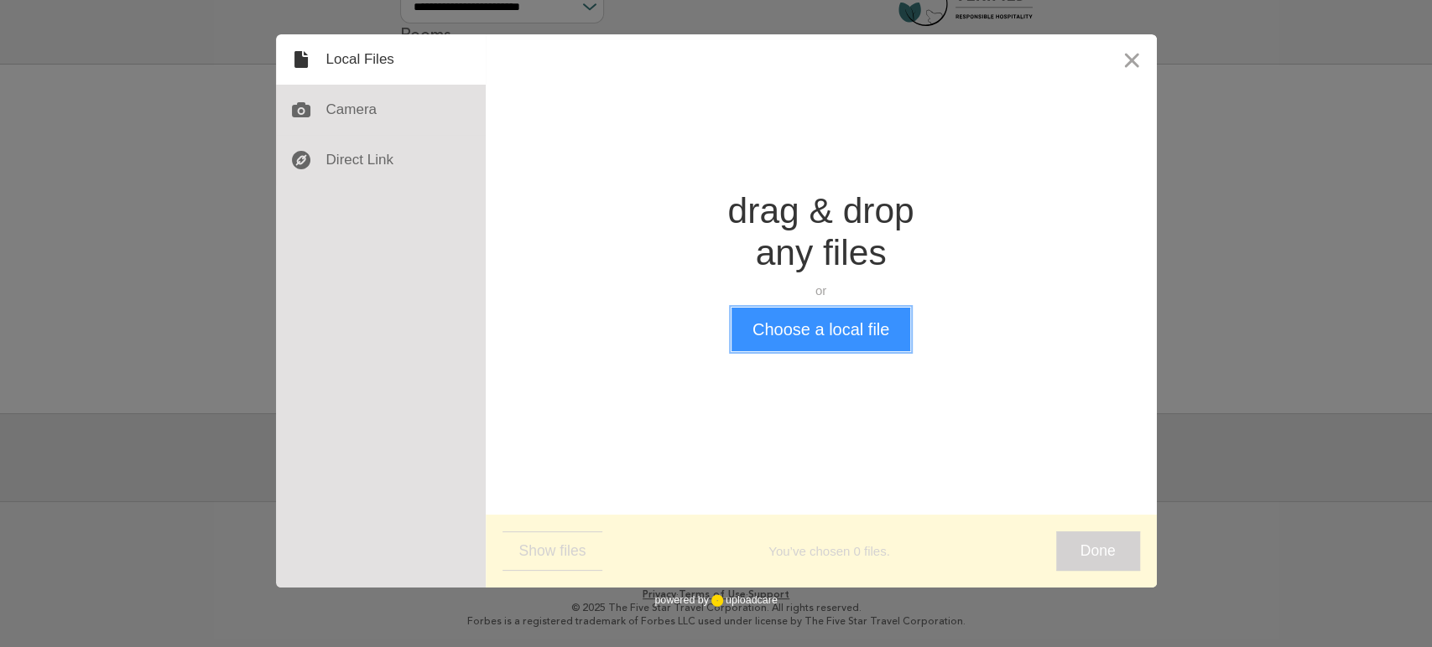
click at [865, 330] on button "Choose a local file" at bounding box center [820, 330] width 179 height 44
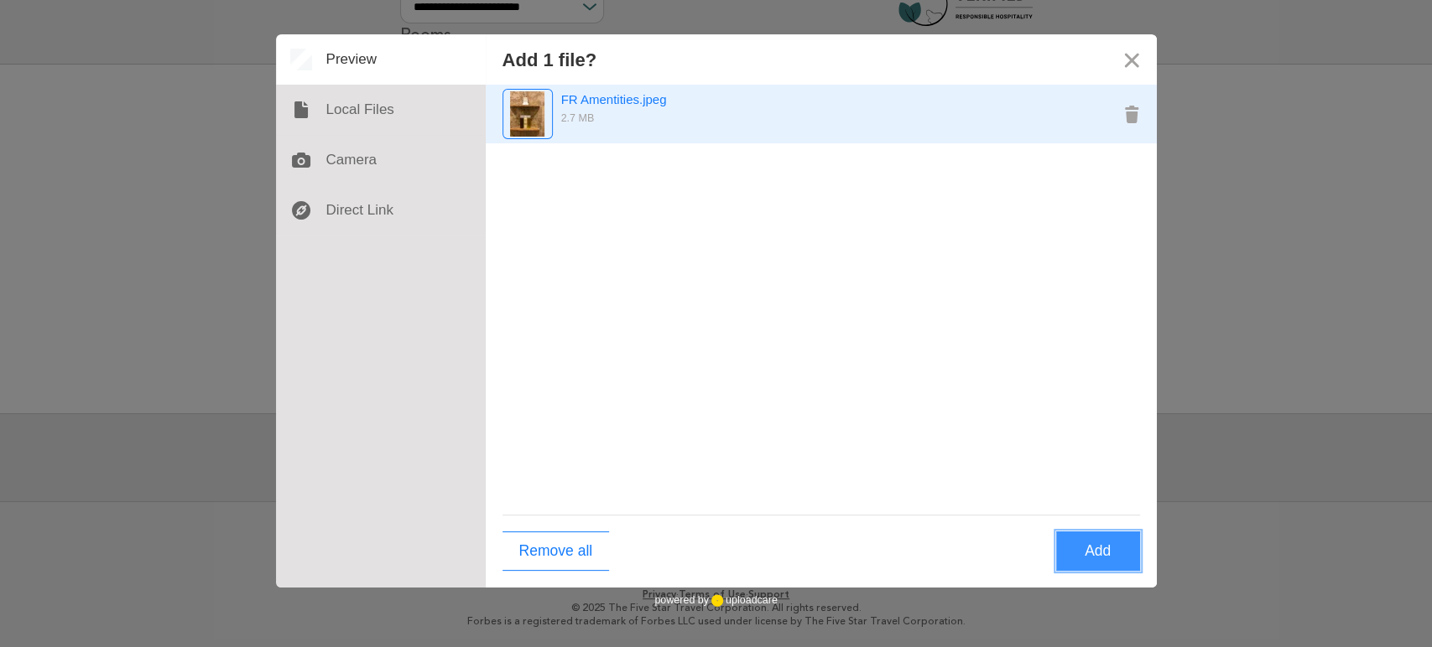
click at [532, 125] on img "Preview FR Amentities.jpeg" at bounding box center [527, 113] width 34 height 45
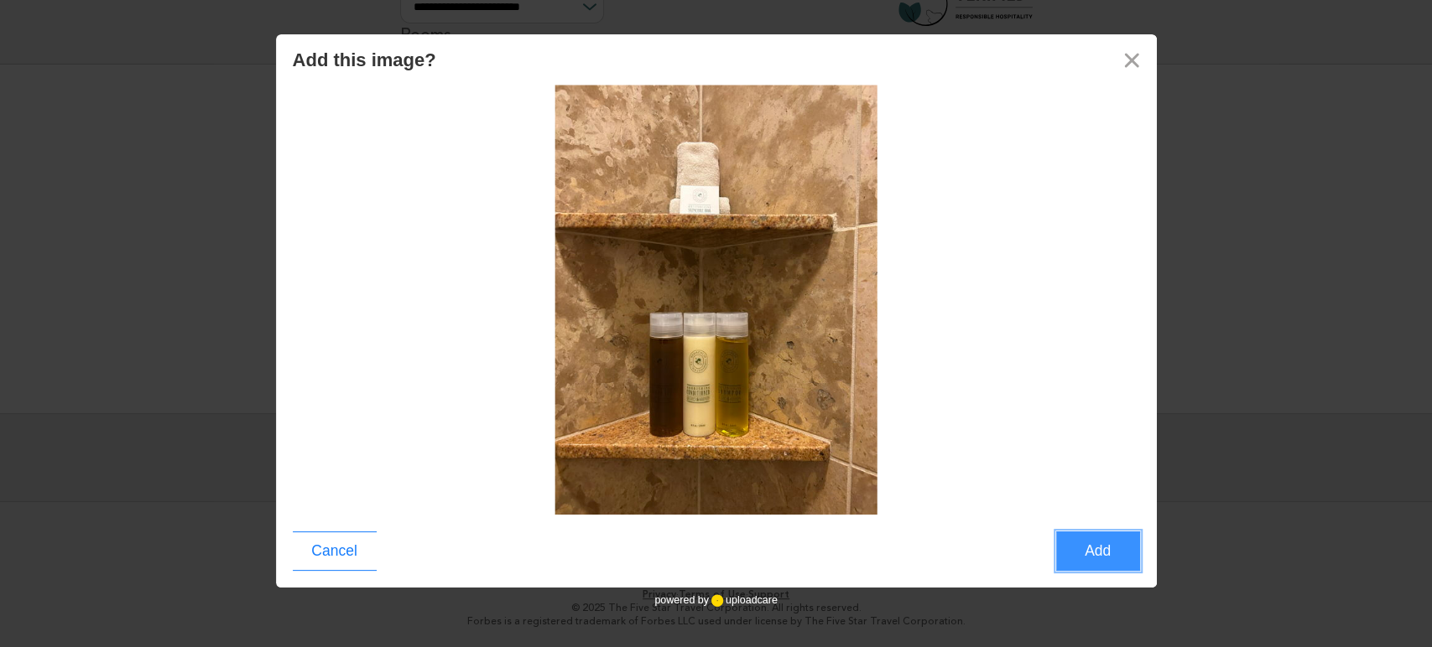
click at [1109, 556] on button "Add" at bounding box center [1098, 551] width 84 height 39
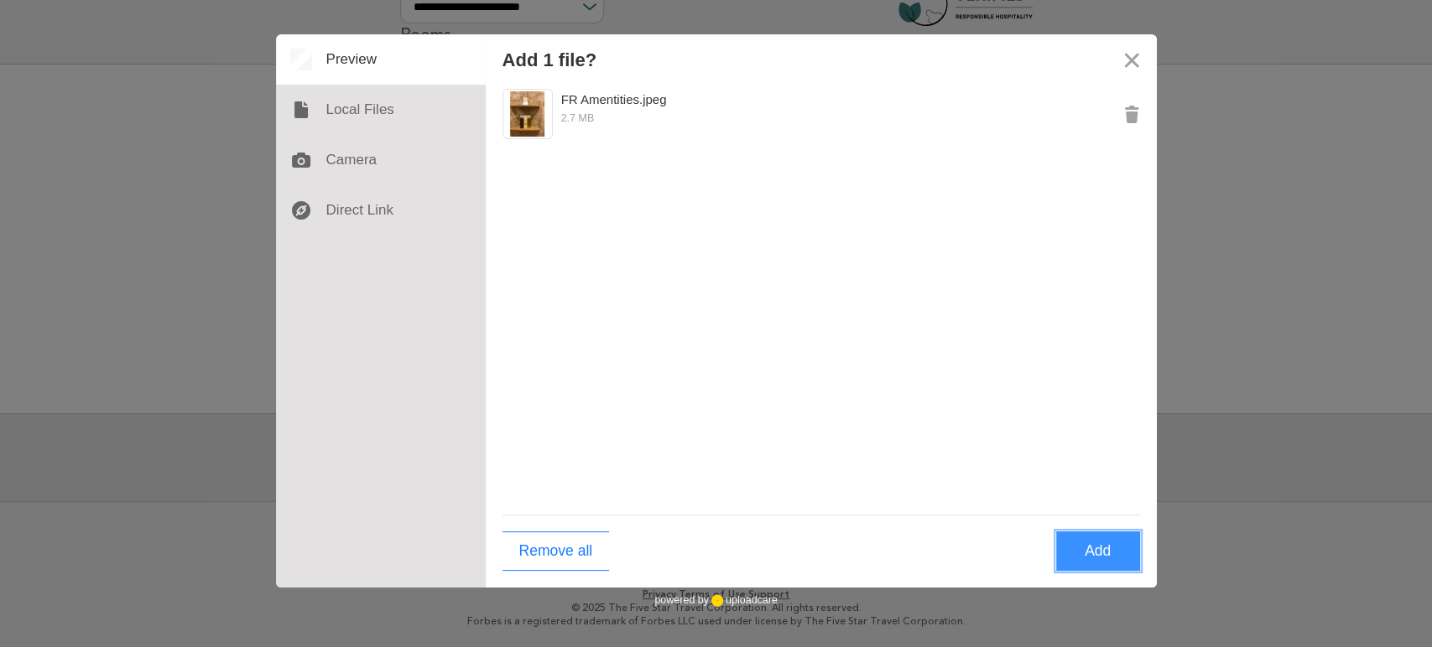
click at [1076, 549] on button "Add" at bounding box center [1098, 551] width 84 height 39
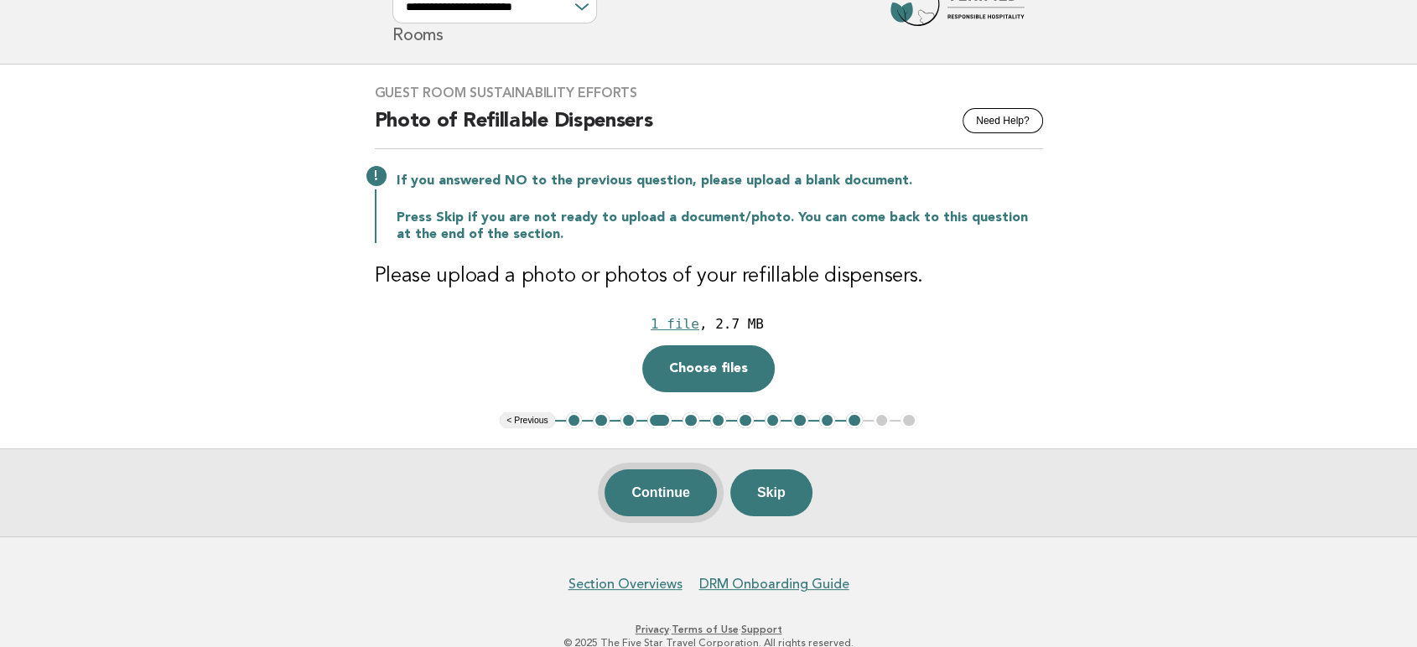
click at [669, 499] on button "Continue" at bounding box center [661, 493] width 112 height 47
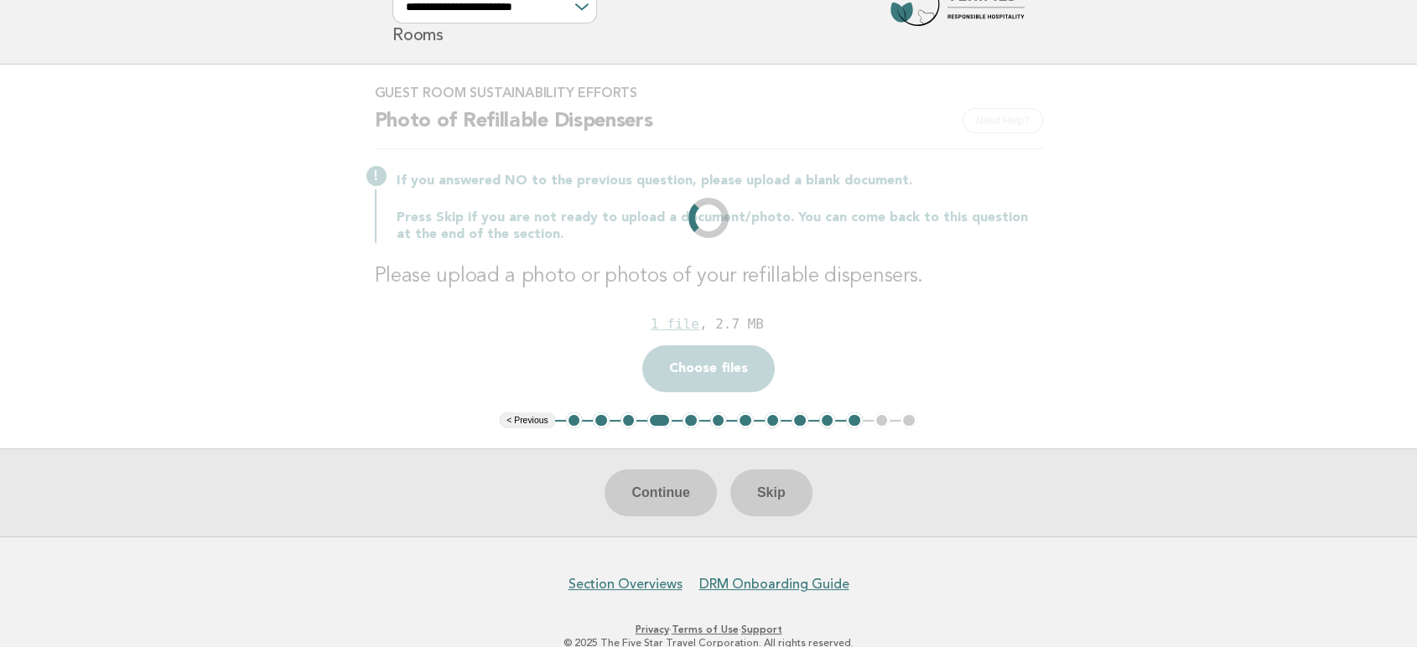
scroll to position [0, 0]
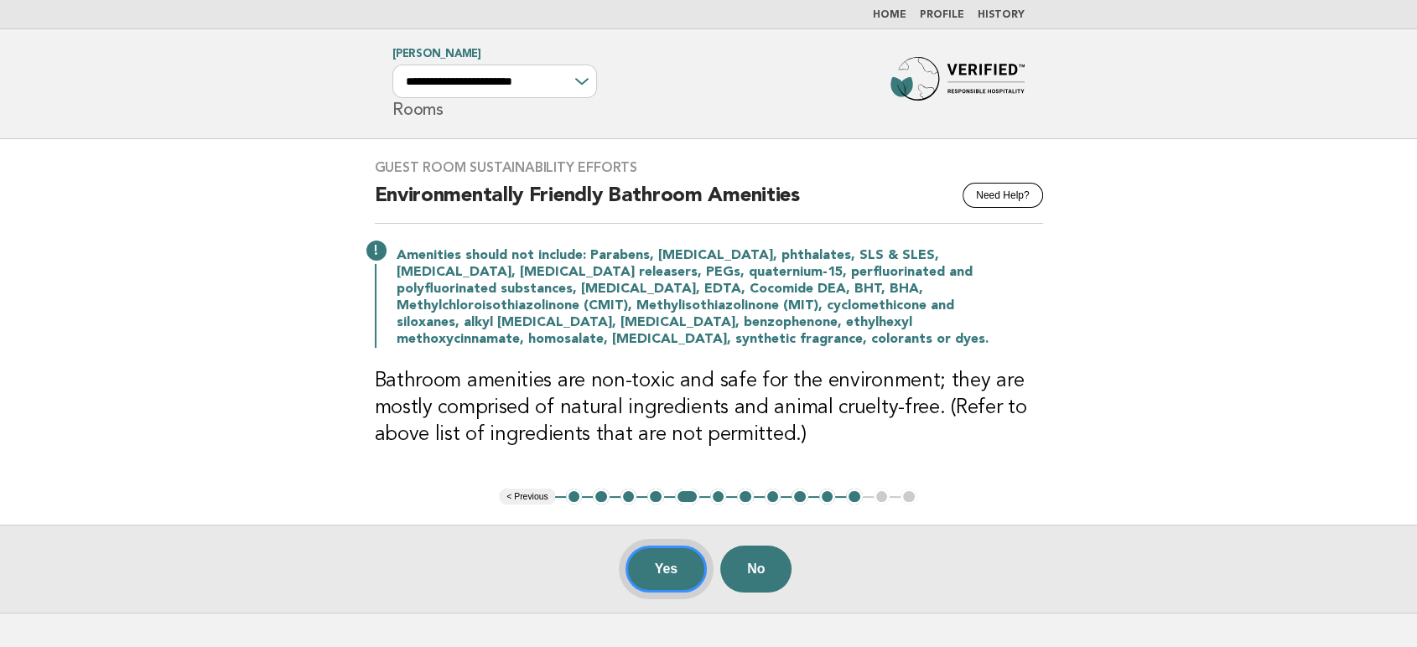
click at [679, 557] on button "Yes" at bounding box center [667, 569] width 82 height 47
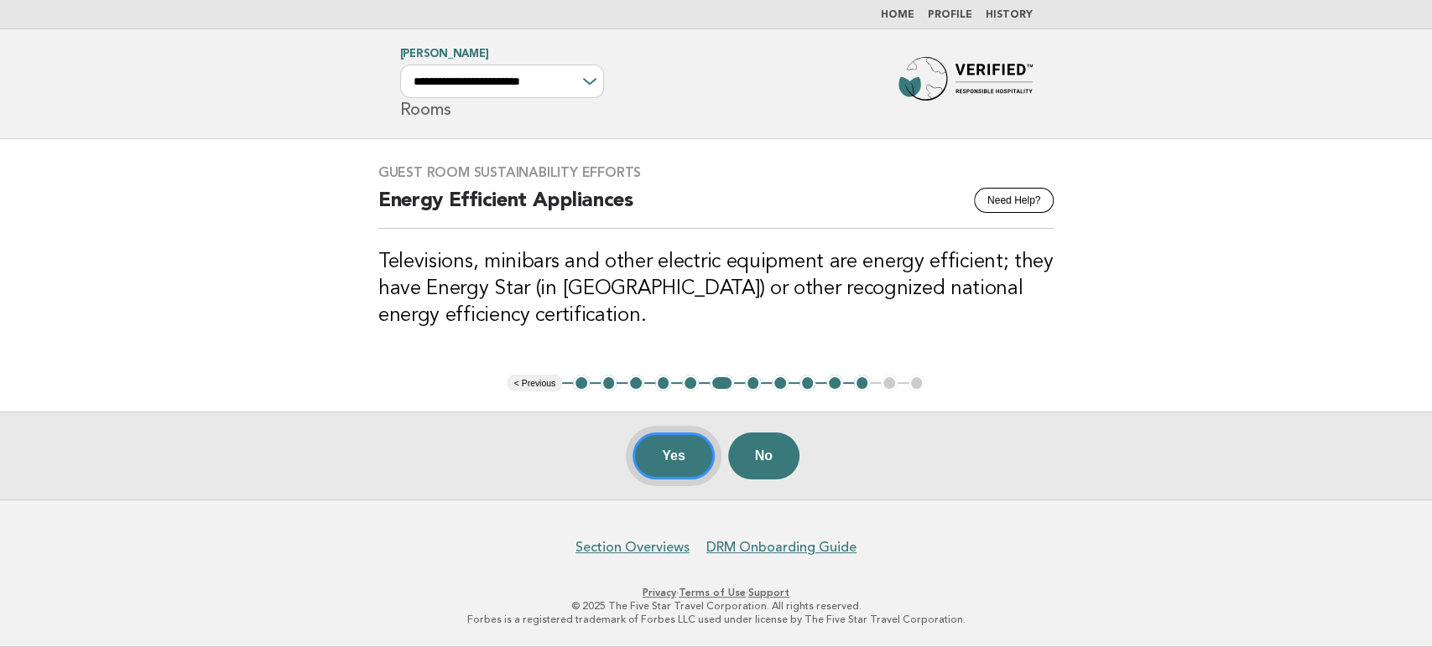
click at [658, 464] on button "Yes" at bounding box center [673, 456] width 82 height 47
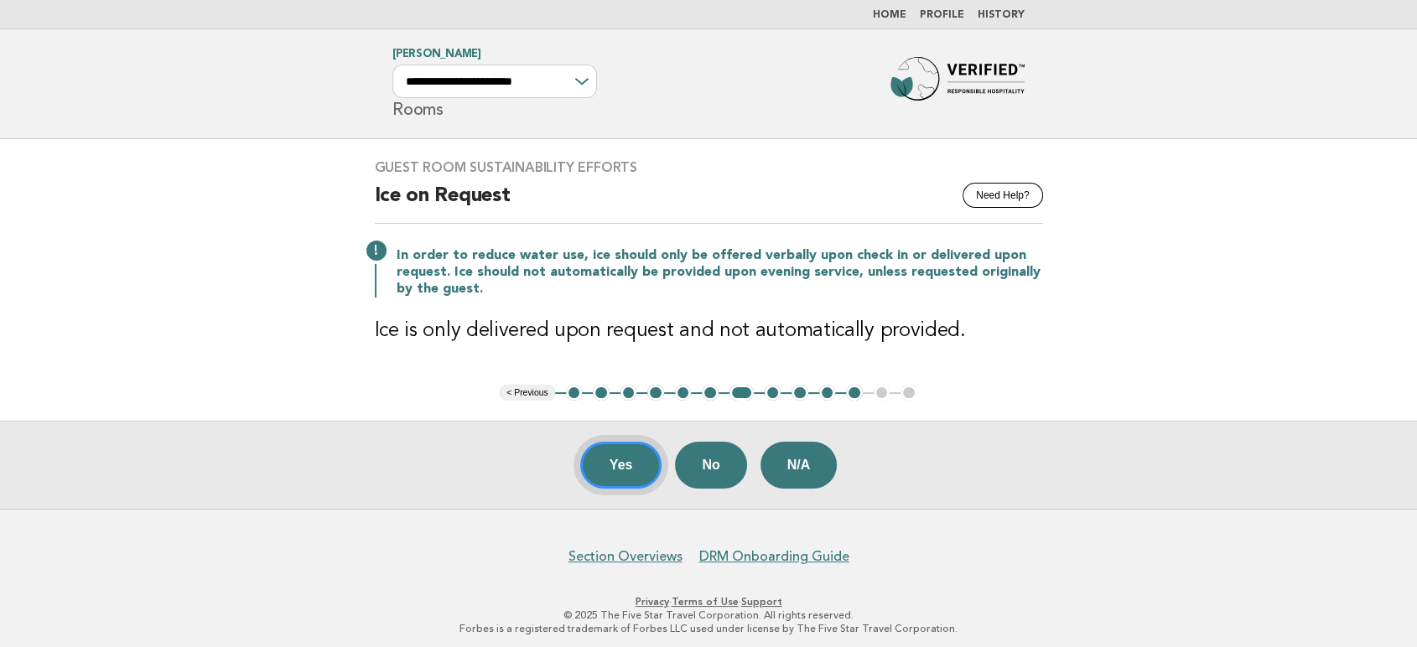
click at [611, 473] on button "Yes" at bounding box center [621, 465] width 82 height 47
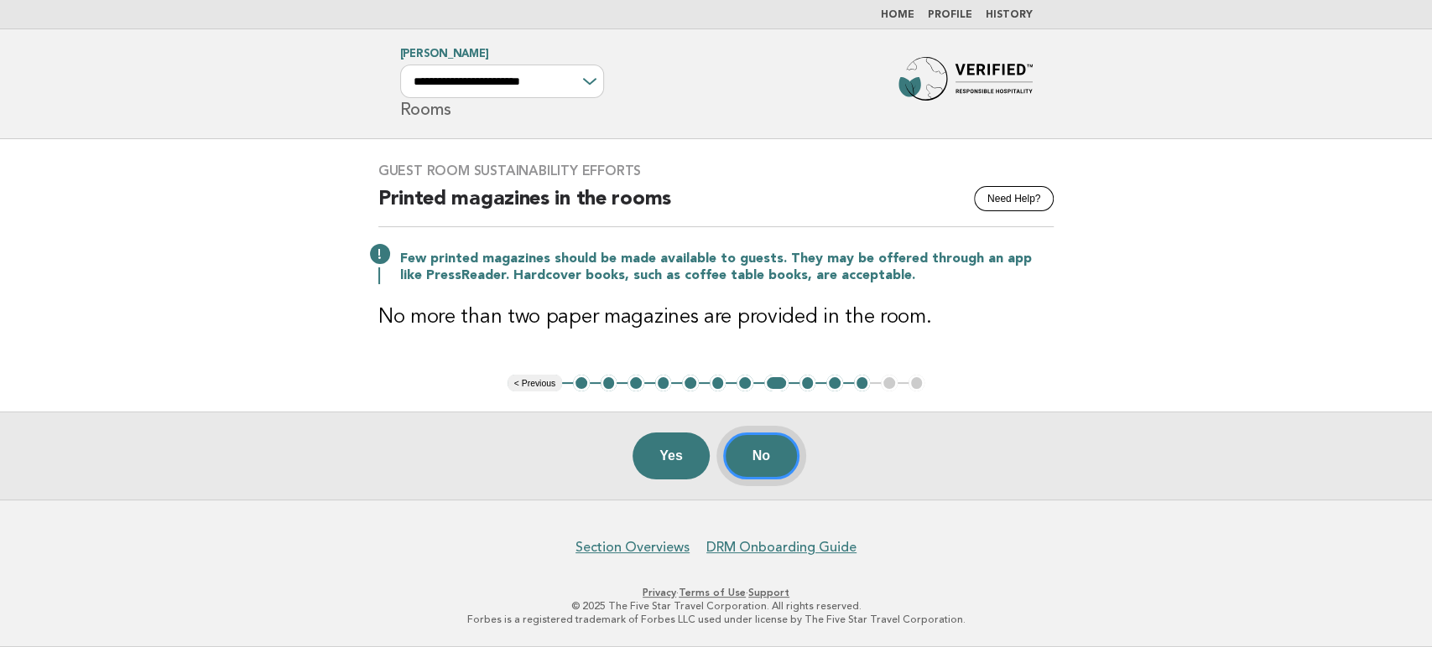
click at [783, 465] on button "No" at bounding box center [761, 456] width 76 height 47
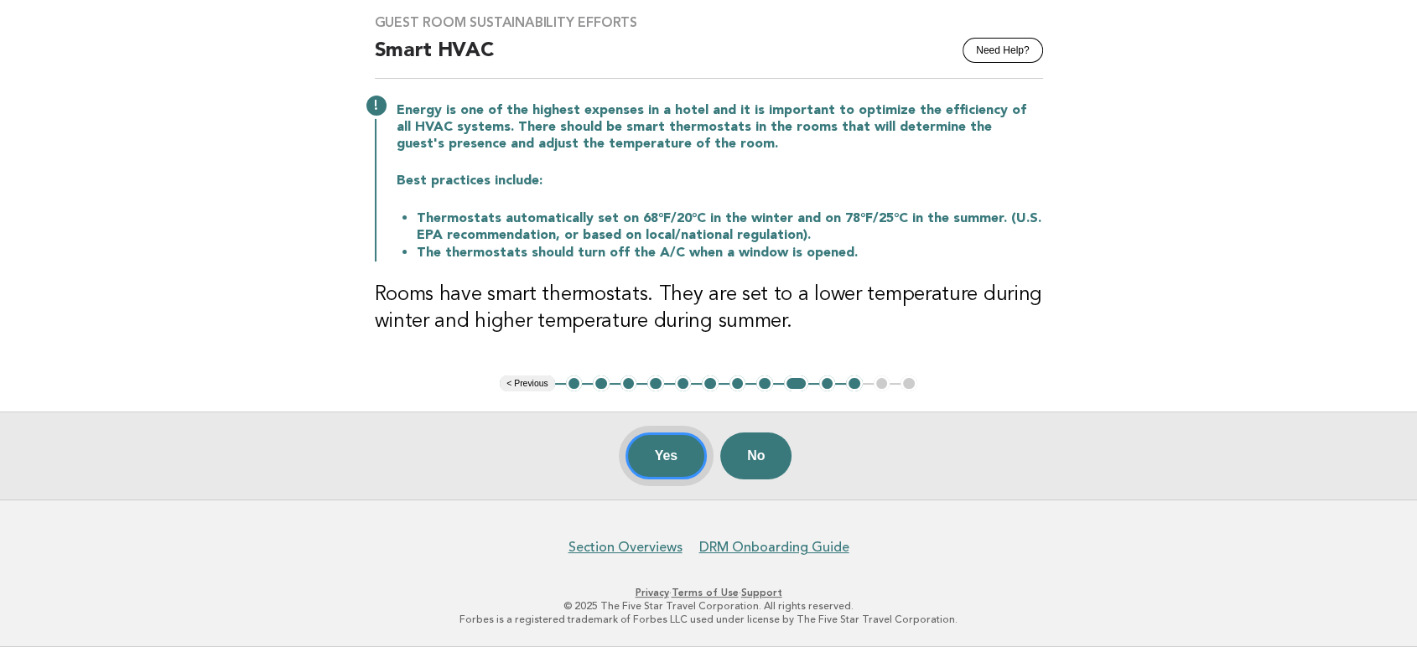
click at [646, 453] on button "Yes" at bounding box center [667, 456] width 82 height 47
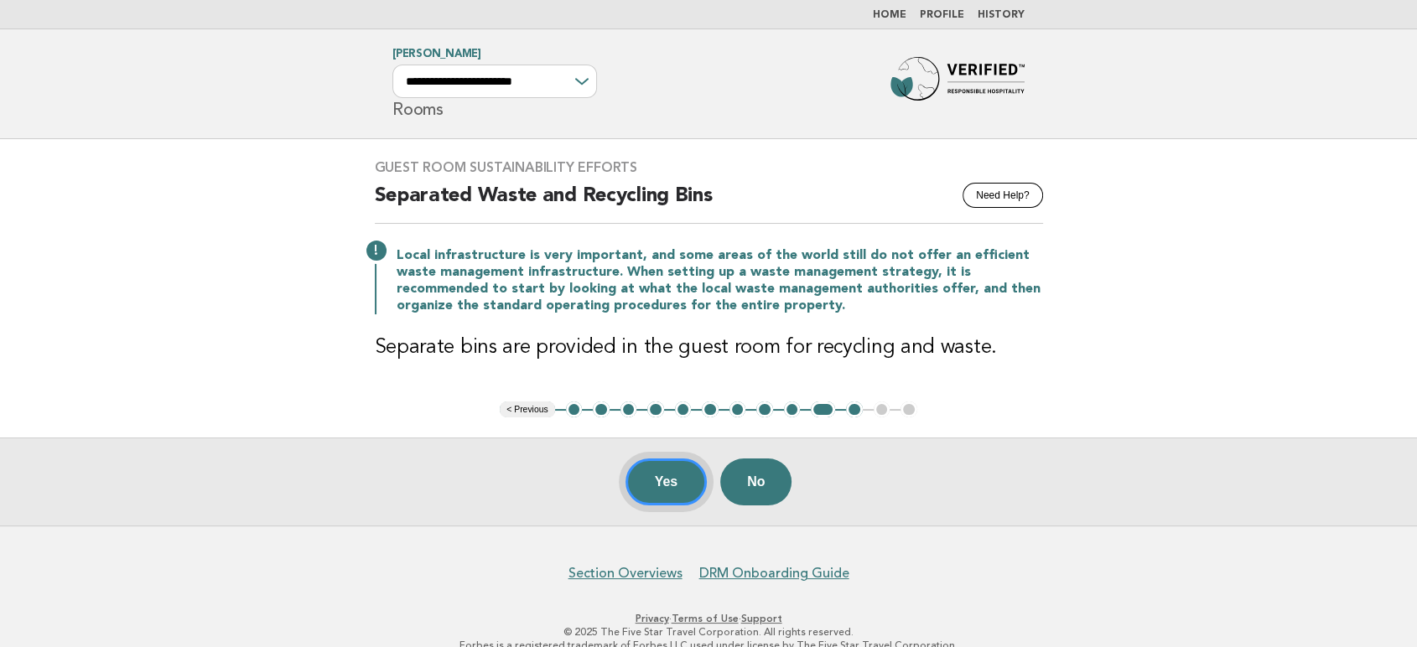
click at [667, 495] on button "Yes" at bounding box center [667, 482] width 82 height 47
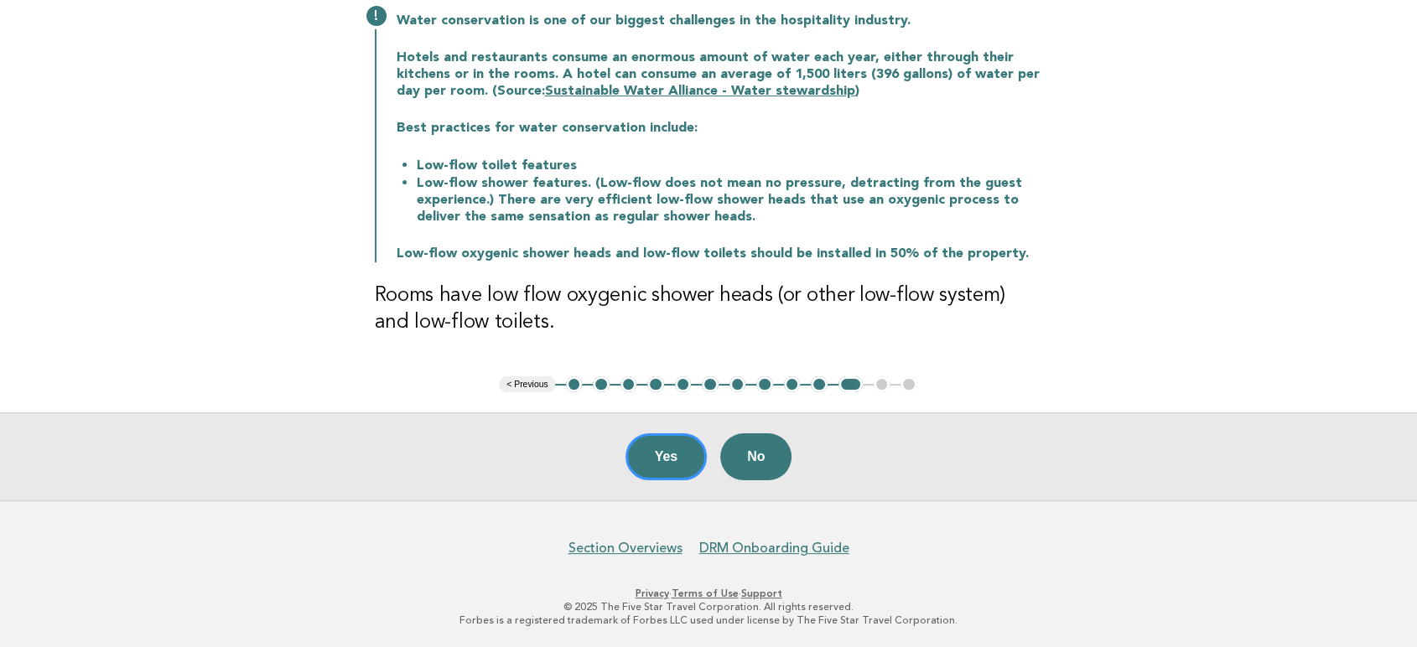
scroll to position [236, 0]
click at [677, 463] on button "Yes" at bounding box center [667, 456] width 82 height 47
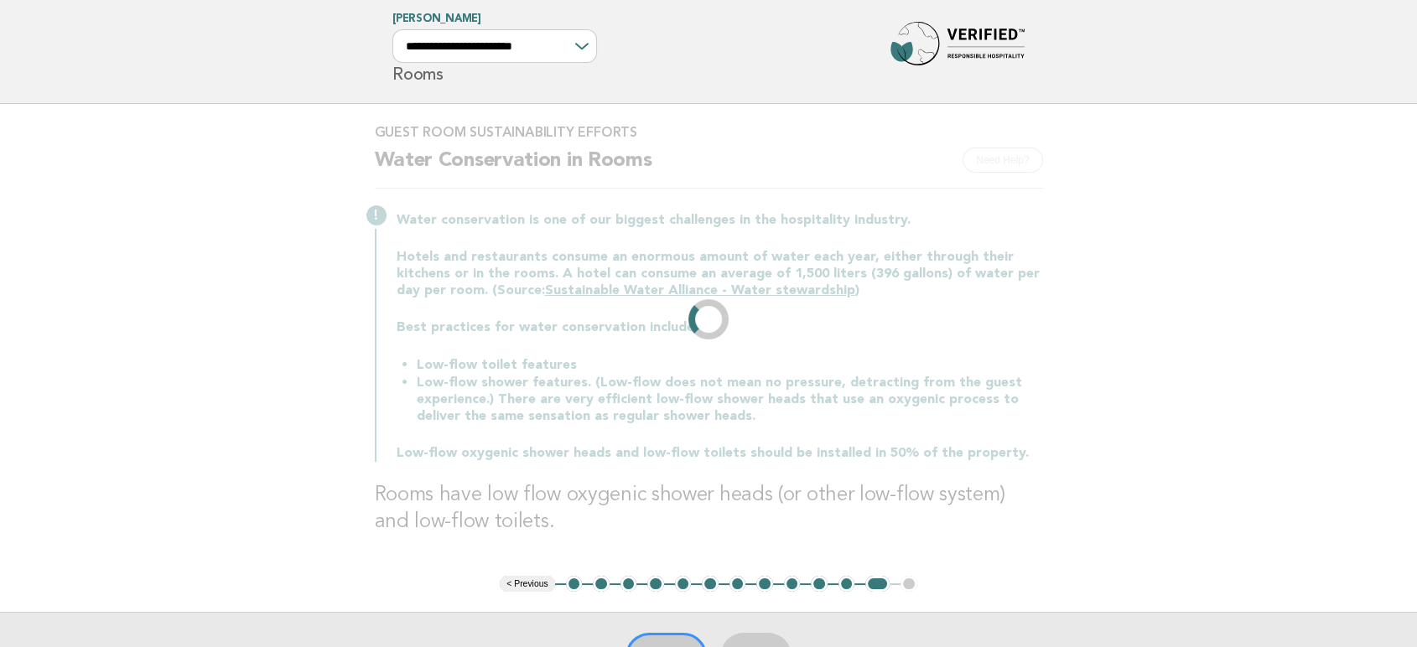
scroll to position [0, 0]
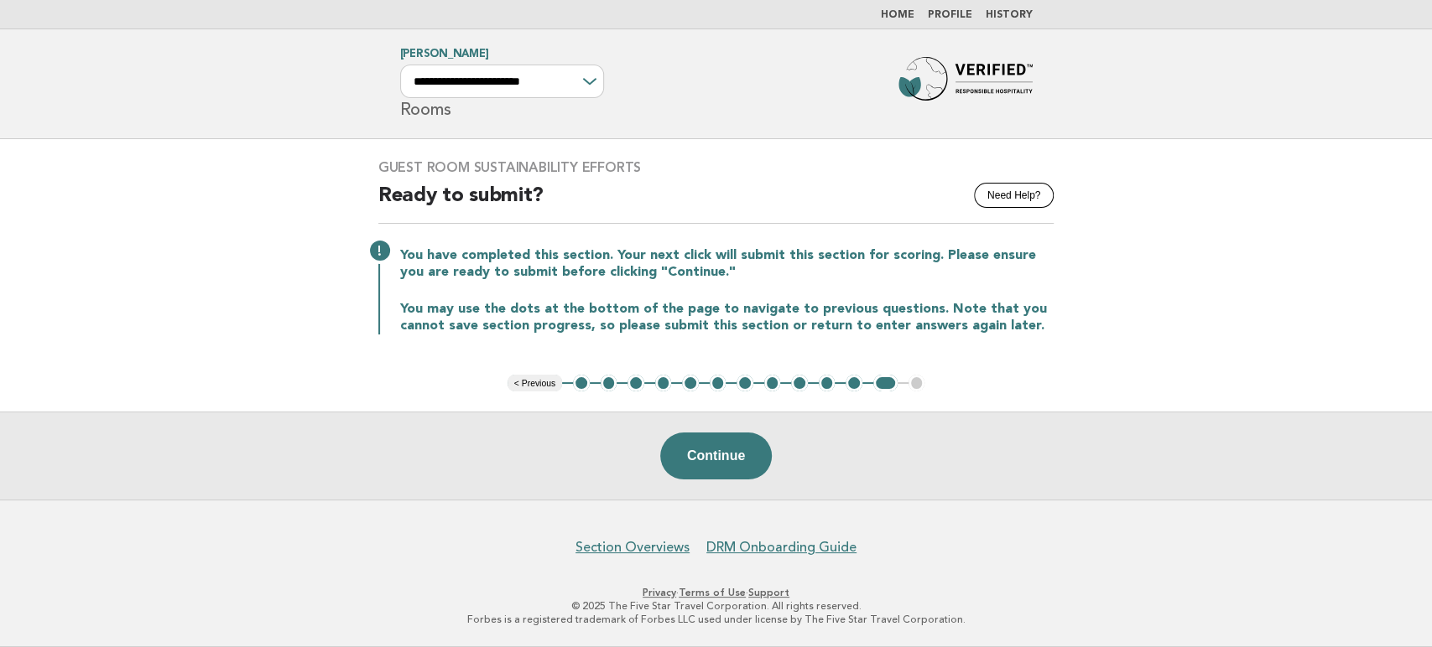
click at [677, 463] on button "Continue" at bounding box center [716, 456] width 112 height 47
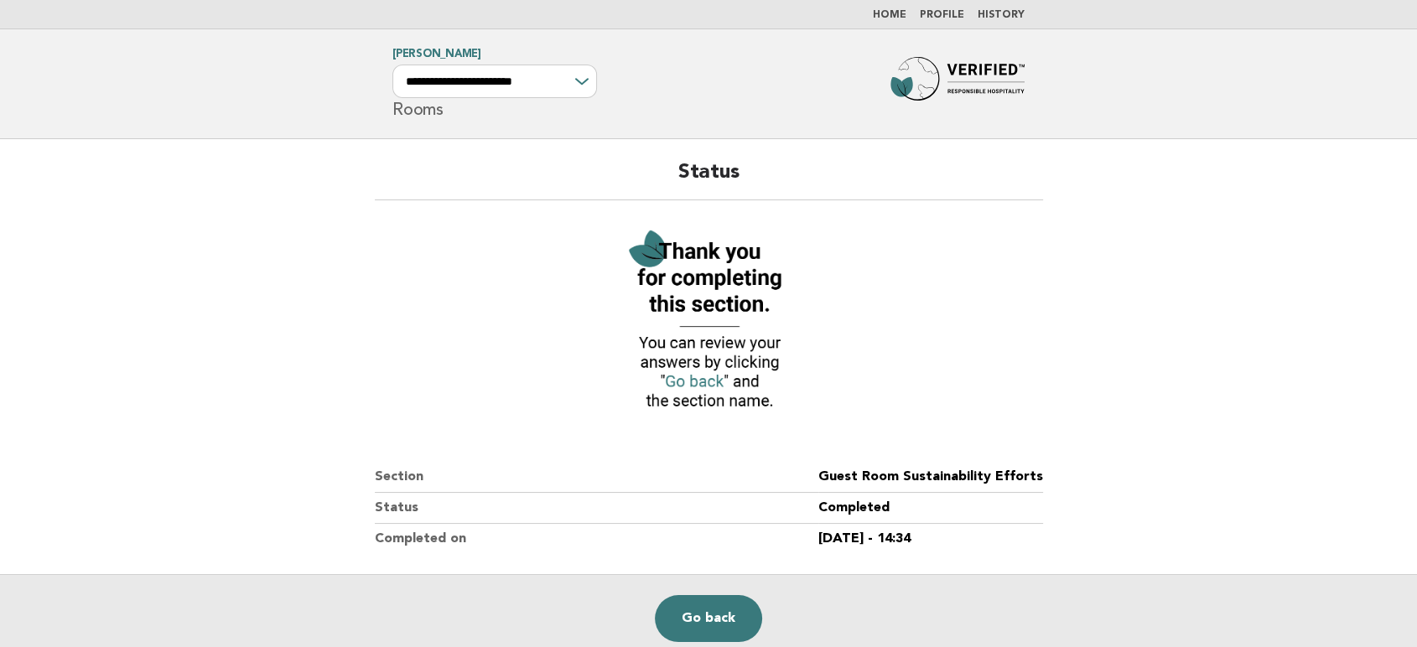
click at [890, 21] on li "Home" at bounding box center [890, 14] width 34 height 13
click at [907, 17] on link "Home" at bounding box center [890, 15] width 34 height 10
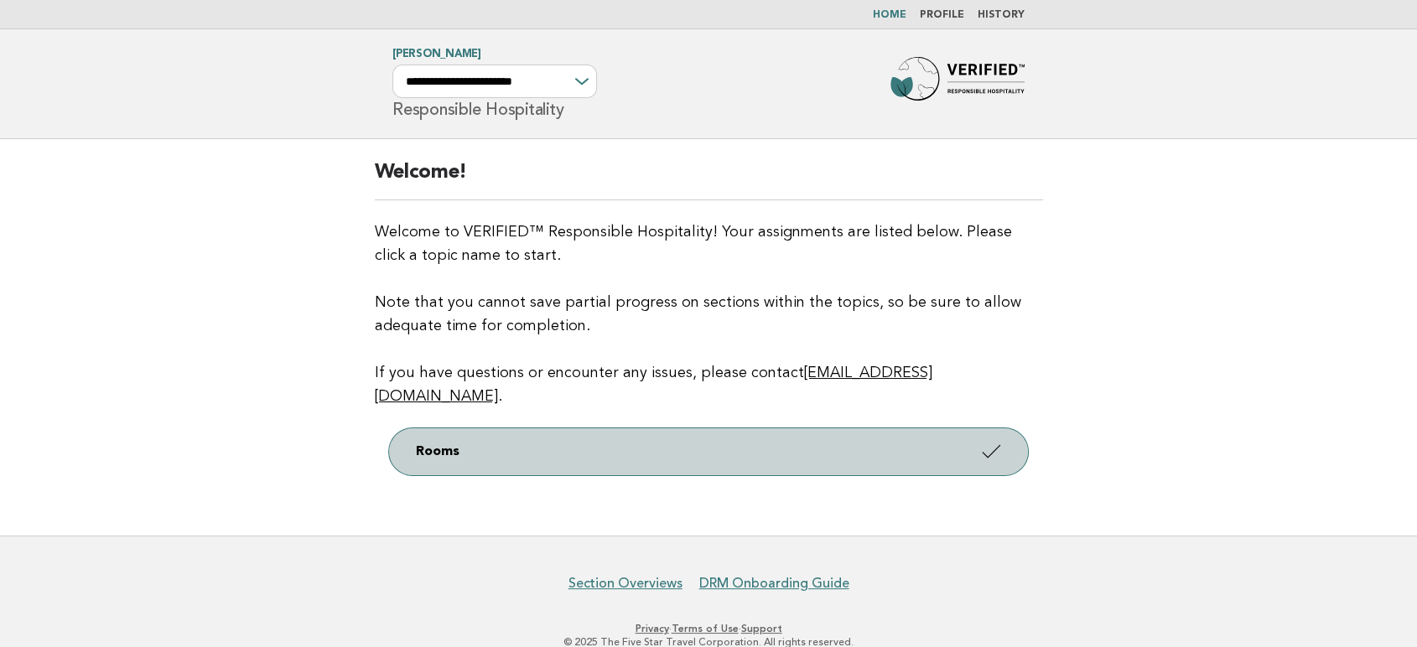
click at [970, 429] on link "Rooms" at bounding box center [708, 452] width 639 height 47
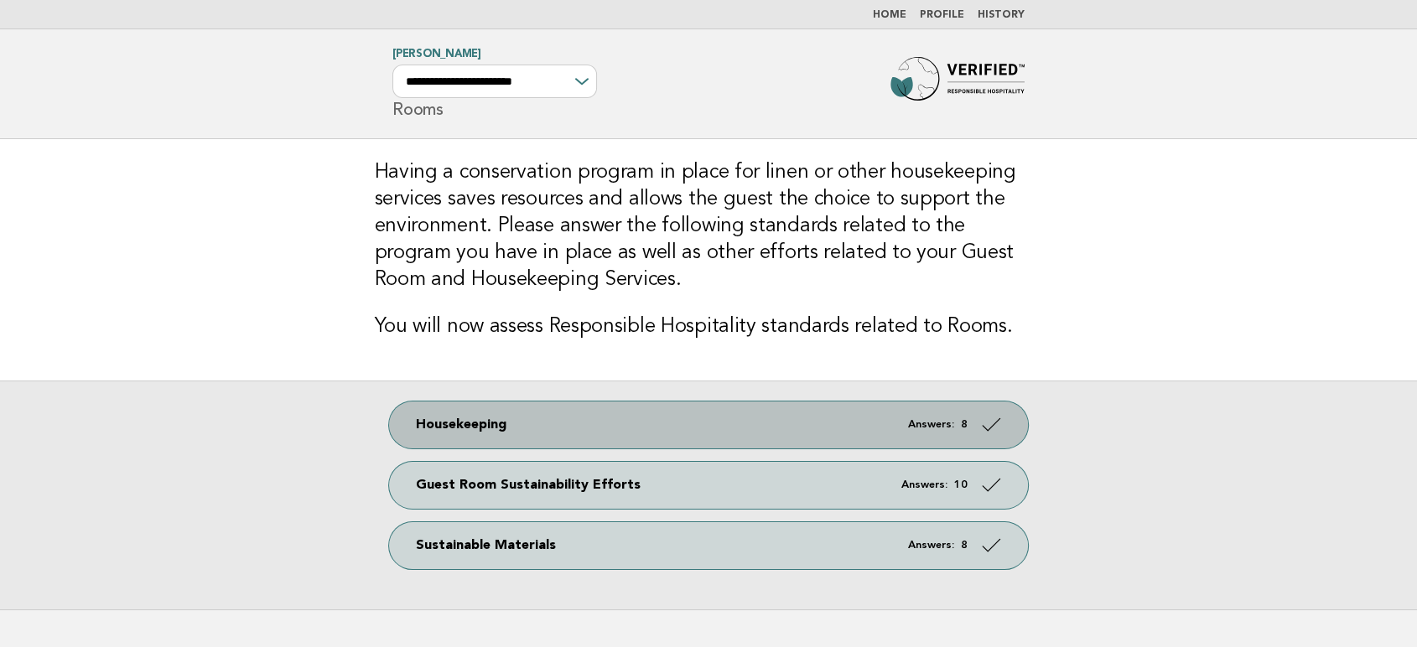
click at [795, 434] on link "Housekeeping Answers: 8" at bounding box center [708, 425] width 639 height 47
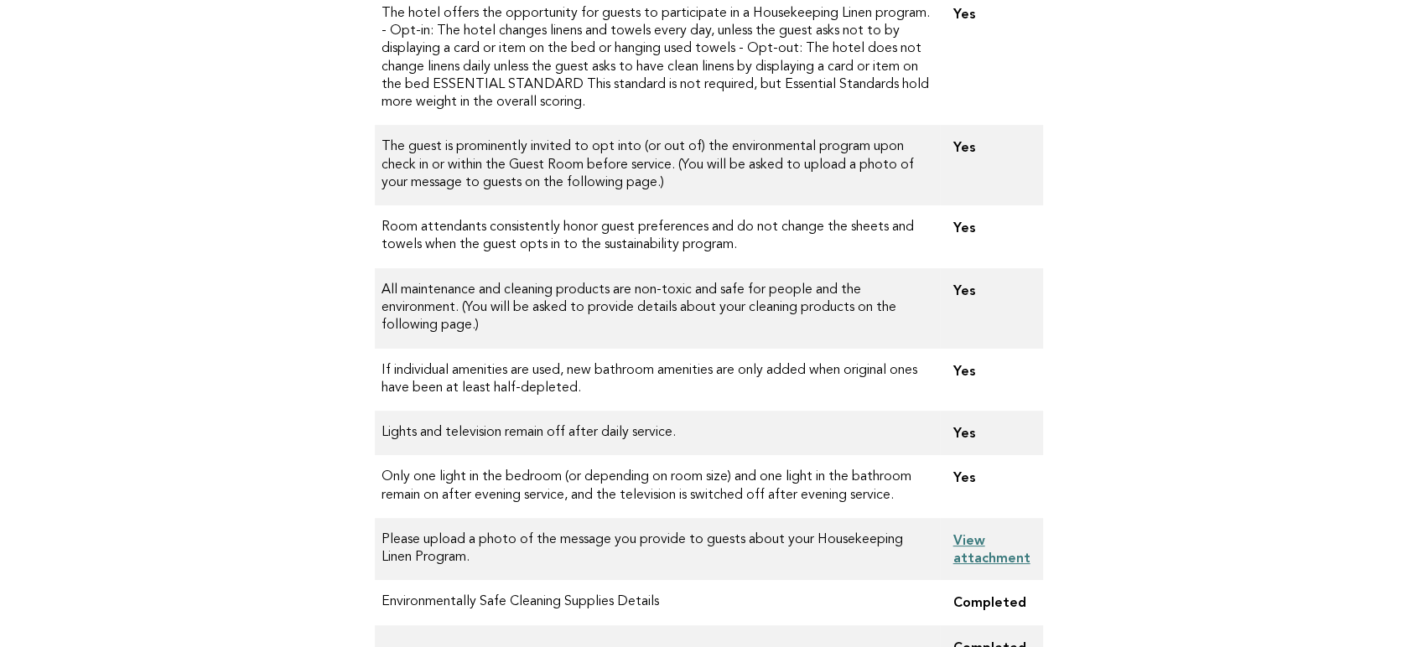
scroll to position [465, 0]
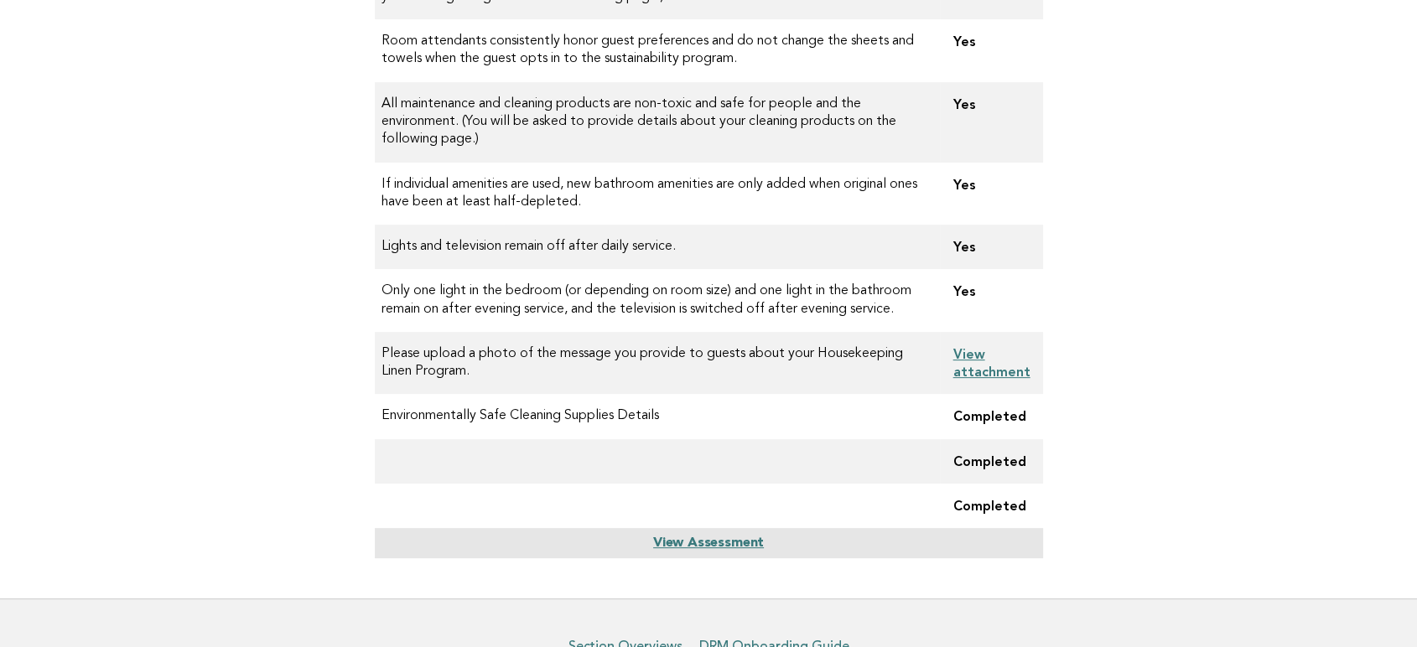
click at [981, 374] on link "View attachment" at bounding box center [992, 363] width 77 height 34
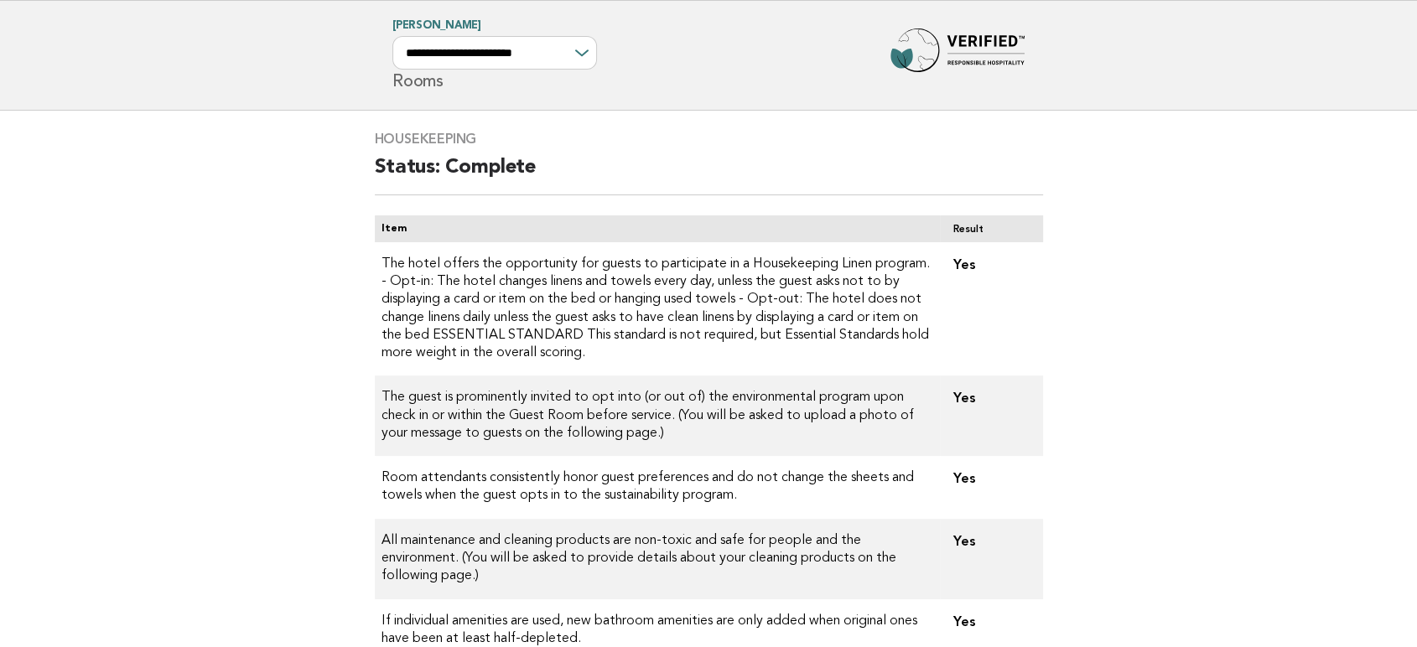
scroll to position [0, 0]
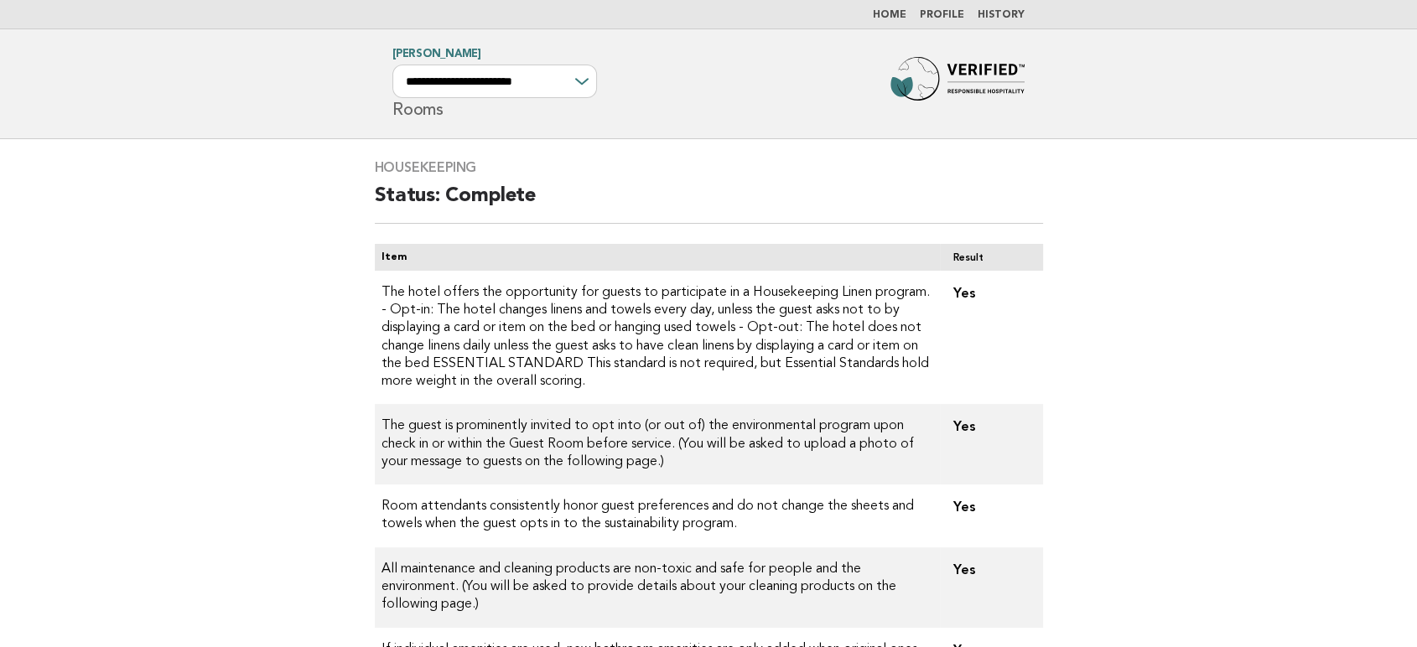
click at [899, 13] on link "Home" at bounding box center [890, 15] width 34 height 10
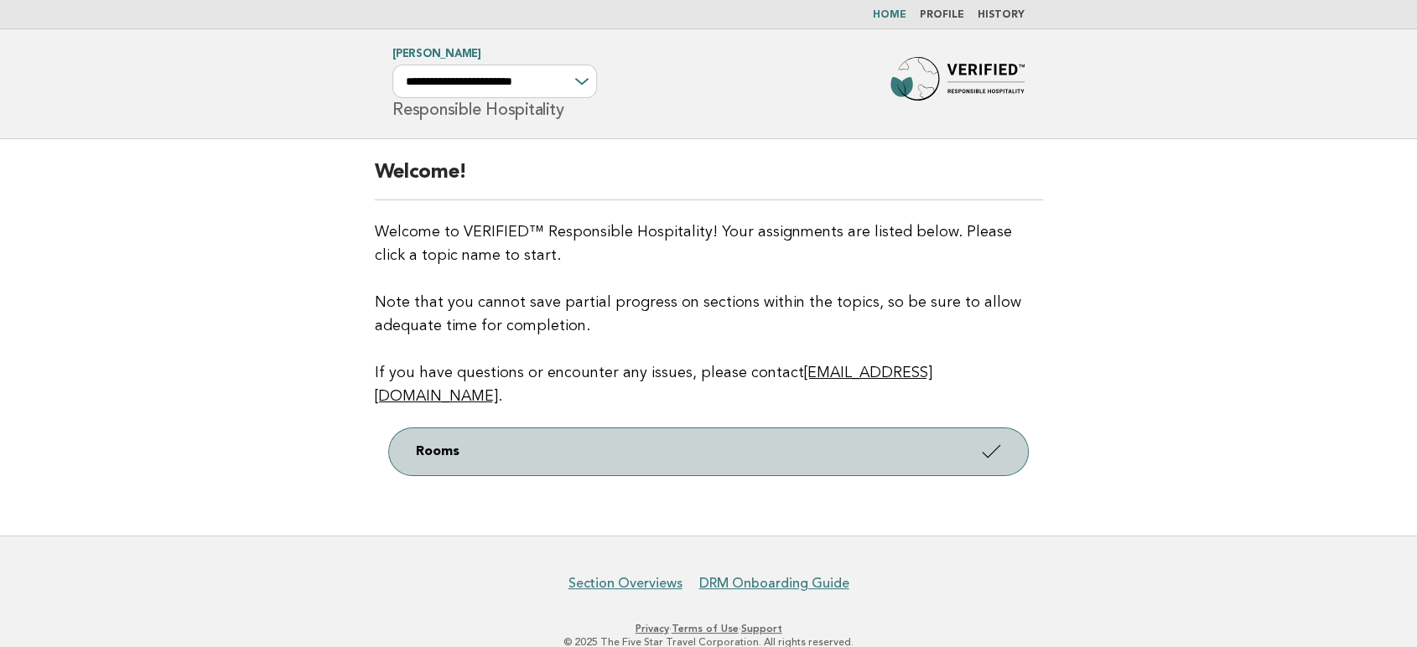
click at [867, 429] on link "Rooms" at bounding box center [708, 452] width 639 height 47
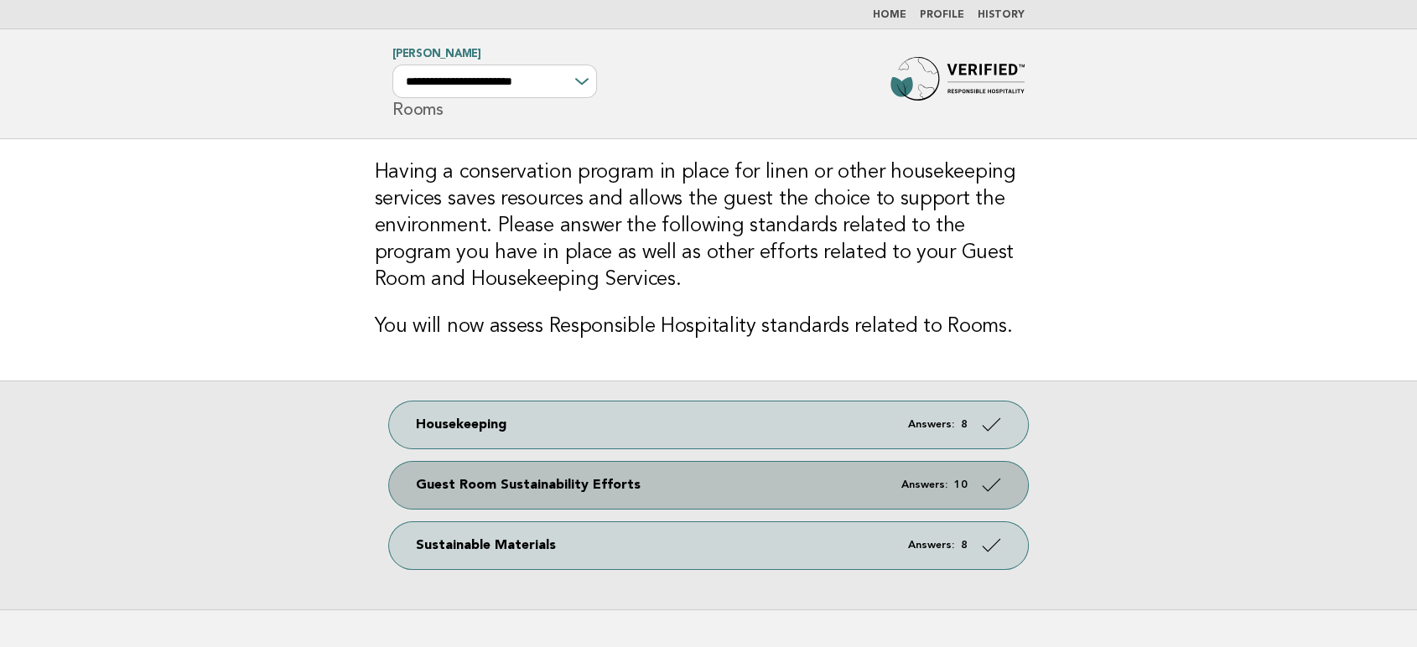
click at [812, 493] on link "Guest Room Sustainability Efforts Answers: 10" at bounding box center [708, 485] width 639 height 47
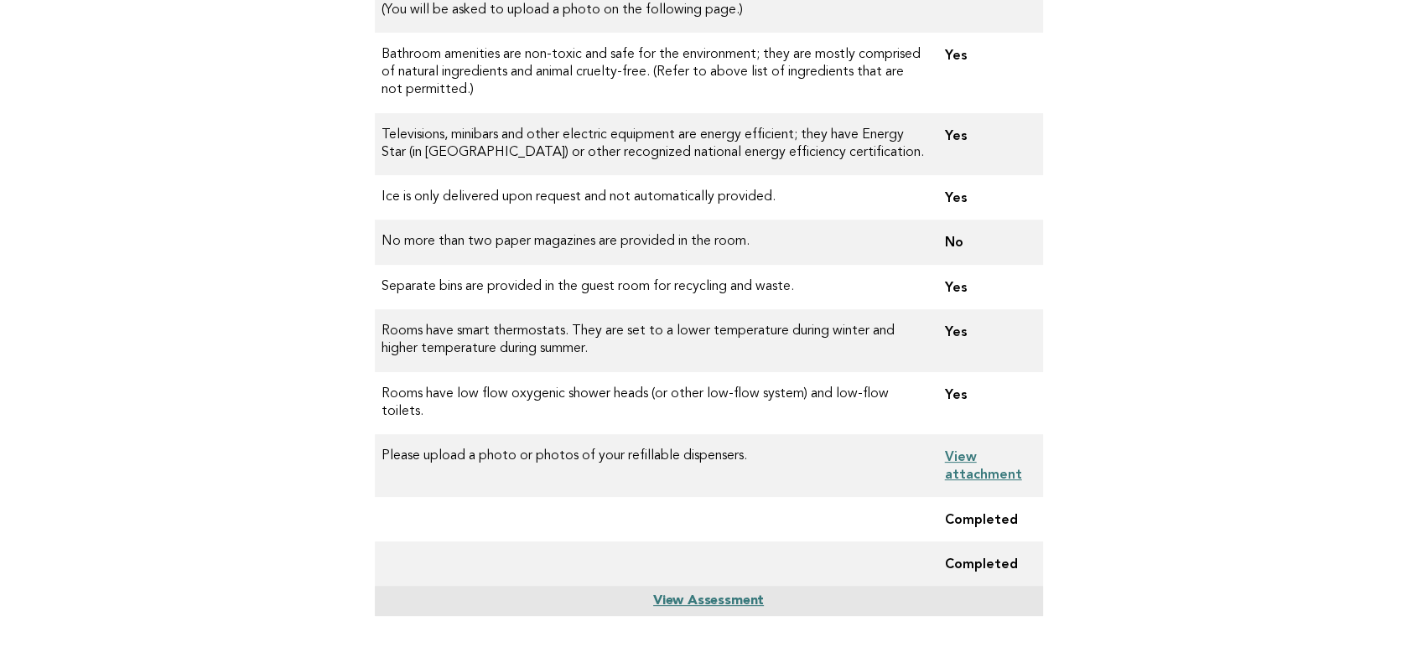
scroll to position [372, 0]
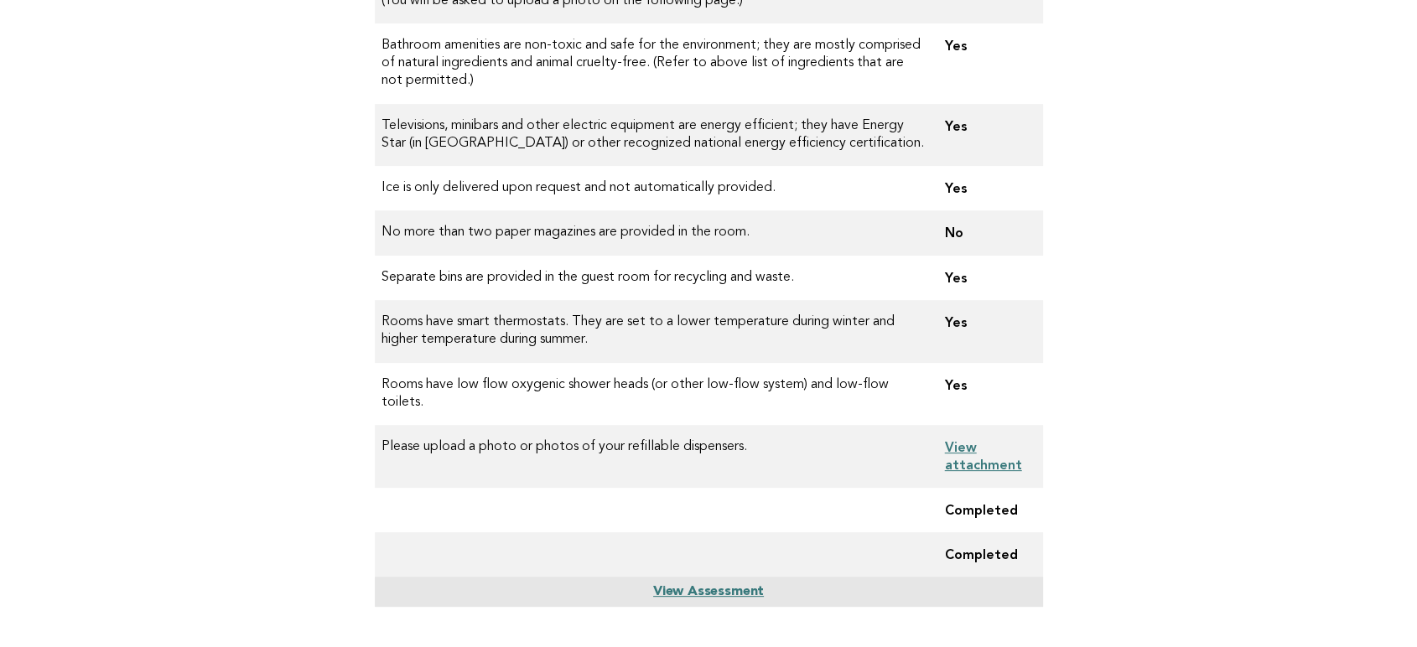
click at [993, 444] on link "View attachment" at bounding box center [983, 456] width 77 height 34
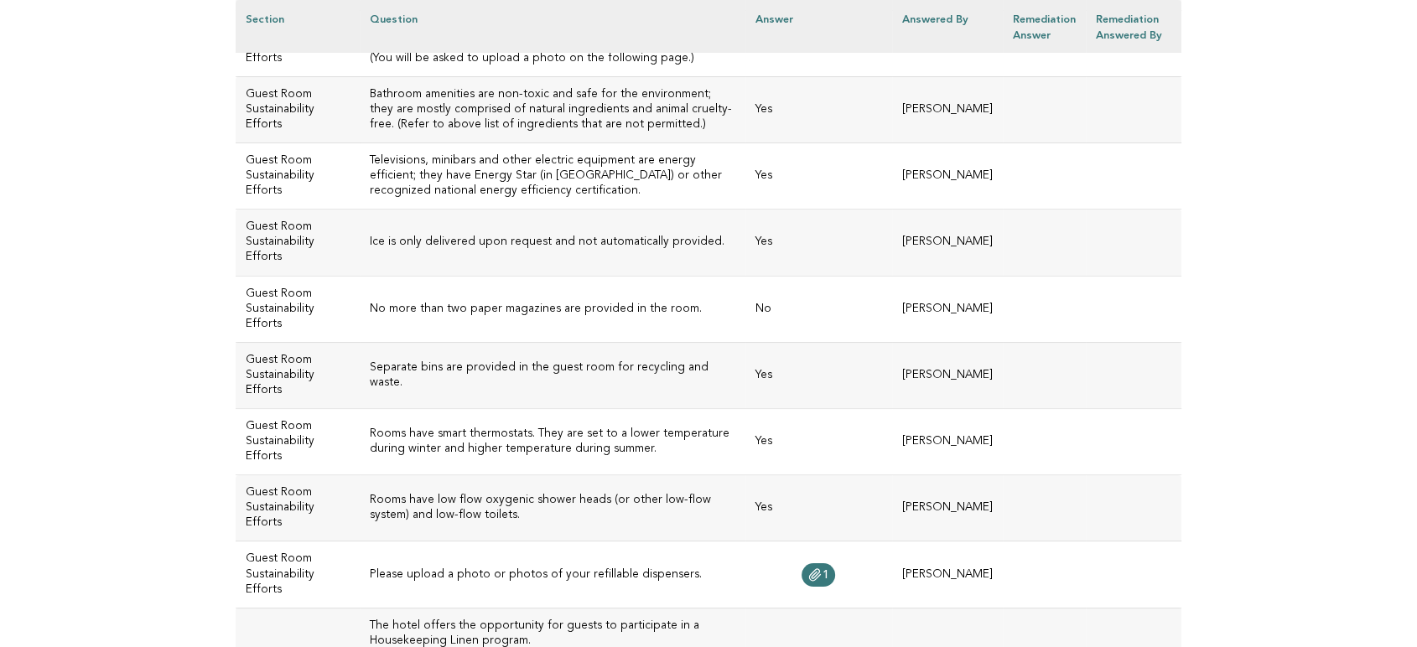
scroll to position [6896, 0]
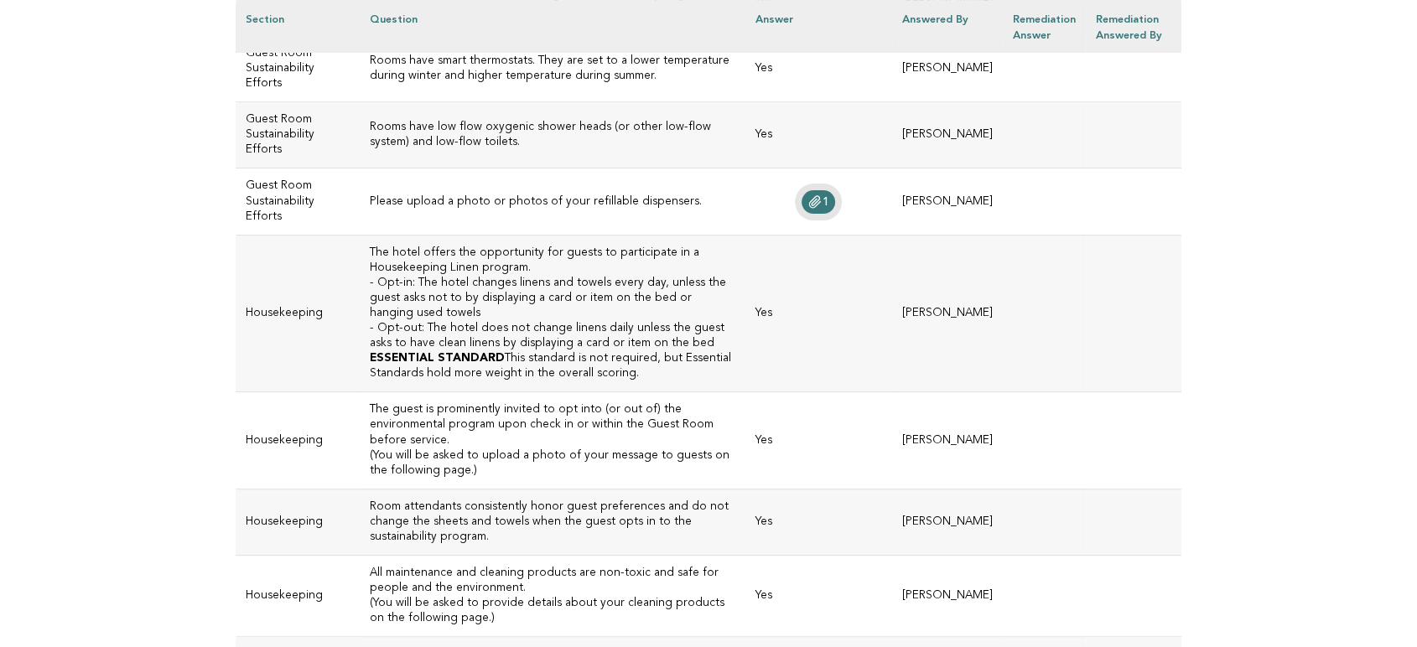
click at [809, 209] on icon at bounding box center [815, 201] width 13 height 13
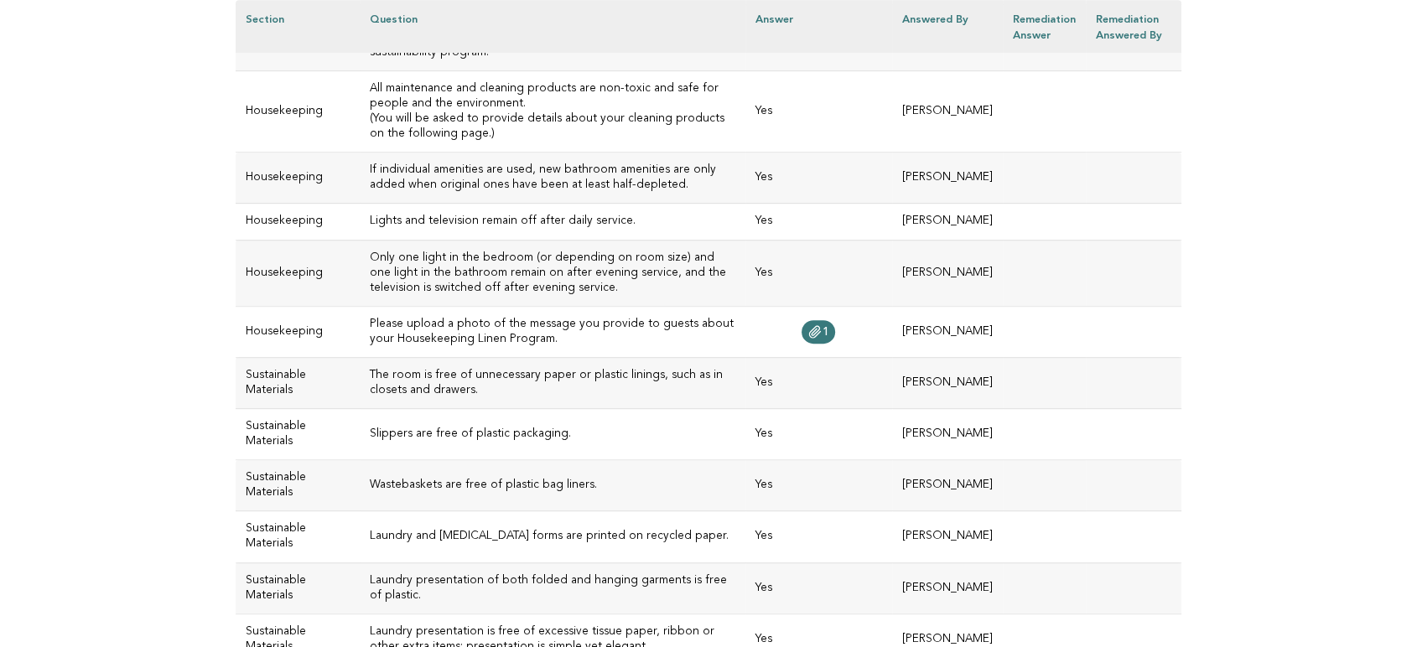
scroll to position [7735, 0]
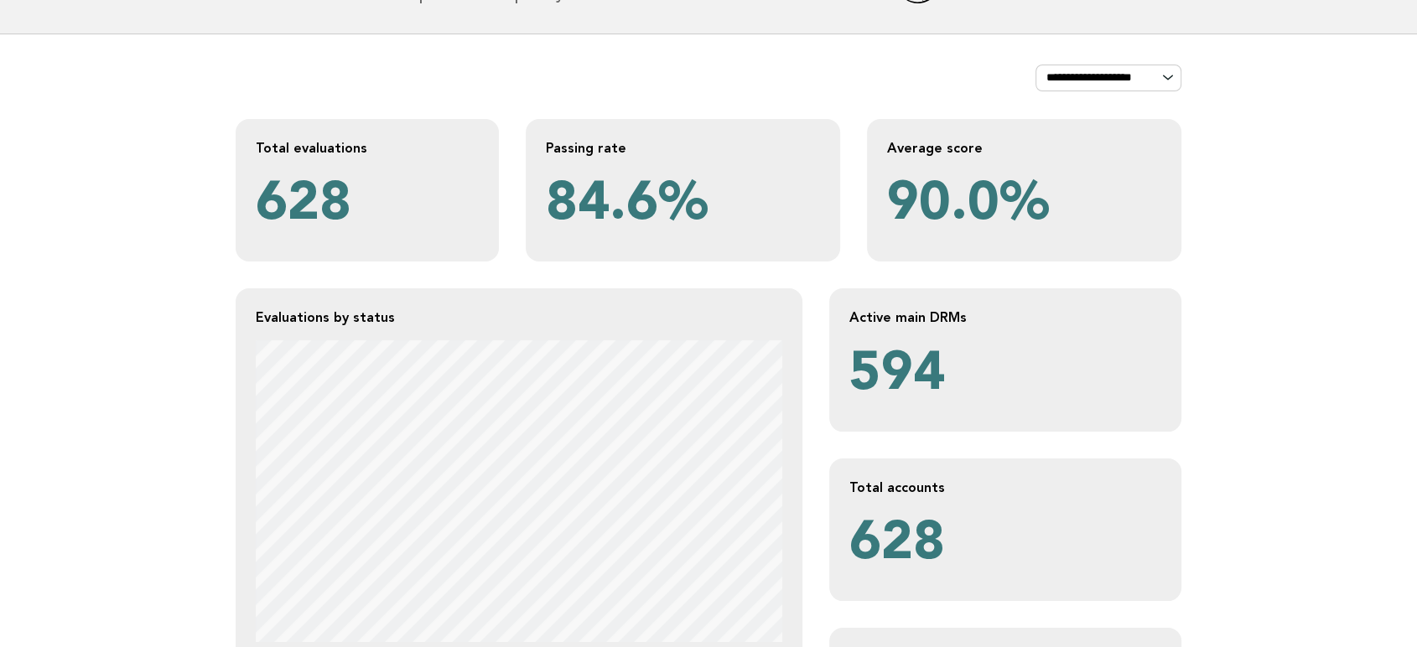
scroll to position [93, 0]
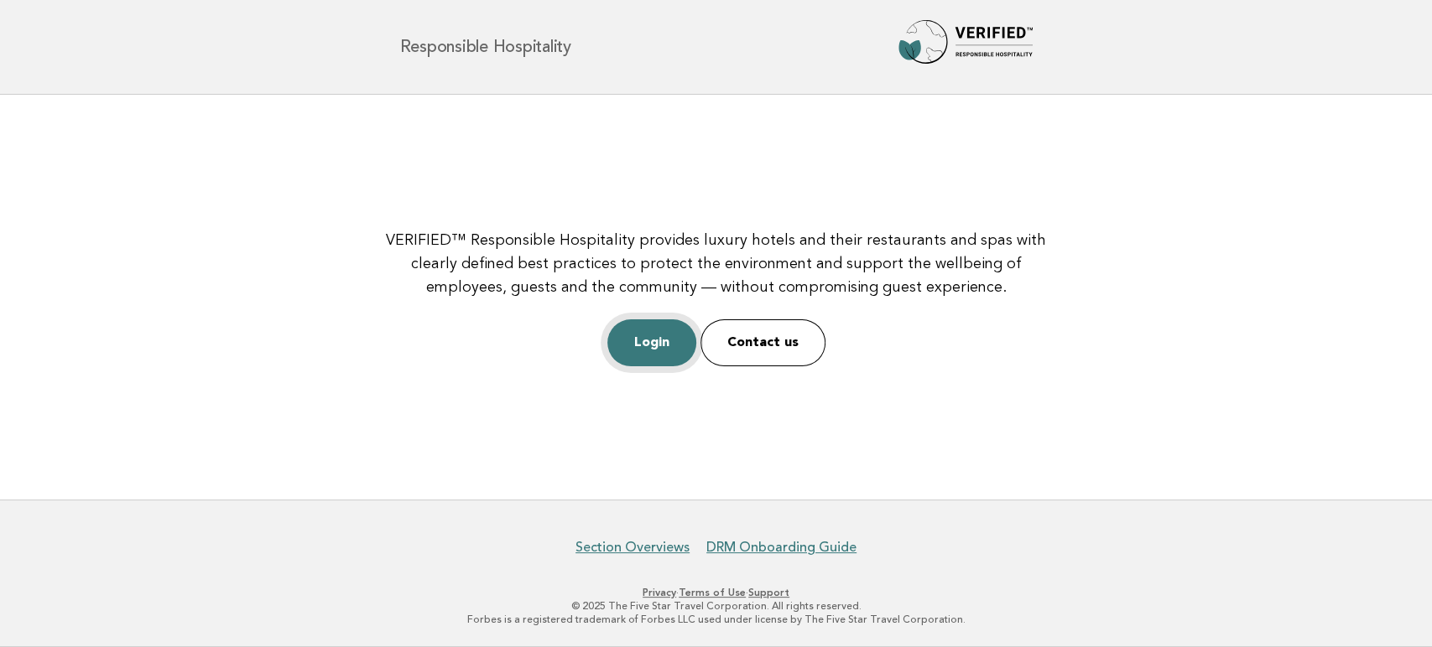
click at [647, 355] on link "Login" at bounding box center [651, 343] width 89 height 47
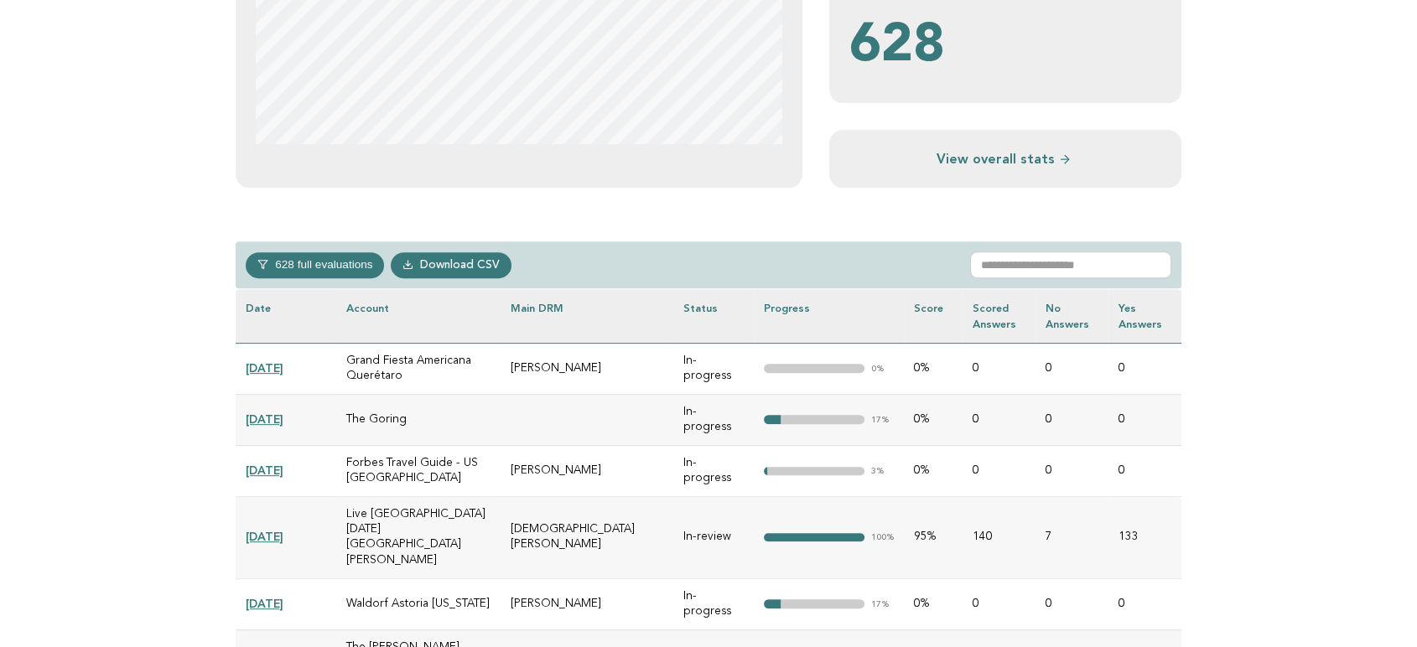
scroll to position [745, 0]
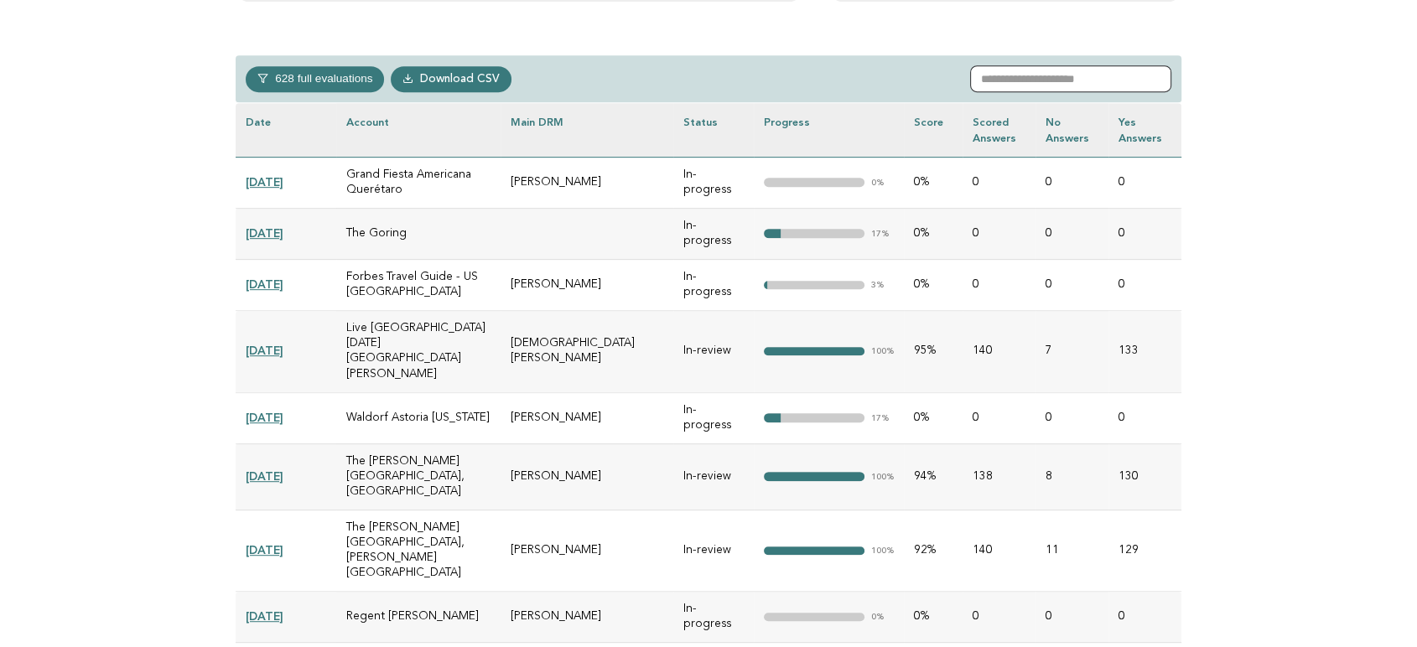
click at [1051, 72] on input "text" at bounding box center [1070, 78] width 201 height 27
paste input "**********"
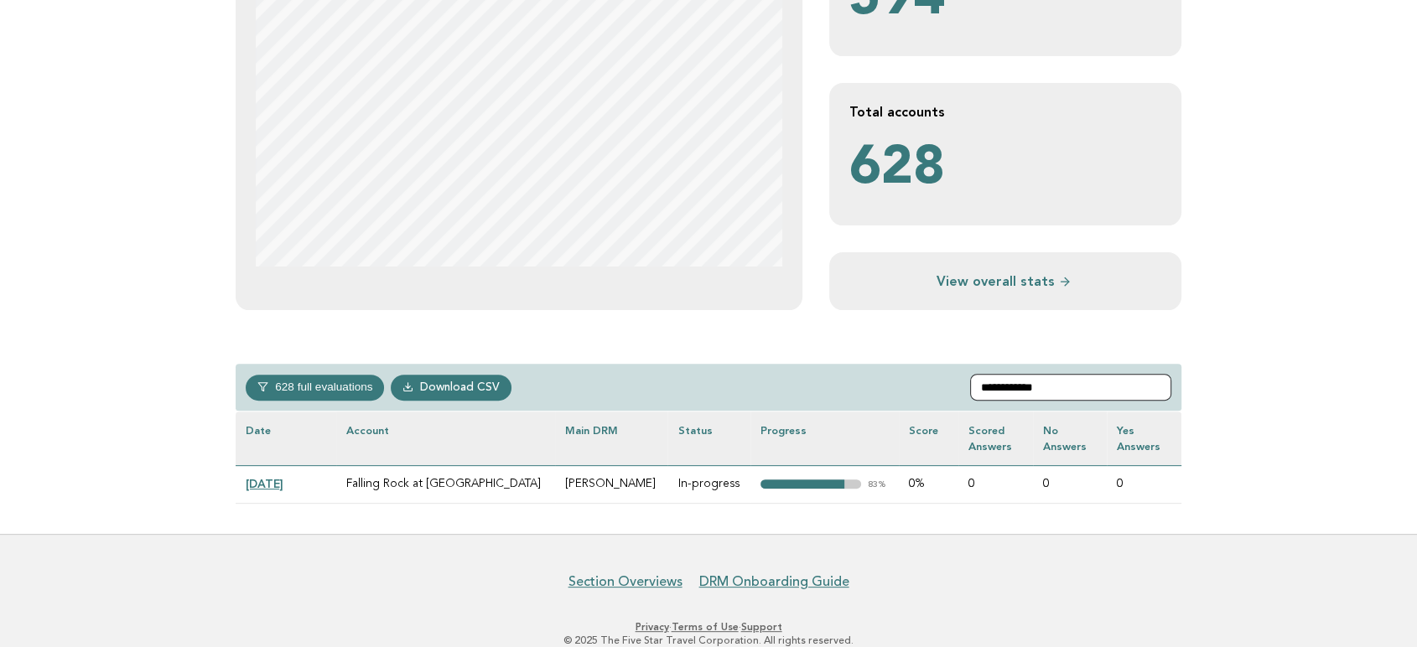
scroll to position [468, 0]
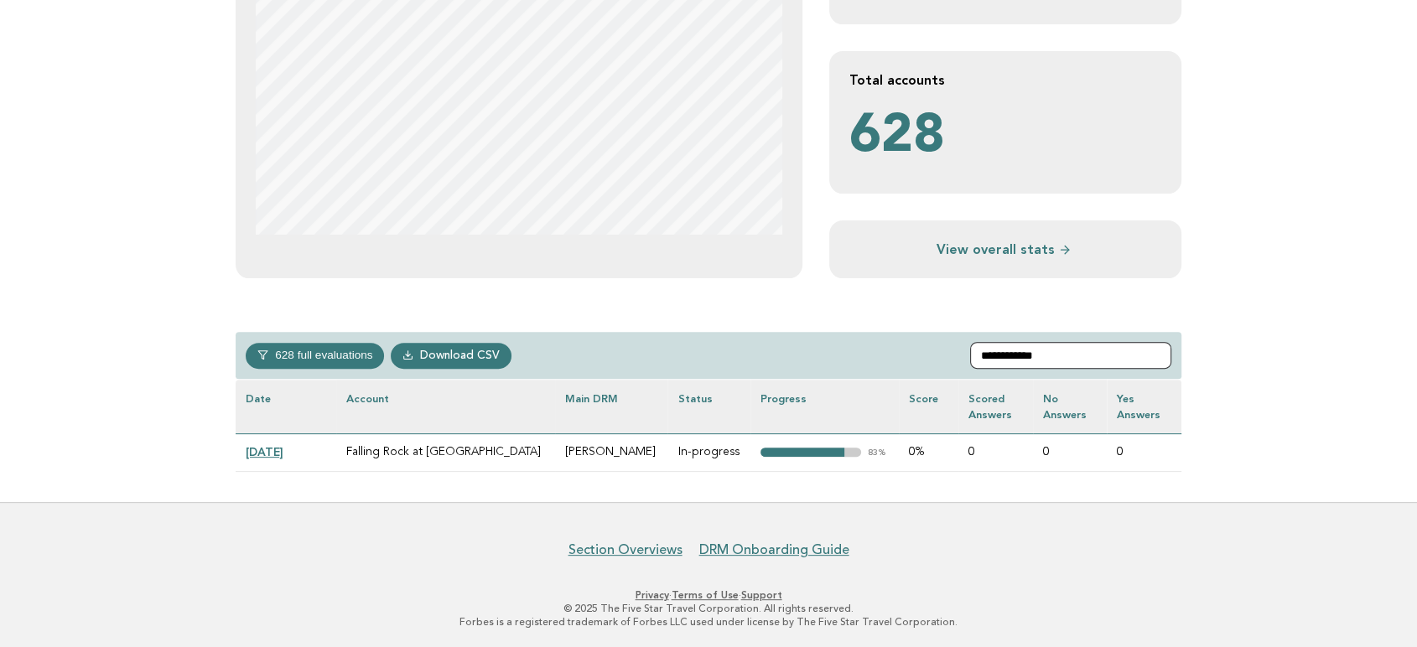
type input "**********"
click at [261, 451] on link "[DATE]" at bounding box center [265, 451] width 38 height 13
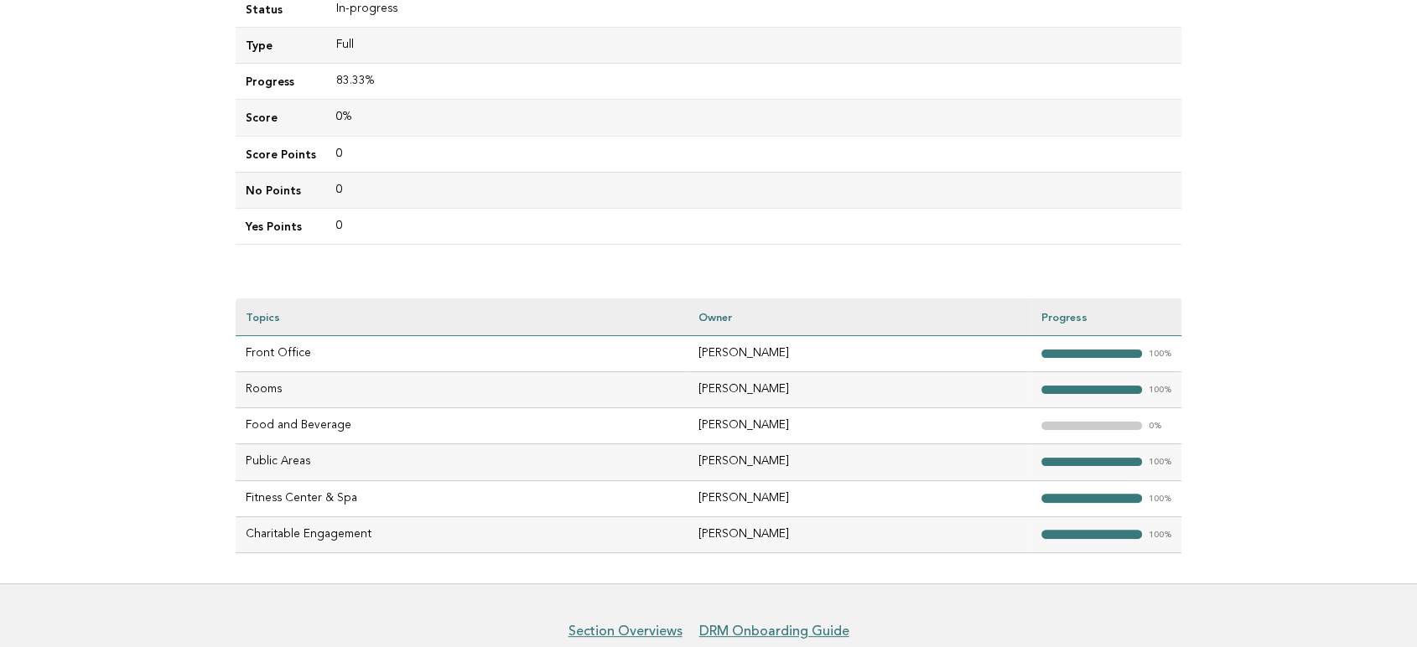
scroll to position [279, 0]
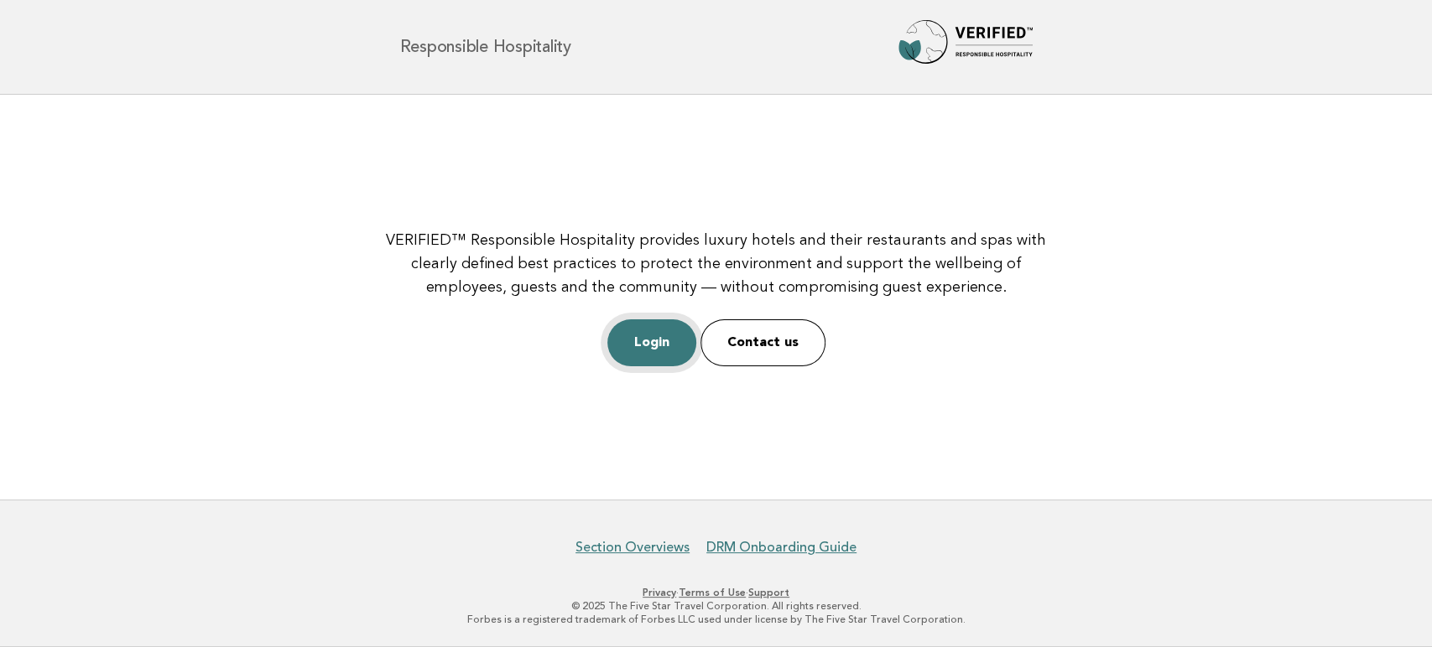
click at [666, 353] on link "Login" at bounding box center [651, 343] width 89 height 47
